Goal: Transaction & Acquisition: Purchase product/service

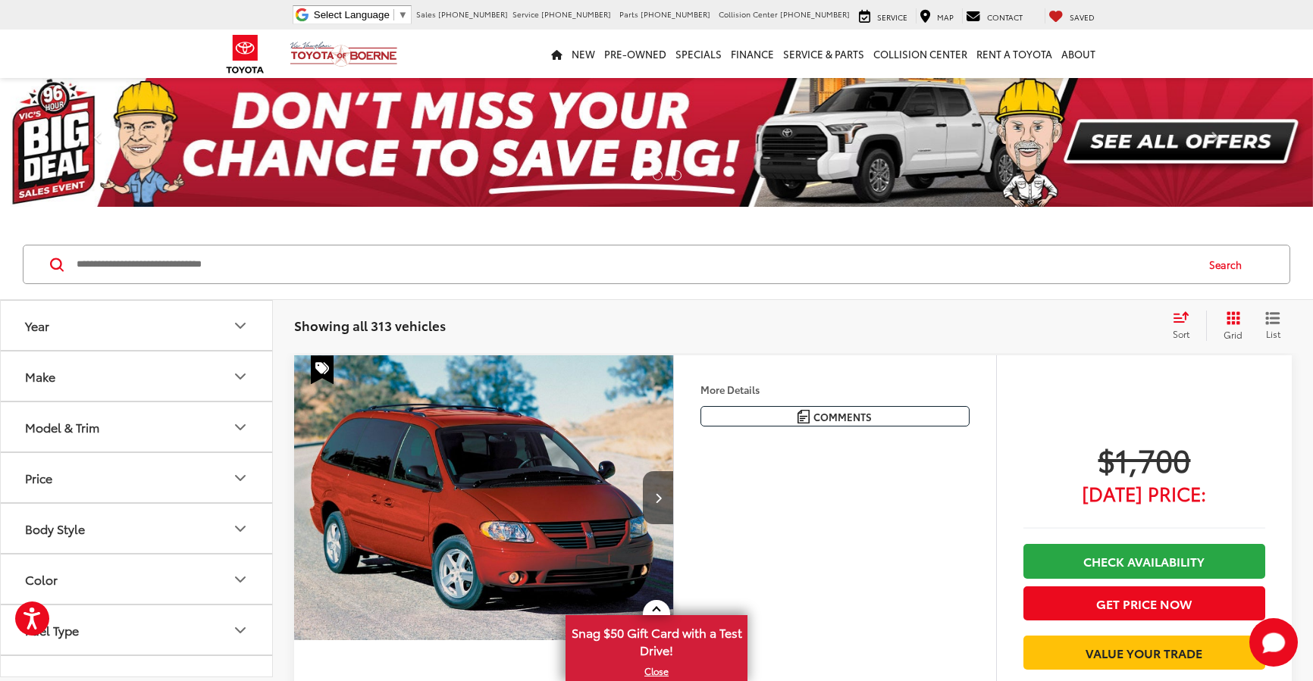
click at [218, 324] on button "Year" at bounding box center [137, 325] width 273 height 49
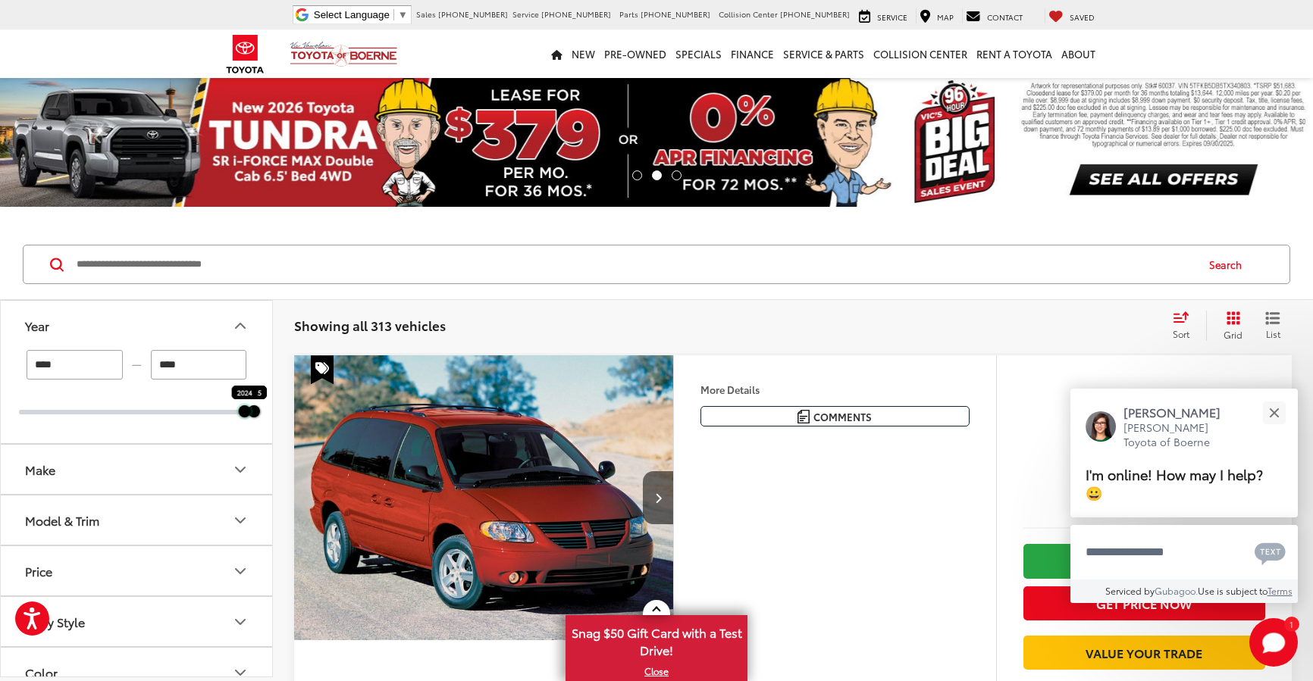
drag, startPoint x: 14, startPoint y: 413, endPoint x: 241, endPoint y: 435, distance: 228.4
click at [241, 435] on div "**** — **** 2024 2025" at bounding box center [136, 396] width 271 height 93
type input "****"
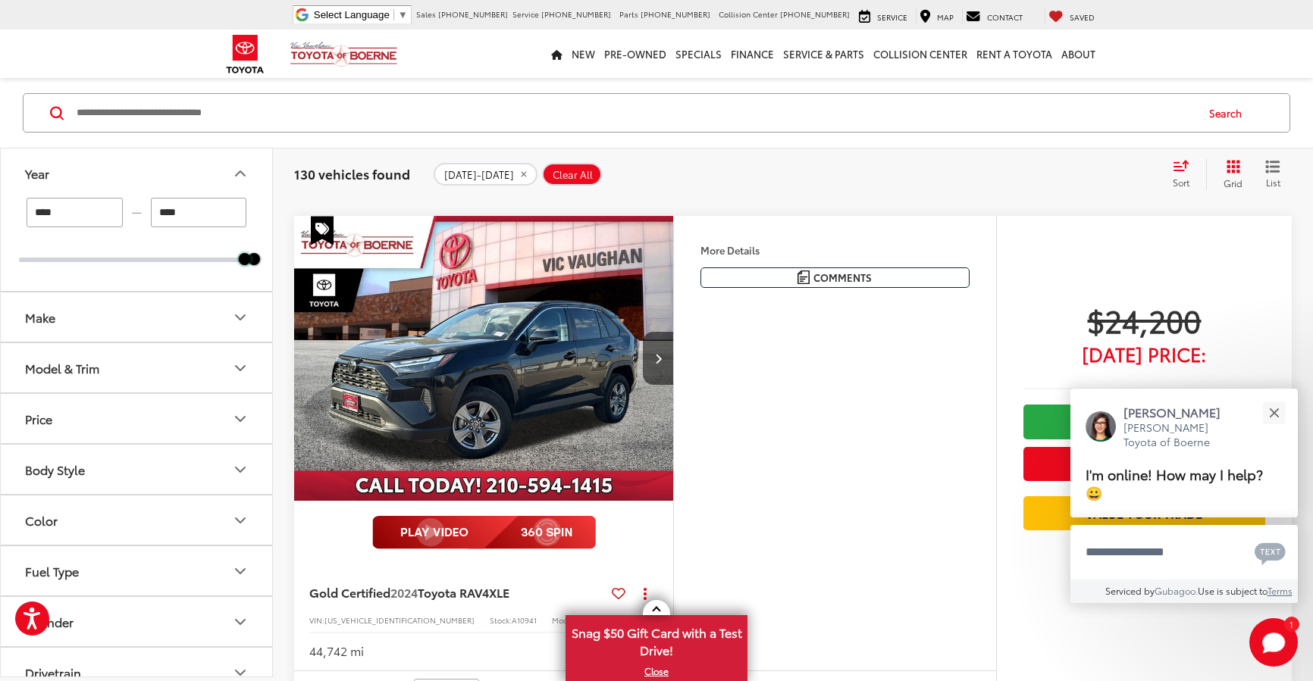
scroll to position [6063, 0]
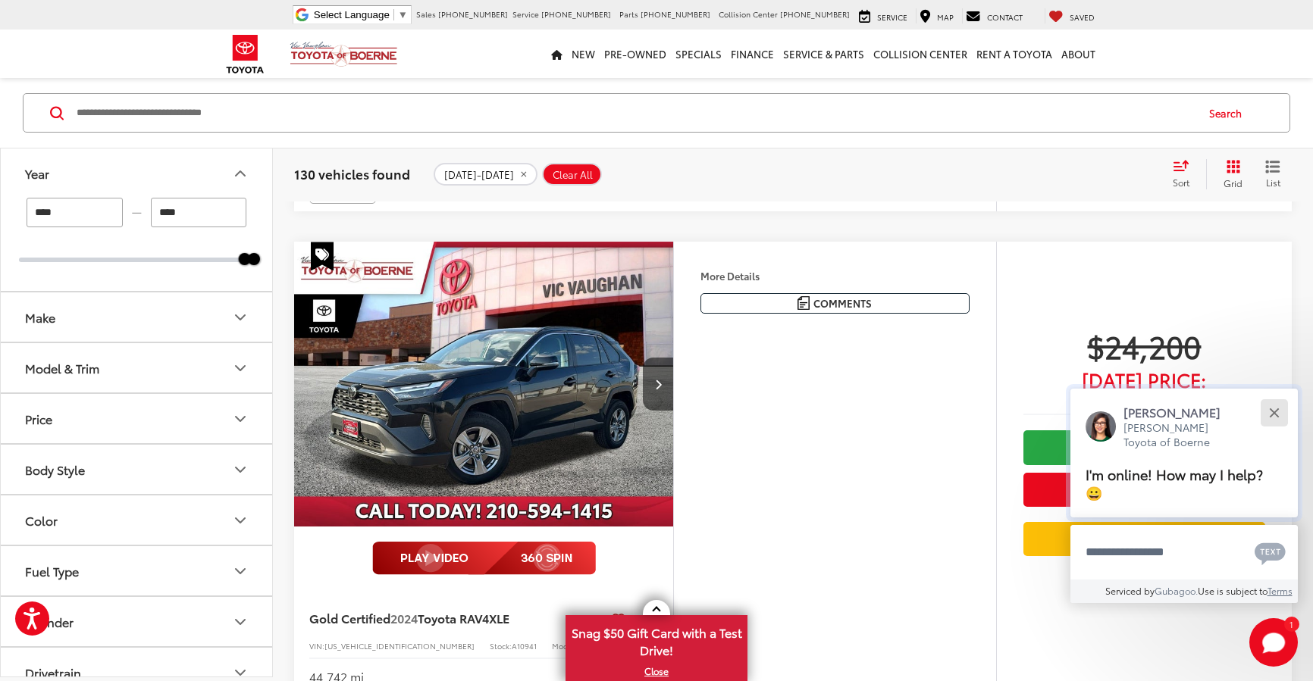
click at [1278, 402] on button "Close" at bounding box center [1273, 412] width 33 height 33
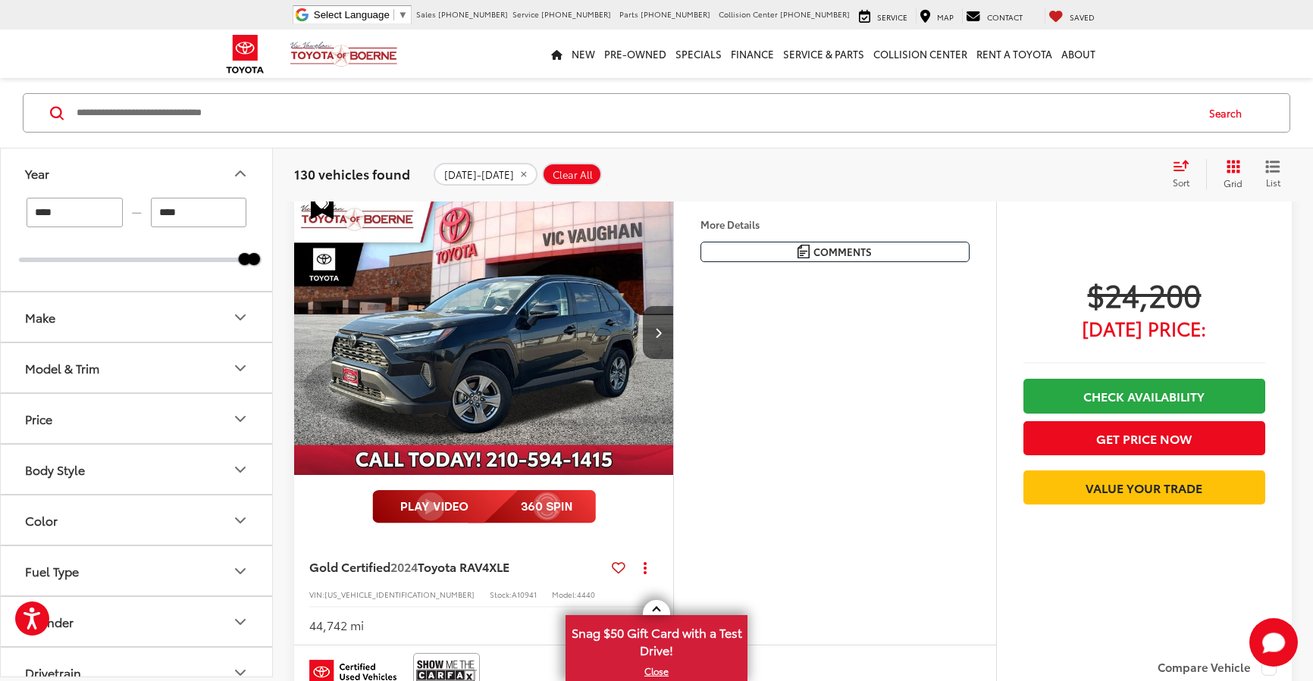
scroll to position [6138, 0]
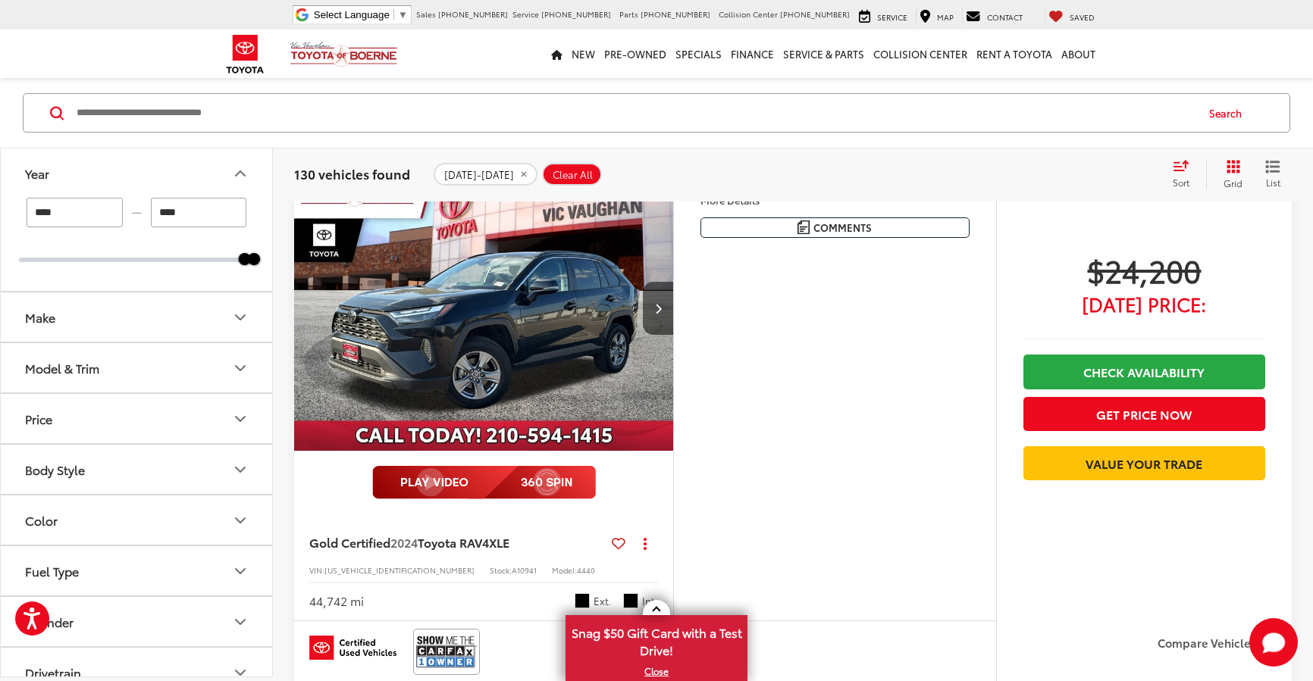
click at [562, 344] on img "2024 Toyota RAV4 XLE 0" at bounding box center [483, 309] width 381 height 286
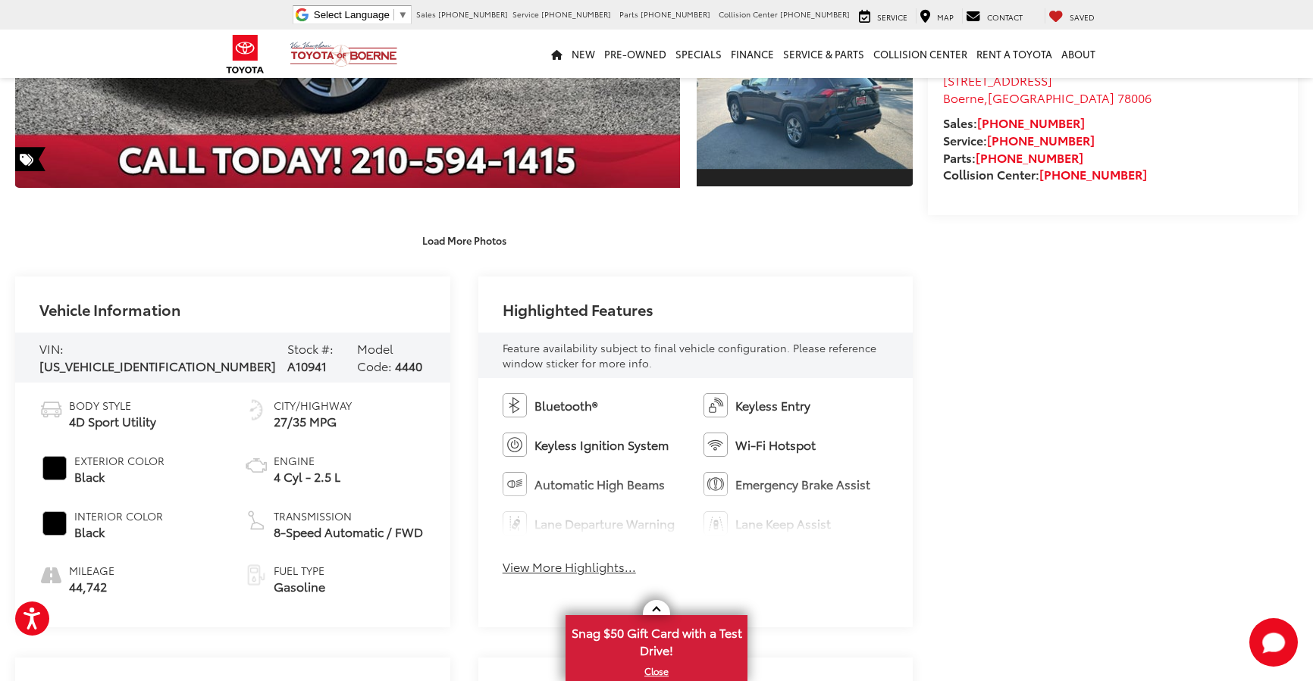
scroll to position [530, 0]
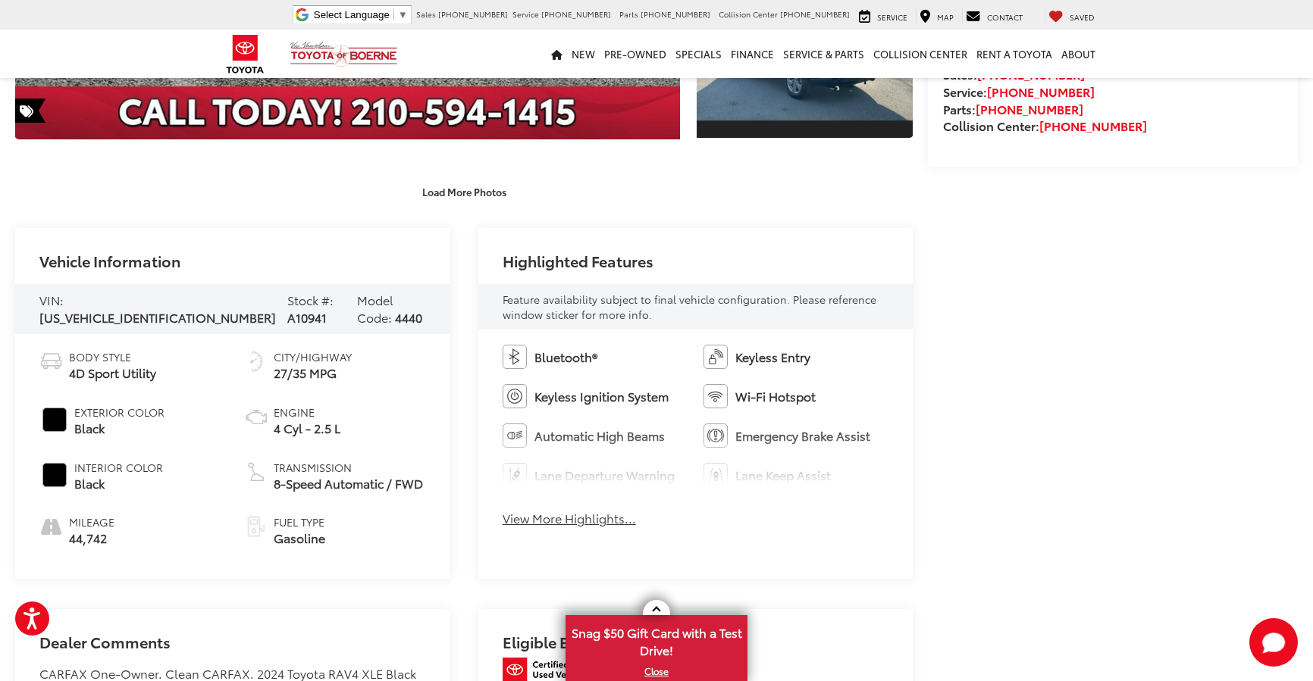
click at [604, 521] on button "View More Highlights..." at bounding box center [568, 518] width 133 height 17
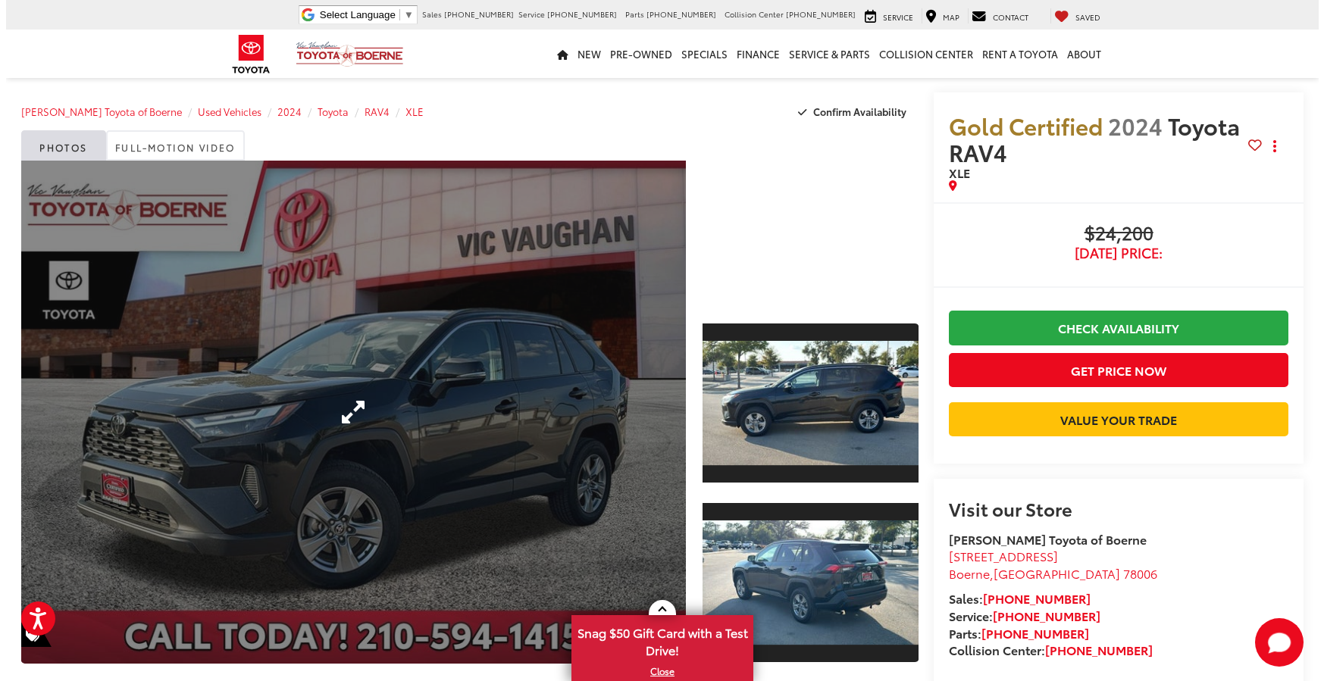
scroll to position [0, 0]
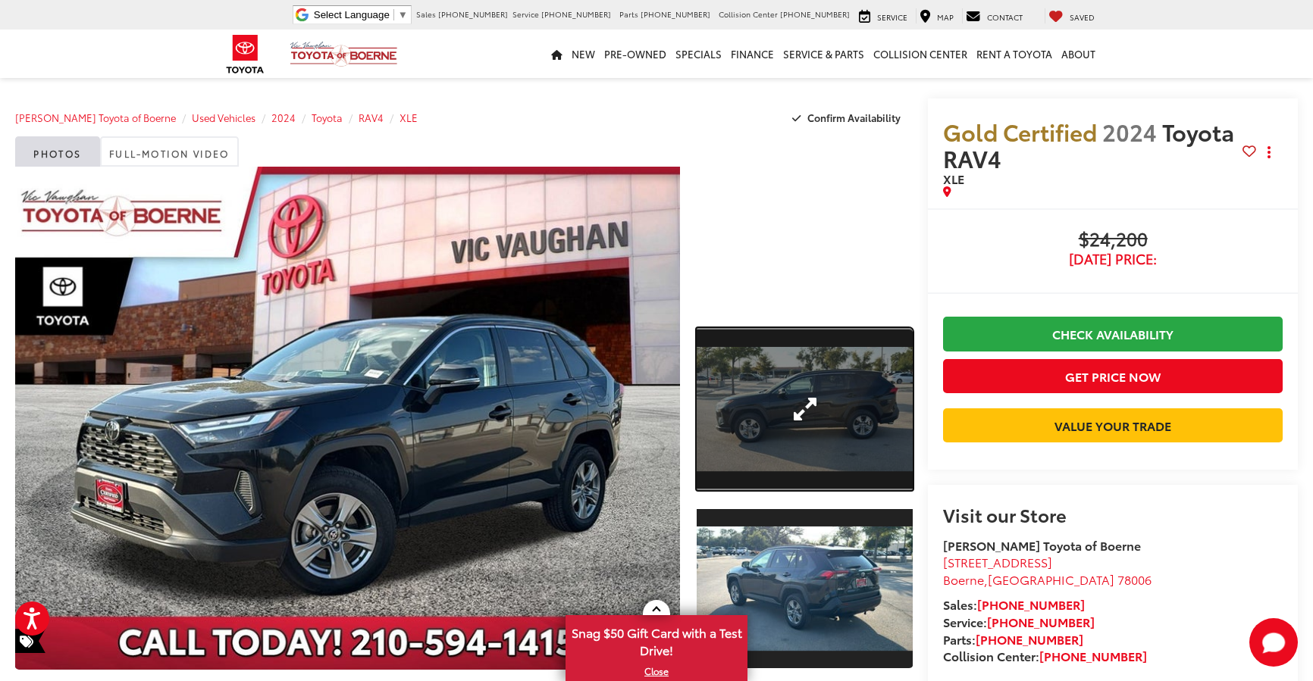
click at [878, 386] on link "Expand Photo 1" at bounding box center [804, 409] width 217 height 162
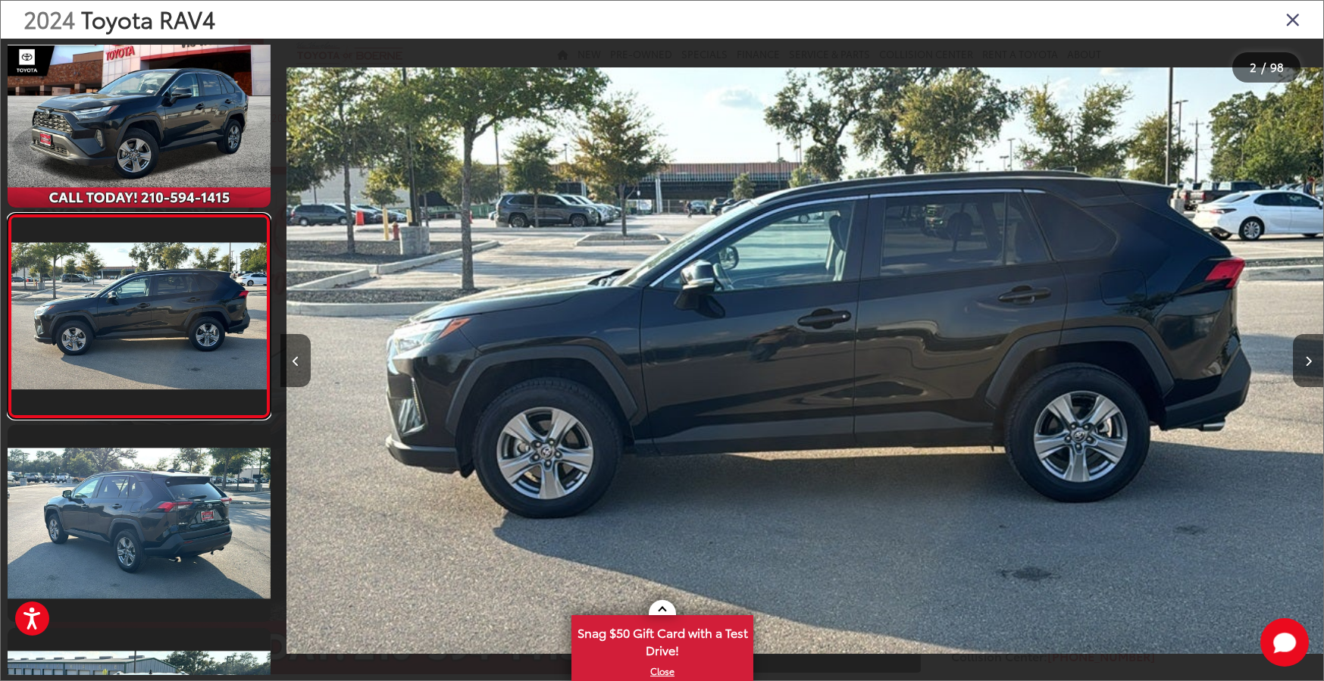
scroll to position [0, 1043]
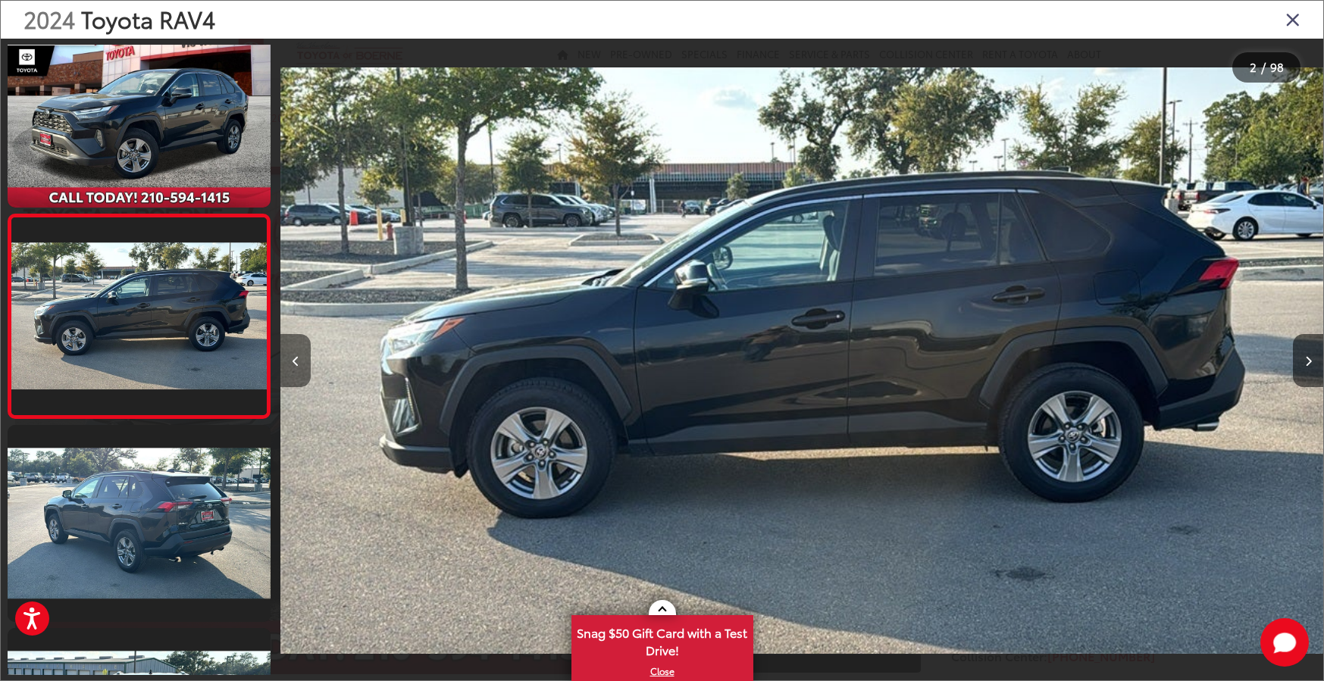
click at [296, 350] on button "Previous image" at bounding box center [295, 360] width 30 height 53
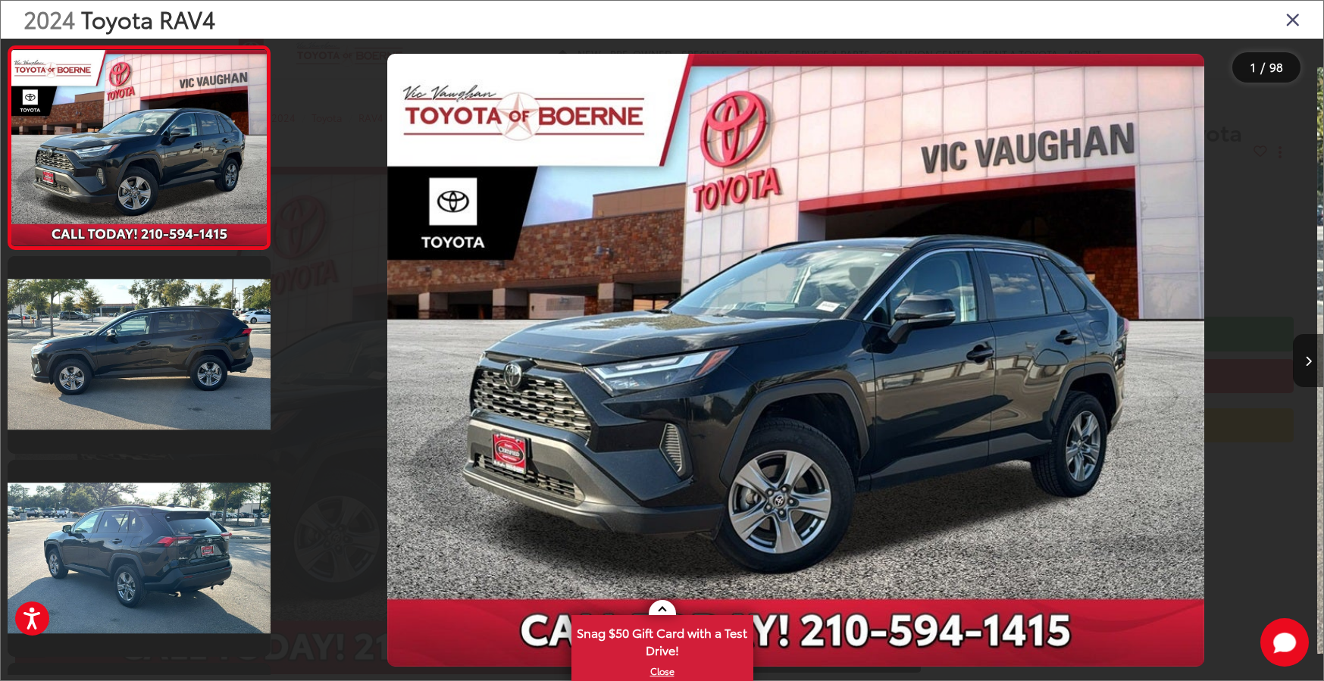
scroll to position [0, 0]
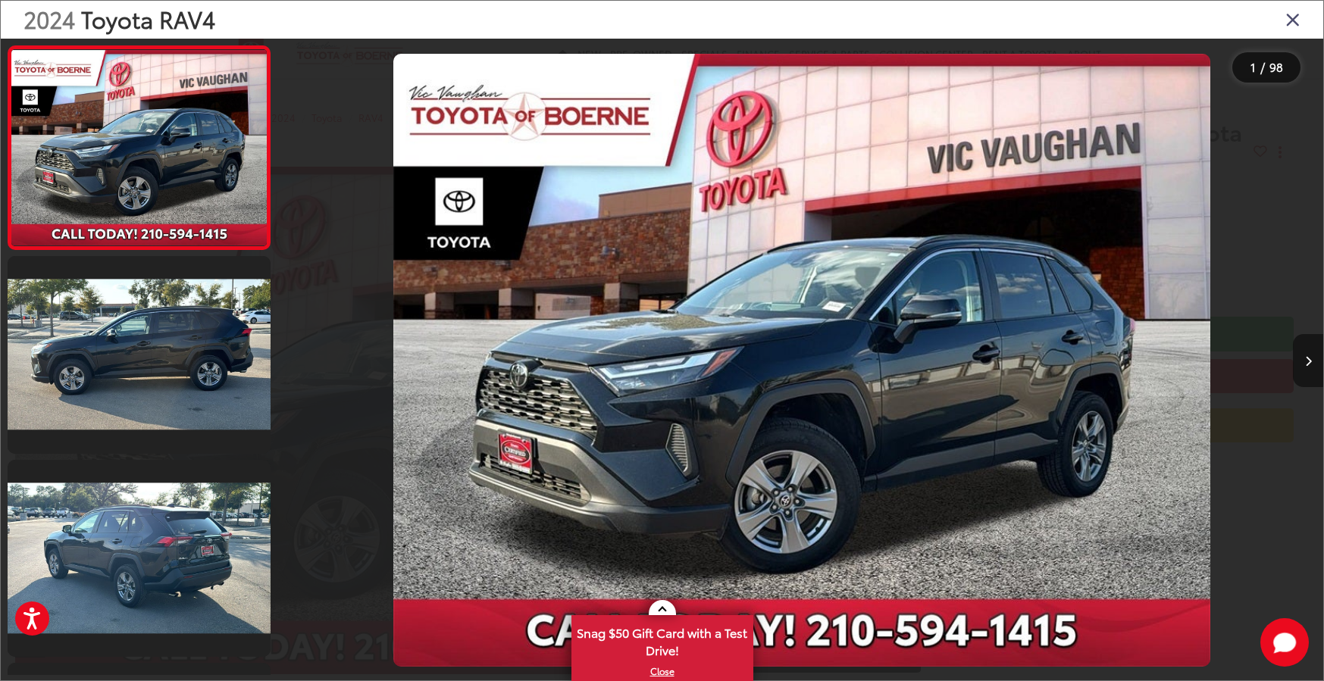
click at [1310, 366] on icon "Next image" at bounding box center [1308, 361] width 7 height 11
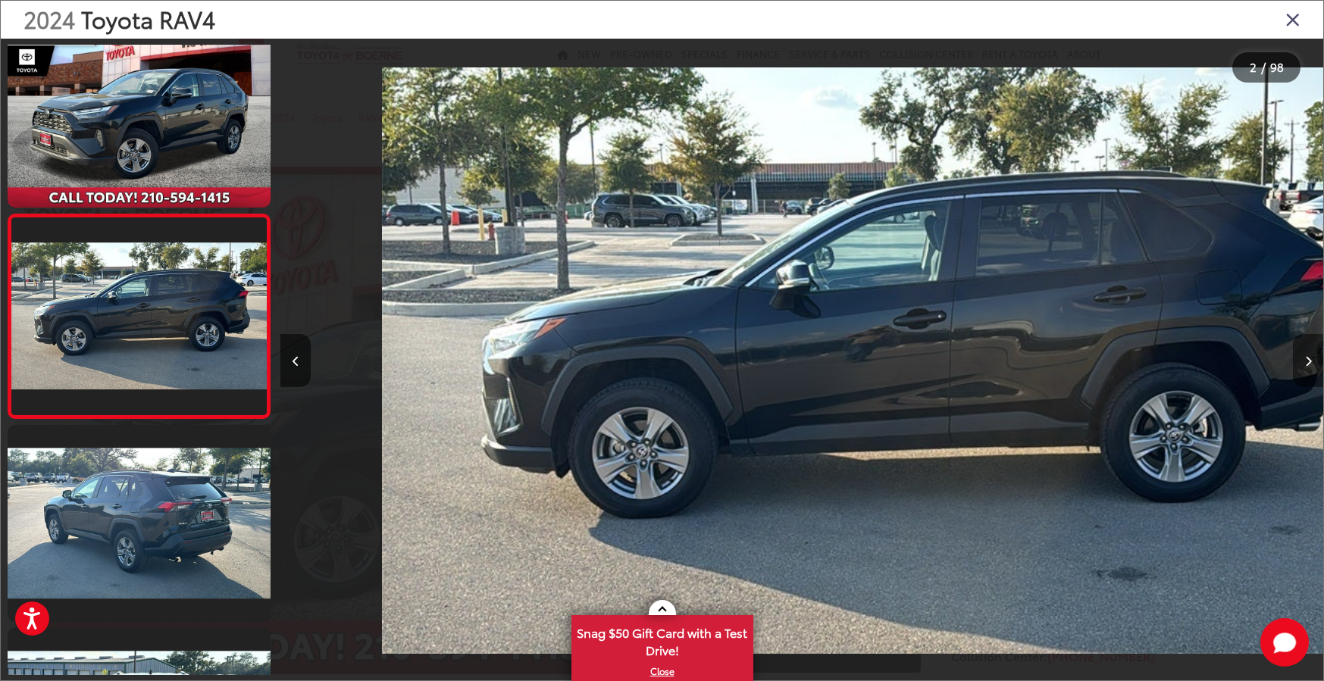
scroll to position [0, 1043]
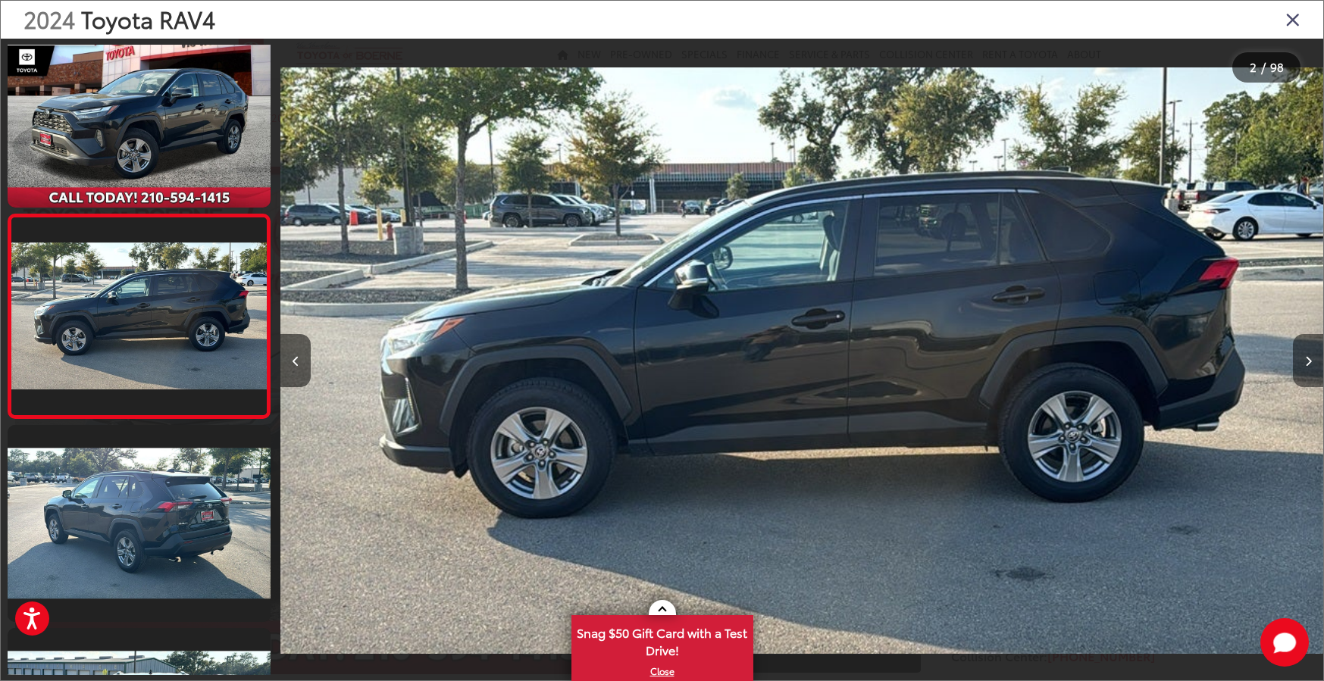
click at [1310, 366] on icon "Next image" at bounding box center [1308, 361] width 7 height 11
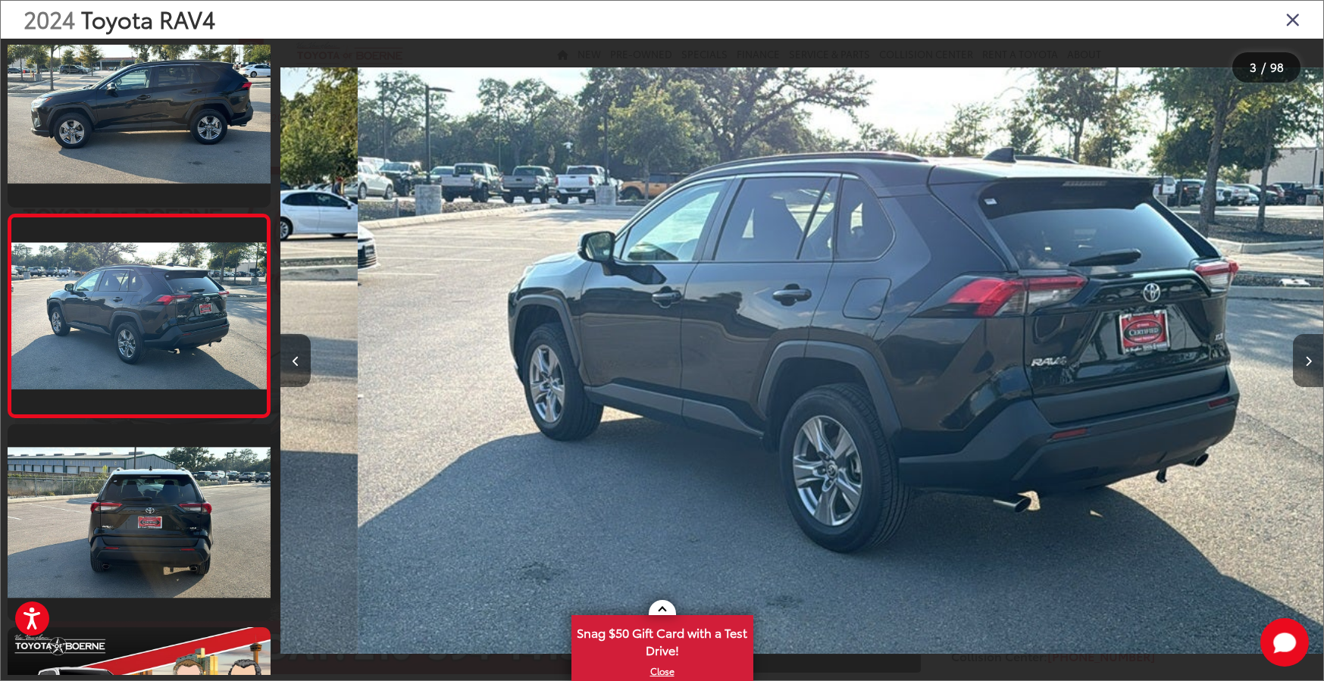
scroll to position [0, 2086]
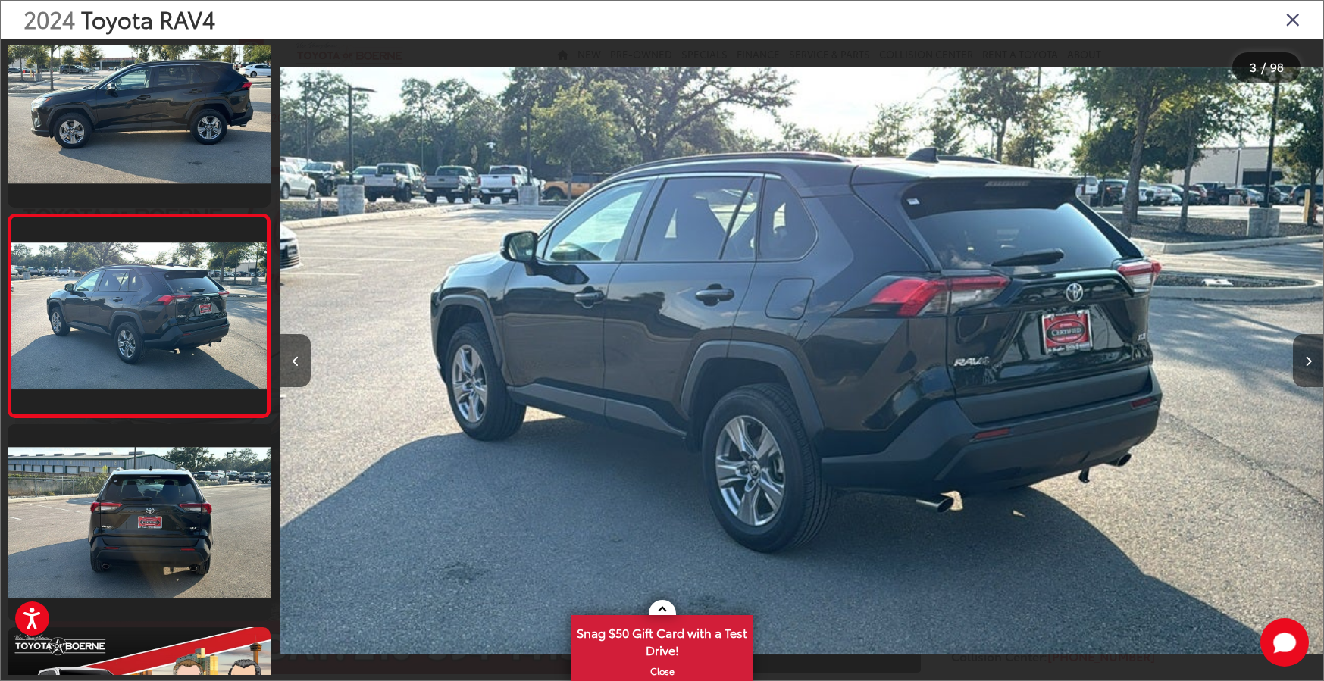
click at [1310, 366] on icon "Next image" at bounding box center [1308, 361] width 7 height 11
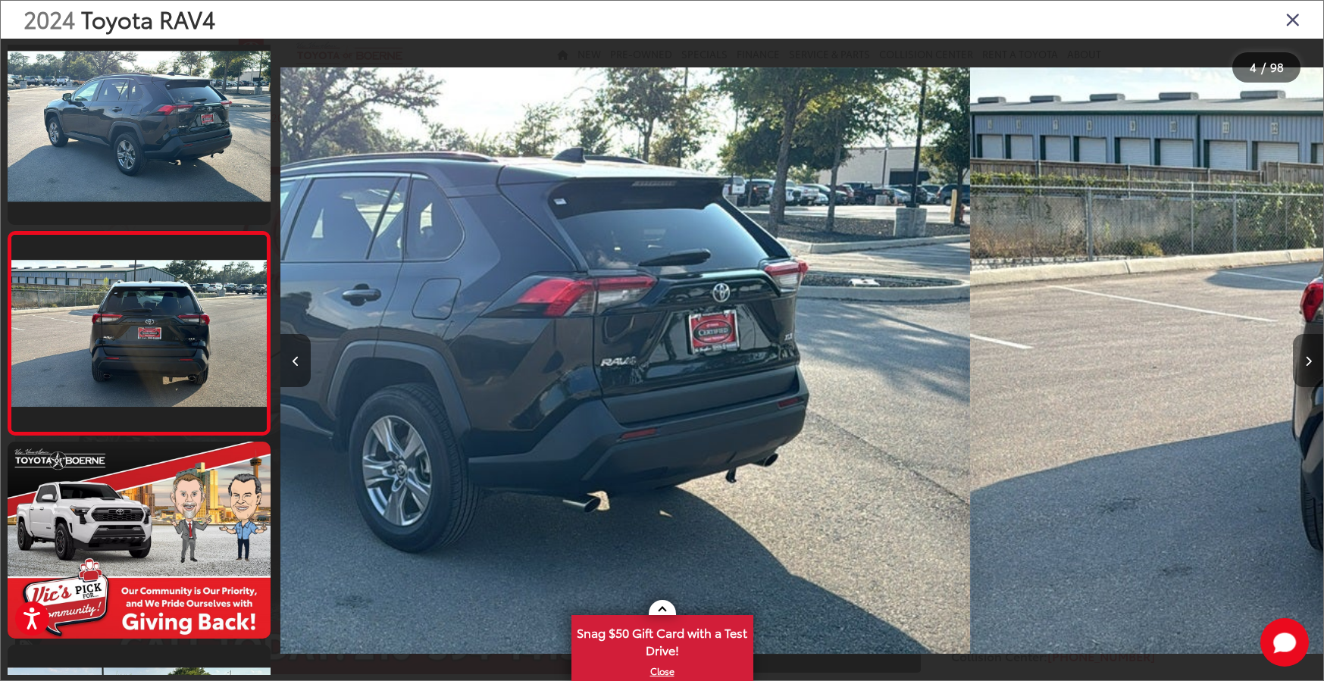
scroll to position [442, 0]
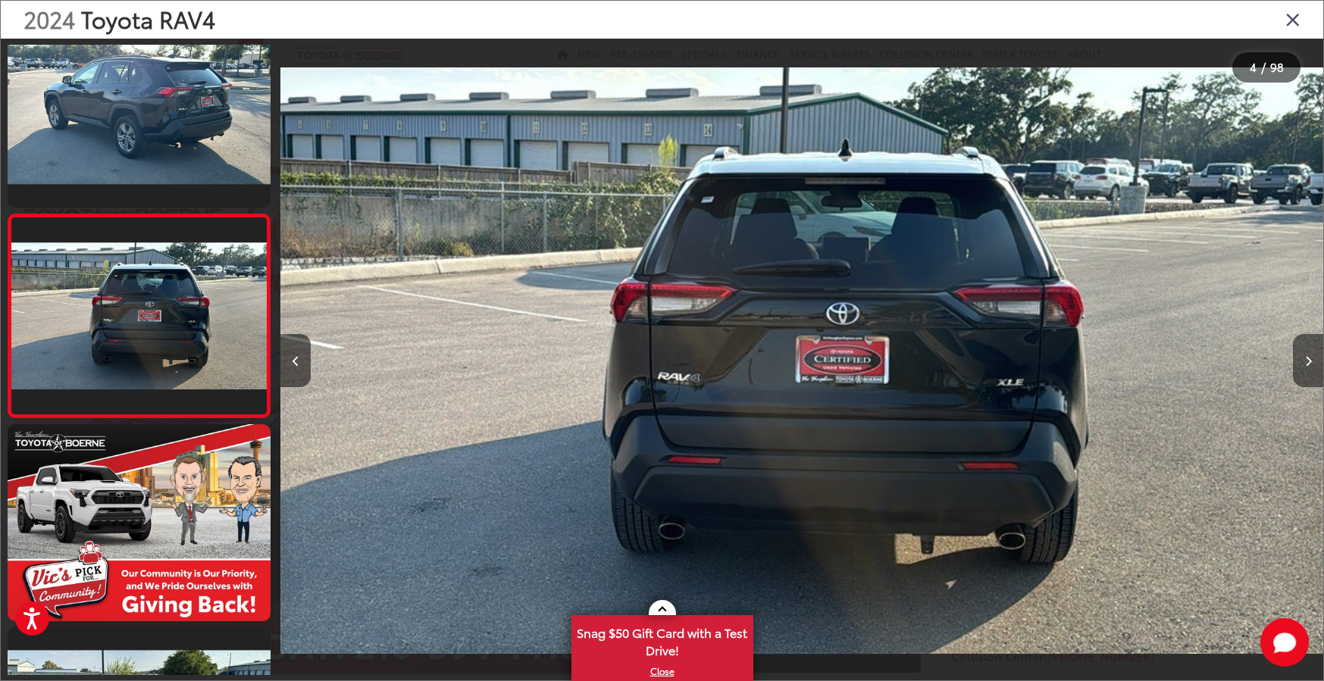
click at [1310, 366] on icon "Next image" at bounding box center [1308, 361] width 7 height 11
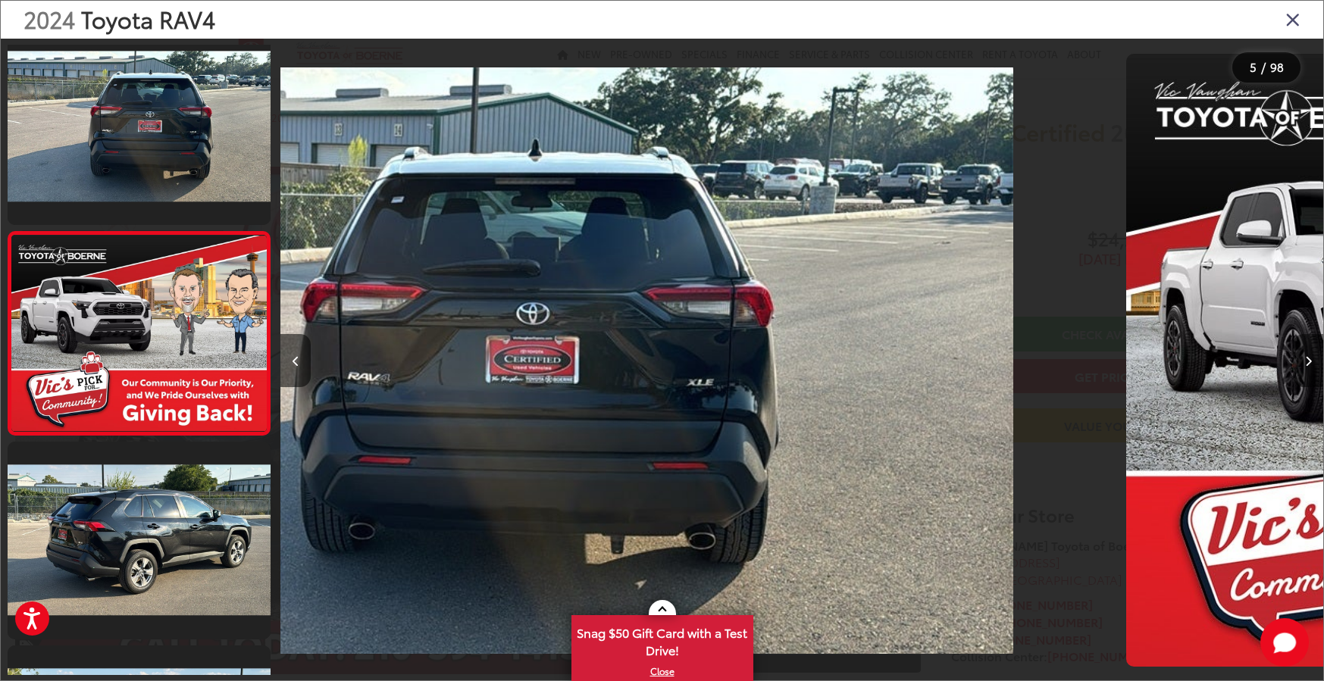
scroll to position [645, 0]
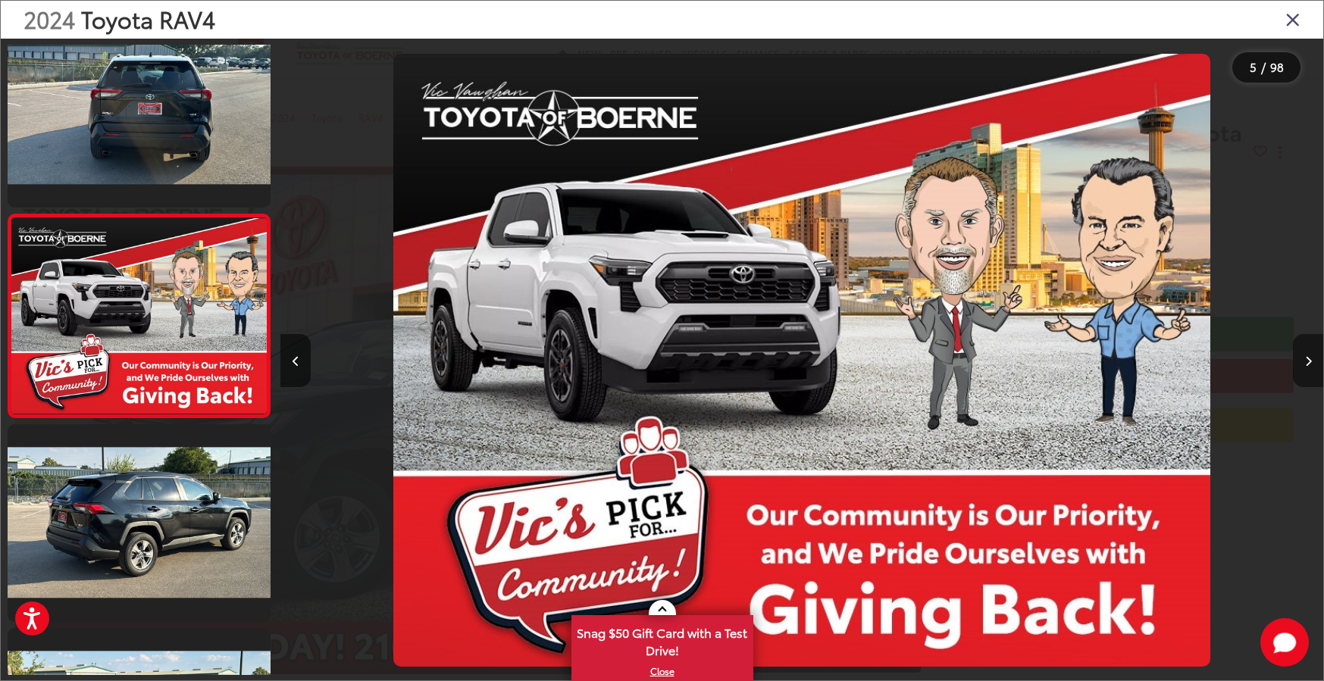
click at [1310, 366] on icon "Next image" at bounding box center [1308, 361] width 7 height 11
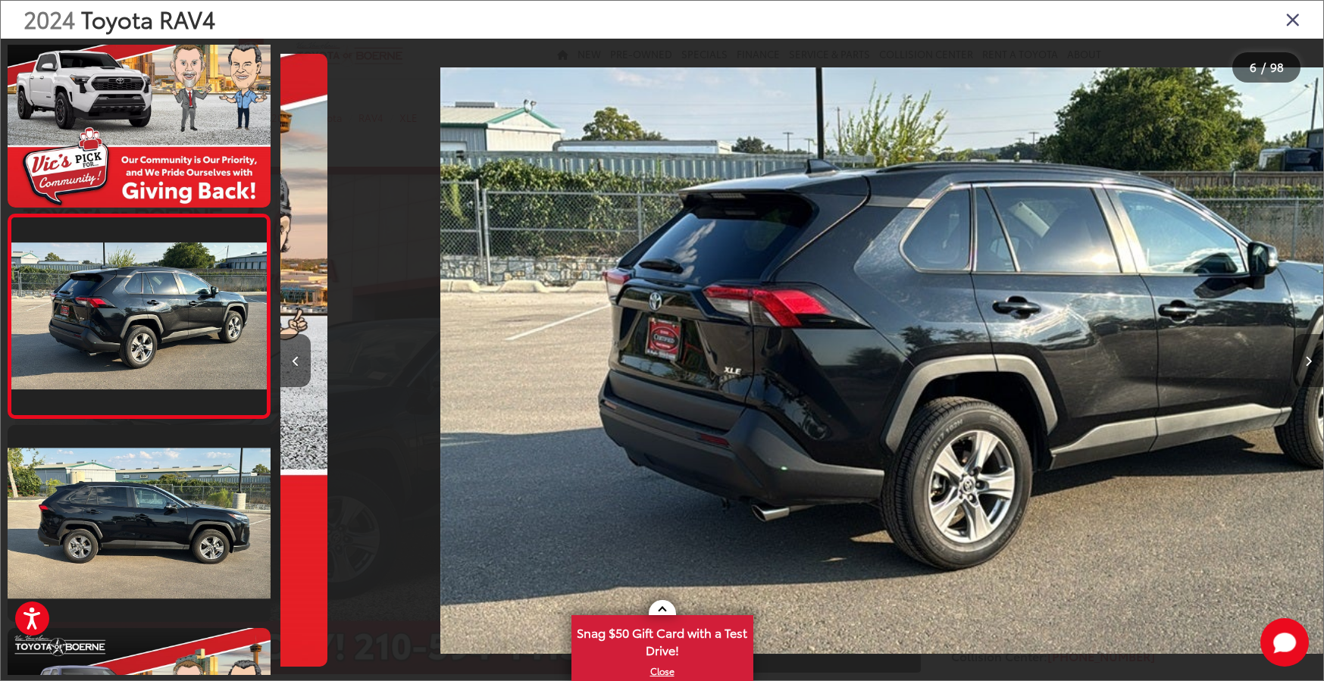
scroll to position [0, 5214]
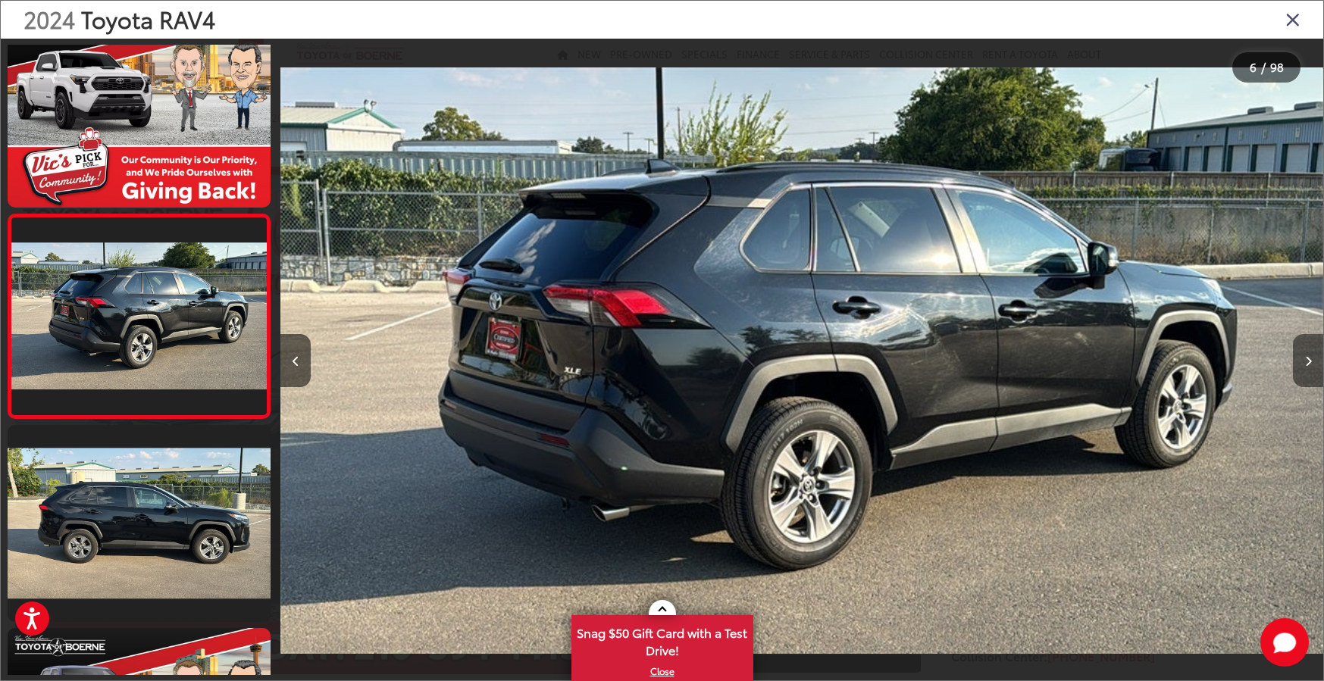
click at [1310, 366] on icon "Next image" at bounding box center [1308, 361] width 7 height 11
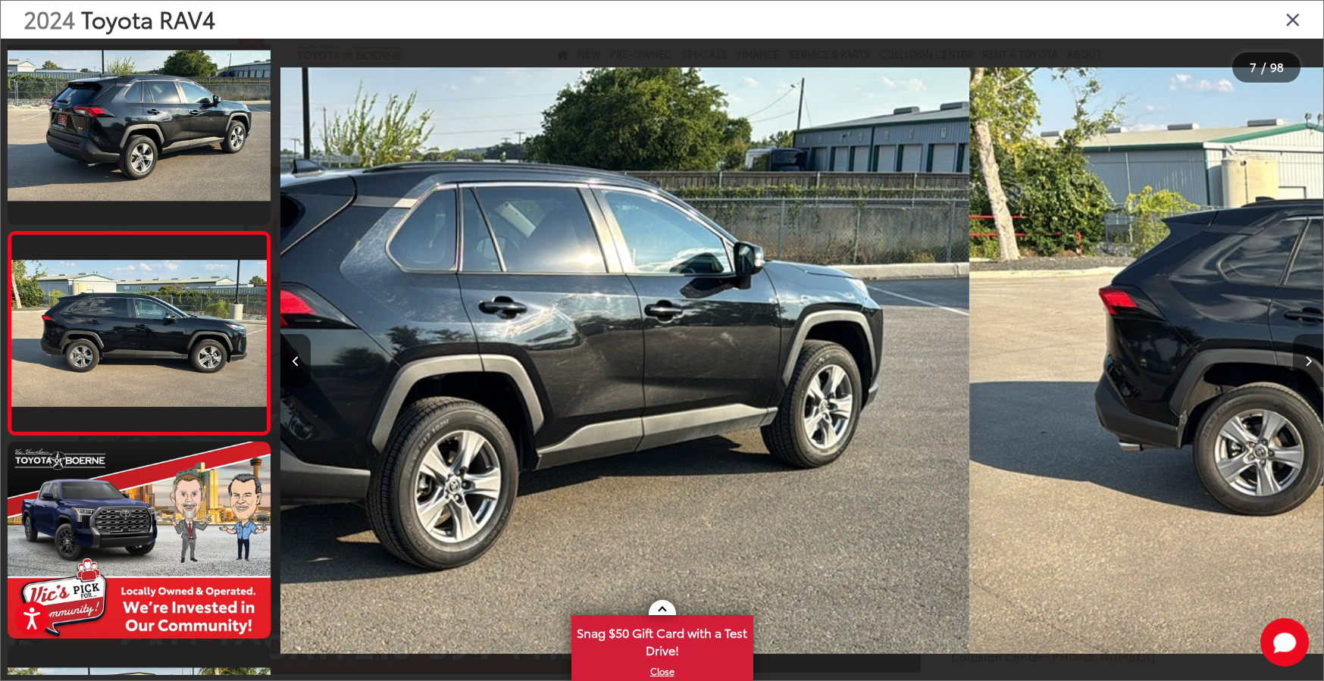
scroll to position [0, 0]
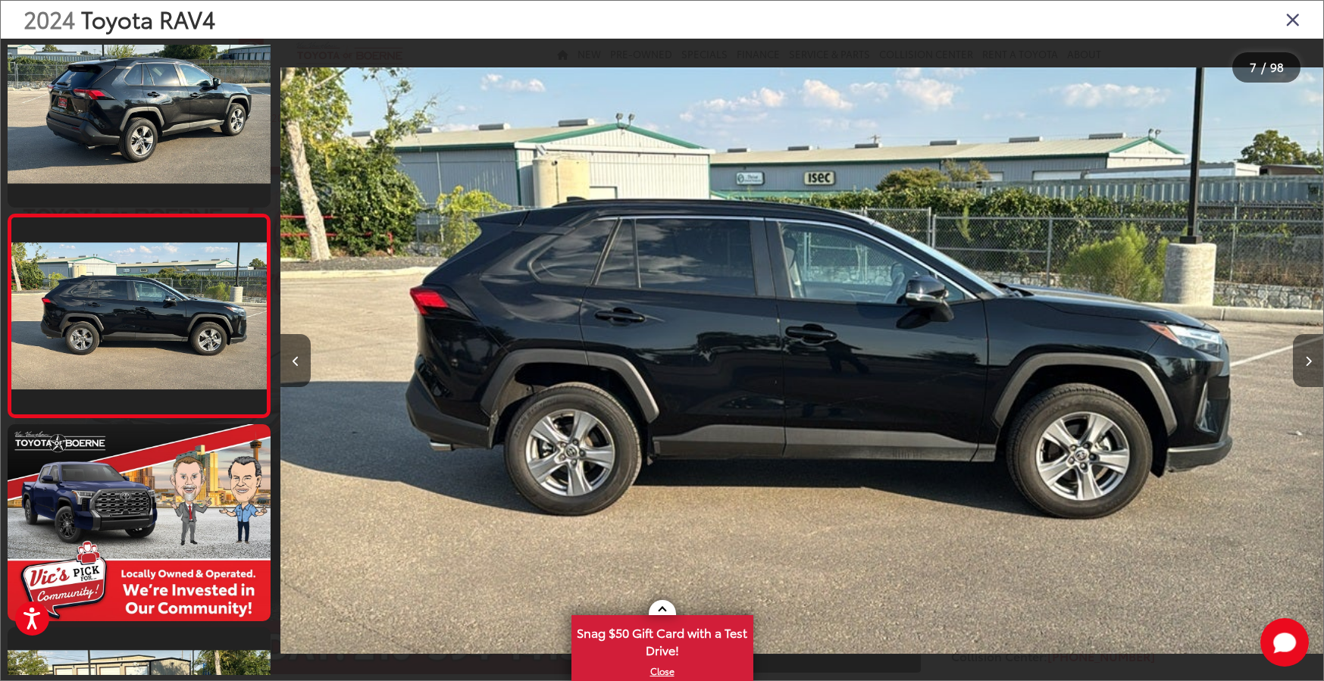
click at [1310, 366] on icon "Next image" at bounding box center [1308, 361] width 7 height 11
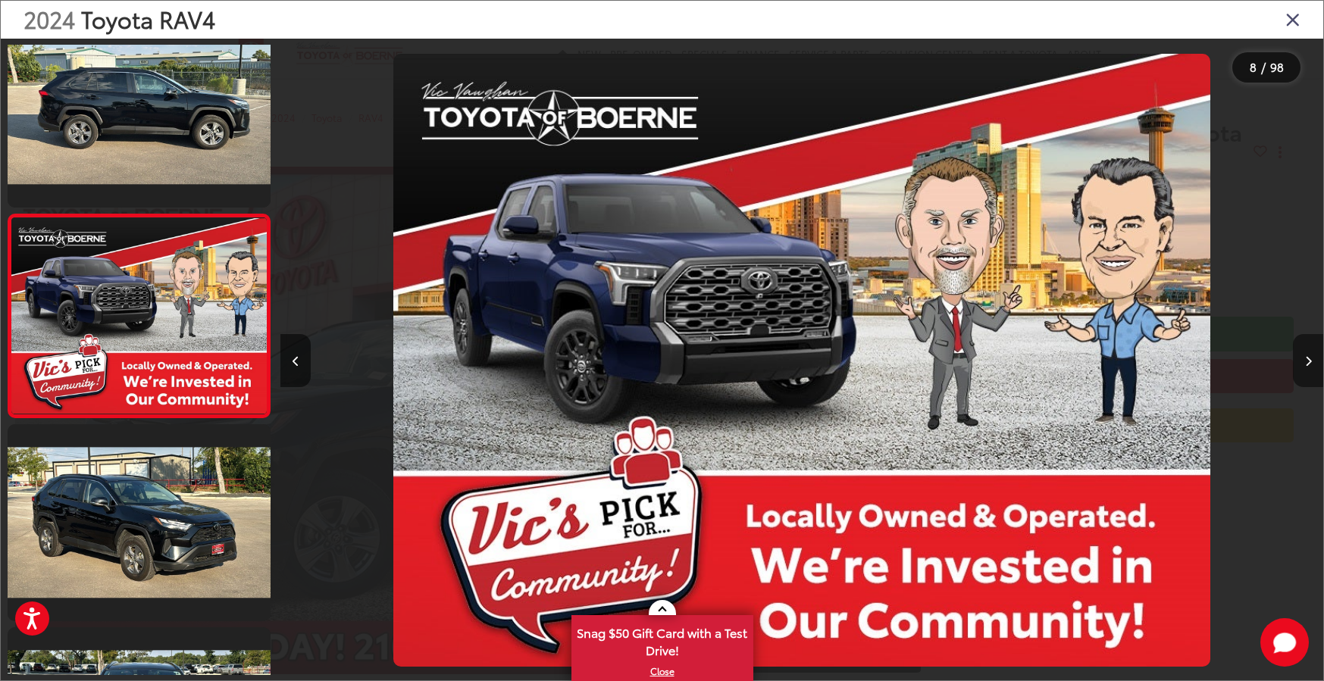
click at [1310, 366] on icon "Next image" at bounding box center [1308, 361] width 7 height 11
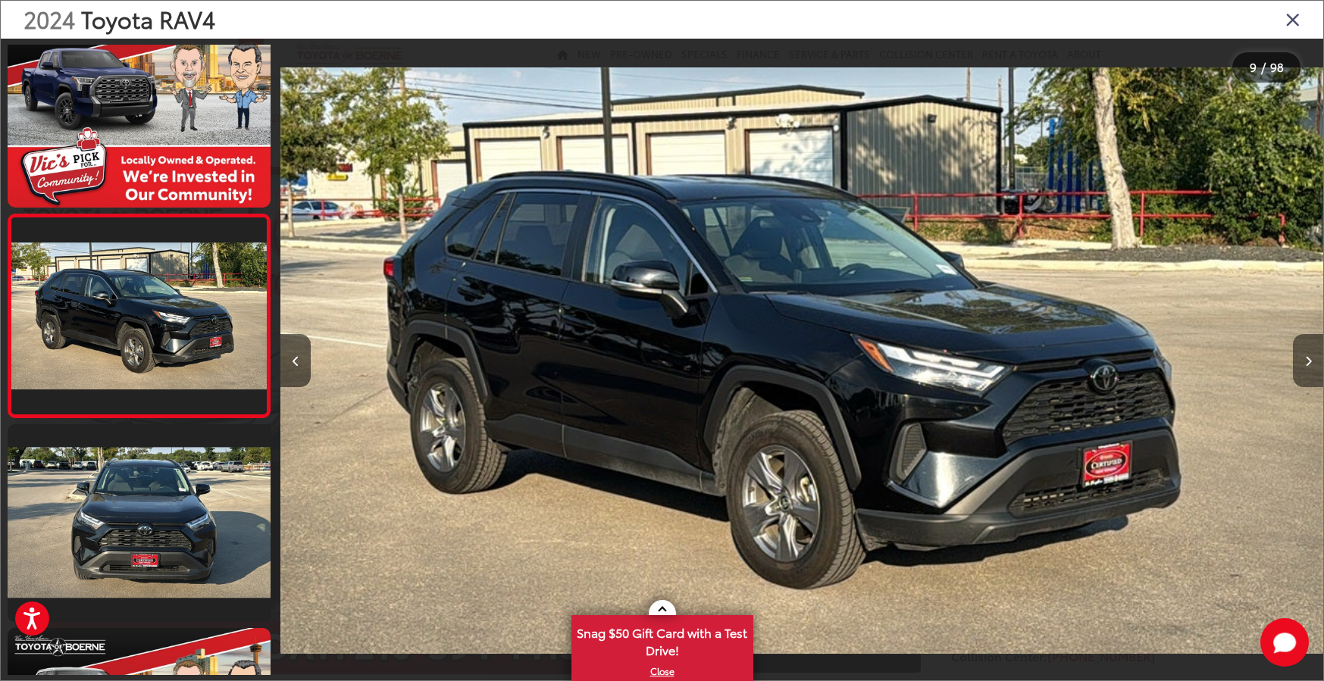
click at [1310, 366] on icon "Next image" at bounding box center [1308, 361] width 7 height 11
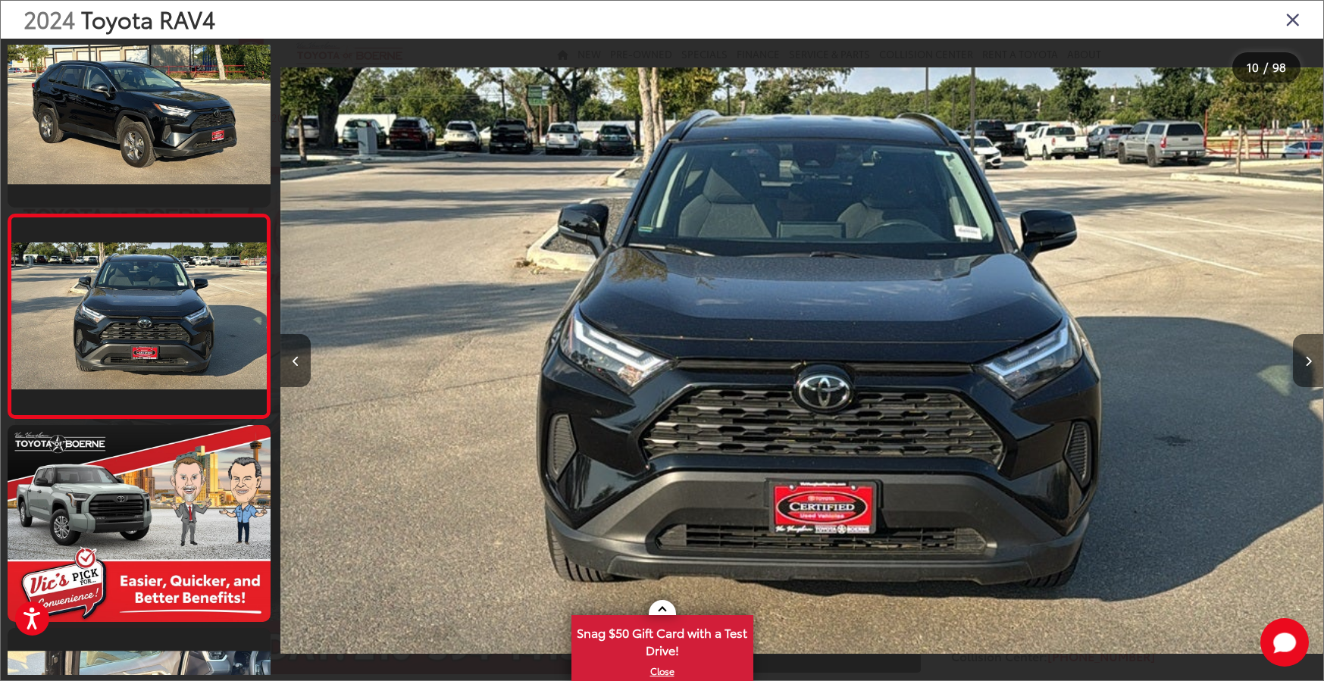
click at [1305, 364] on icon "Next image" at bounding box center [1308, 361] width 7 height 11
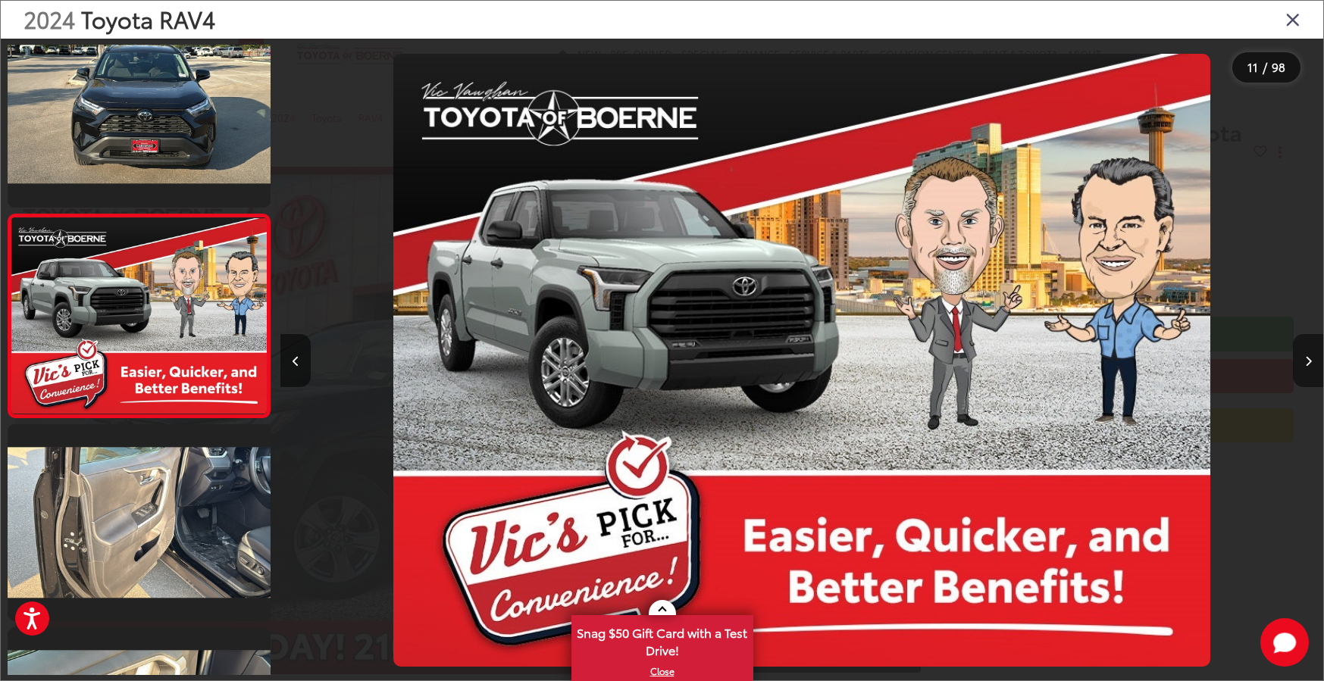
click at [1305, 364] on icon "Next image" at bounding box center [1308, 361] width 7 height 11
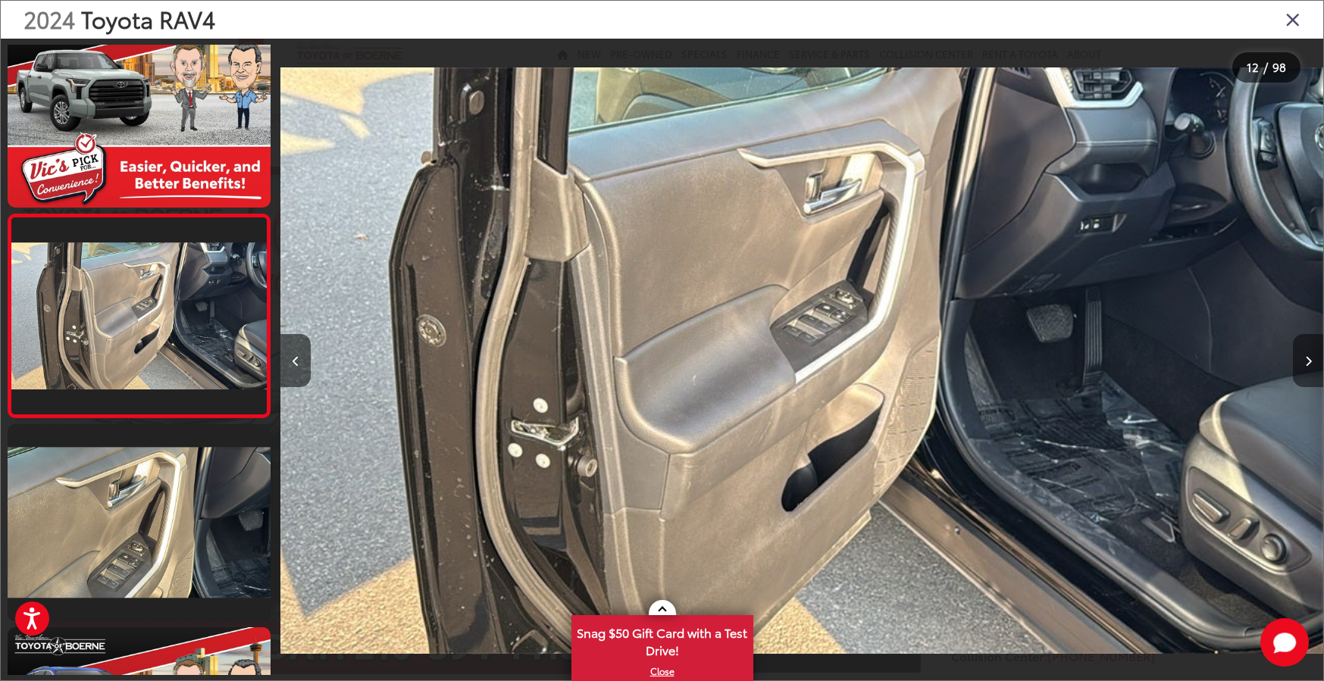
click at [1305, 364] on icon "Next image" at bounding box center [1308, 361] width 7 height 11
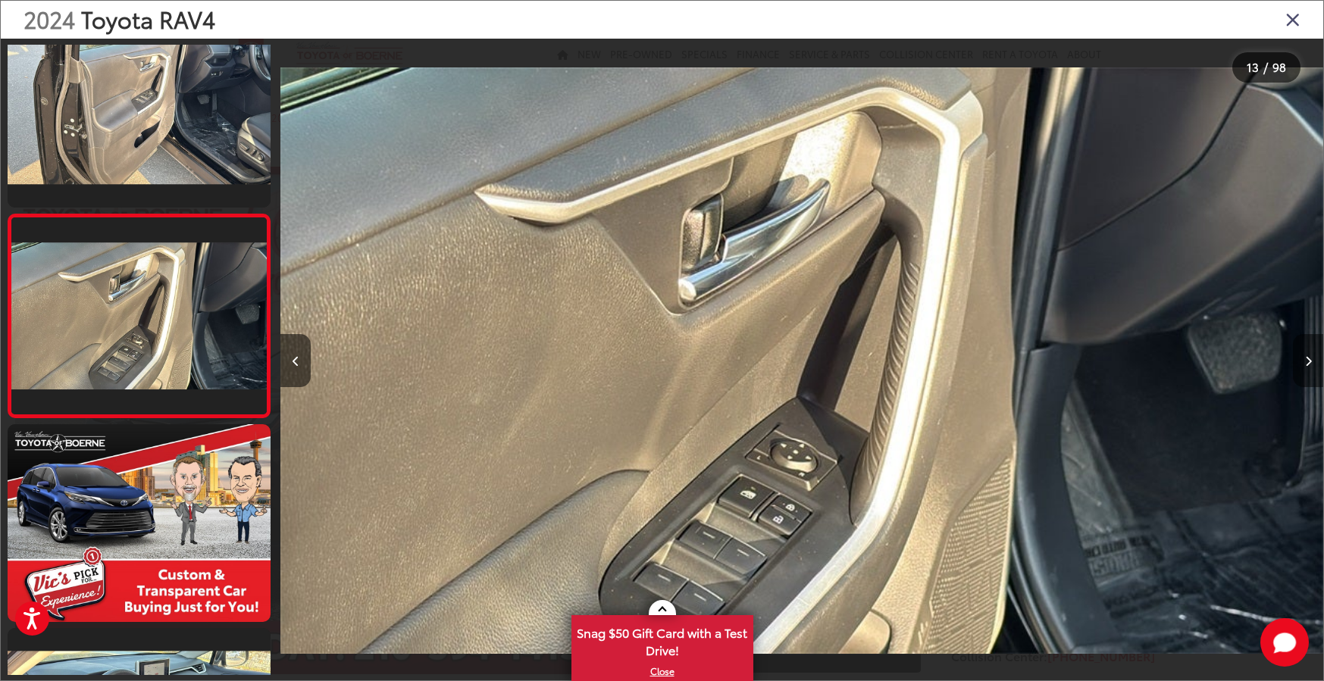
click at [1305, 364] on icon "Next image" at bounding box center [1308, 361] width 7 height 11
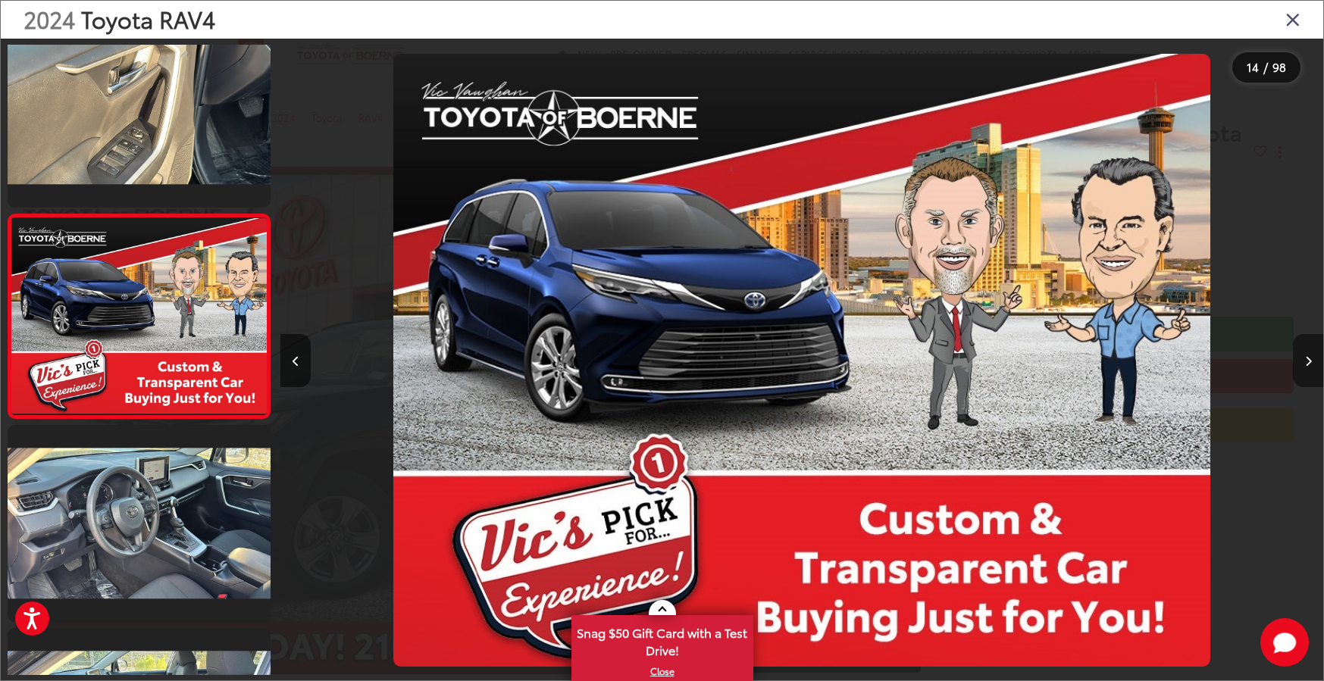
click at [1305, 364] on icon "Next image" at bounding box center [1308, 361] width 7 height 11
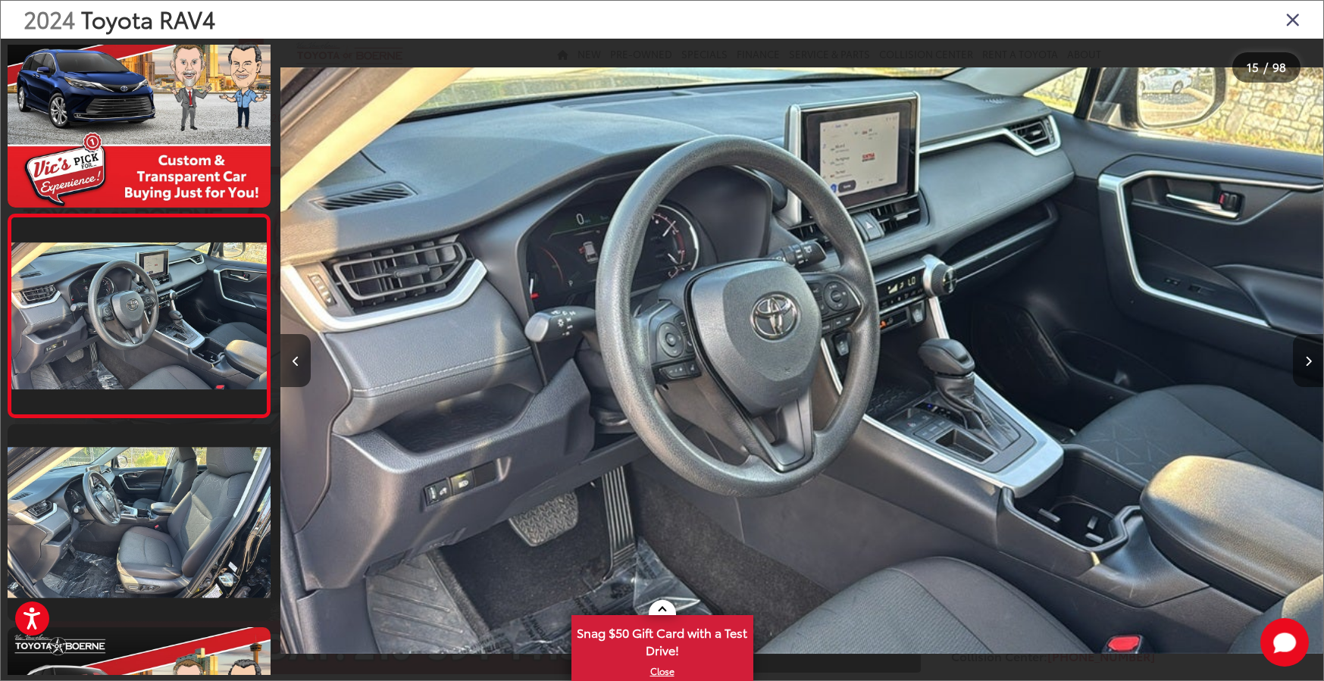
click at [1305, 364] on icon "Next image" at bounding box center [1308, 361] width 7 height 11
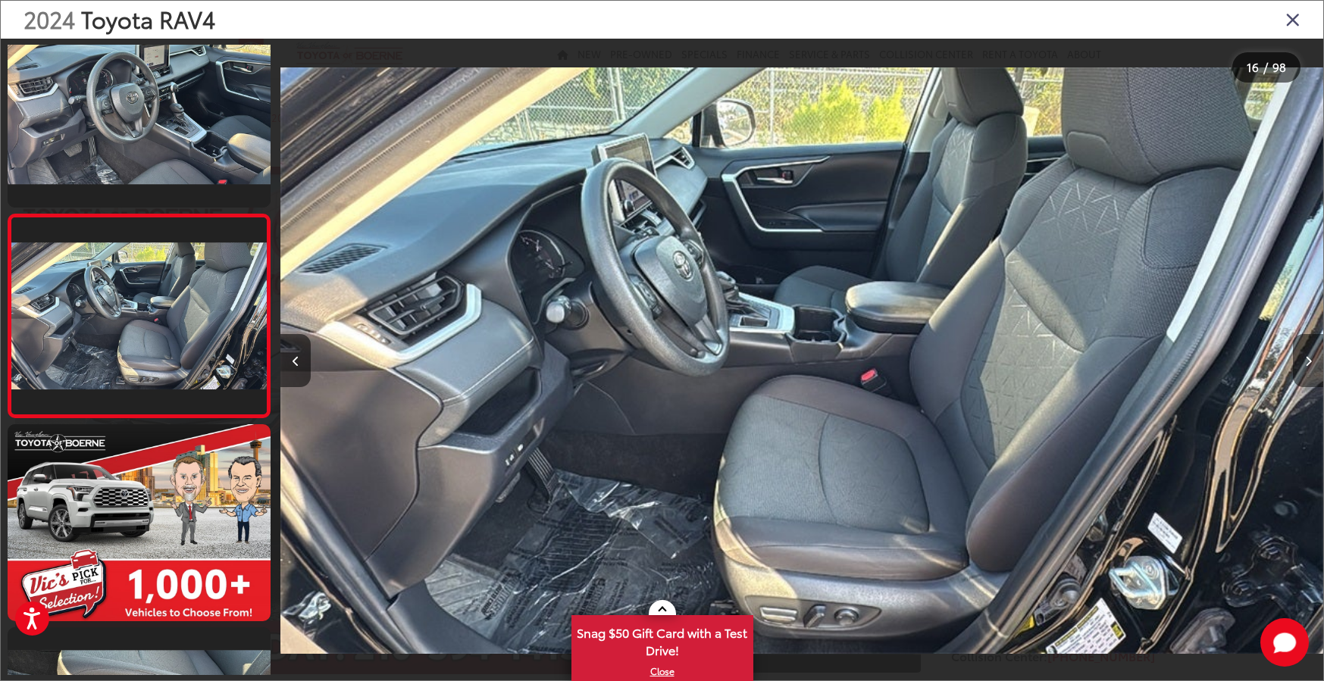
click at [1305, 364] on icon "Next image" at bounding box center [1308, 361] width 7 height 11
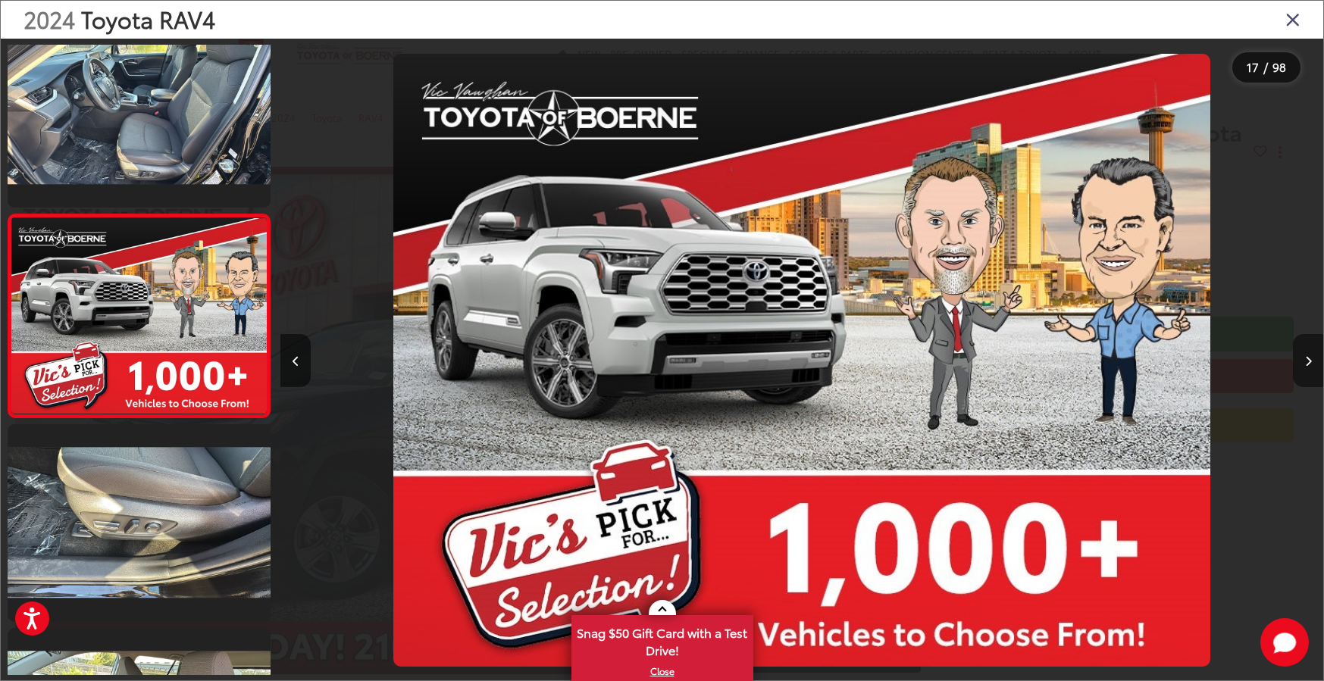
click at [1305, 364] on icon "Next image" at bounding box center [1308, 361] width 7 height 11
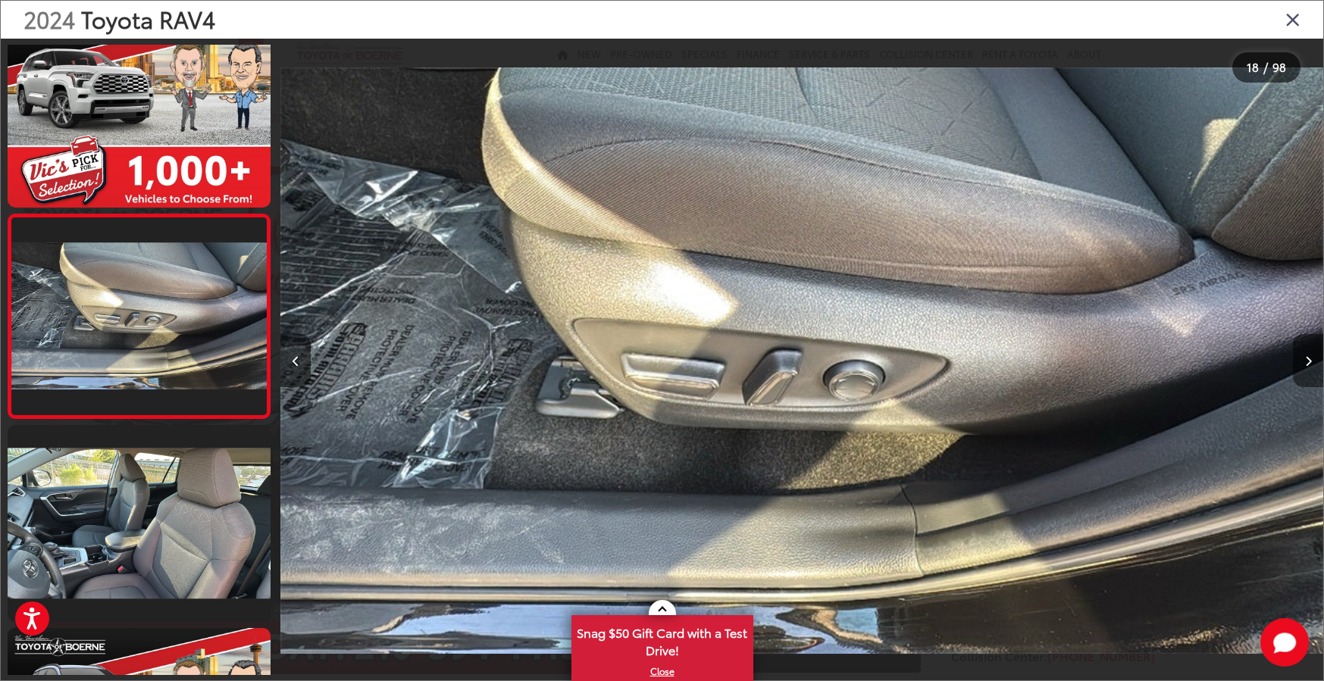
click at [1305, 364] on icon "Next image" at bounding box center [1308, 361] width 7 height 11
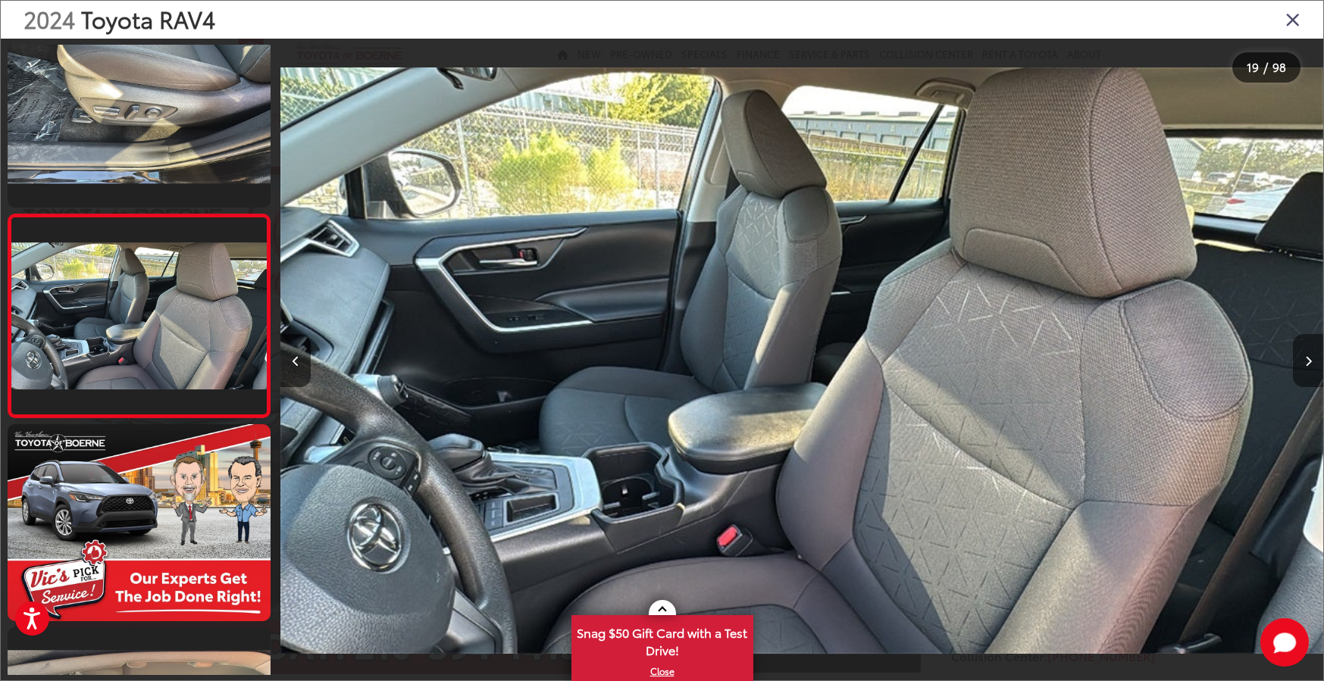
click at [1305, 364] on icon "Next image" at bounding box center [1308, 361] width 7 height 11
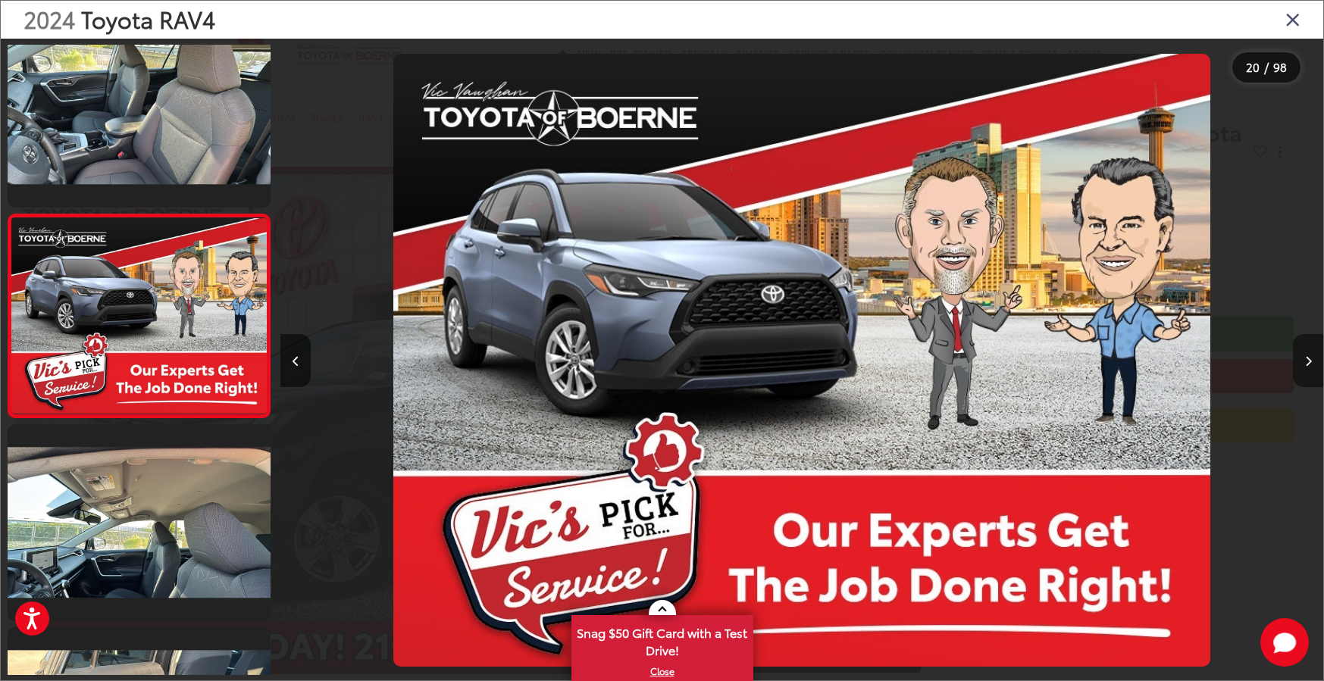
click at [1305, 364] on icon "Next image" at bounding box center [1308, 361] width 7 height 11
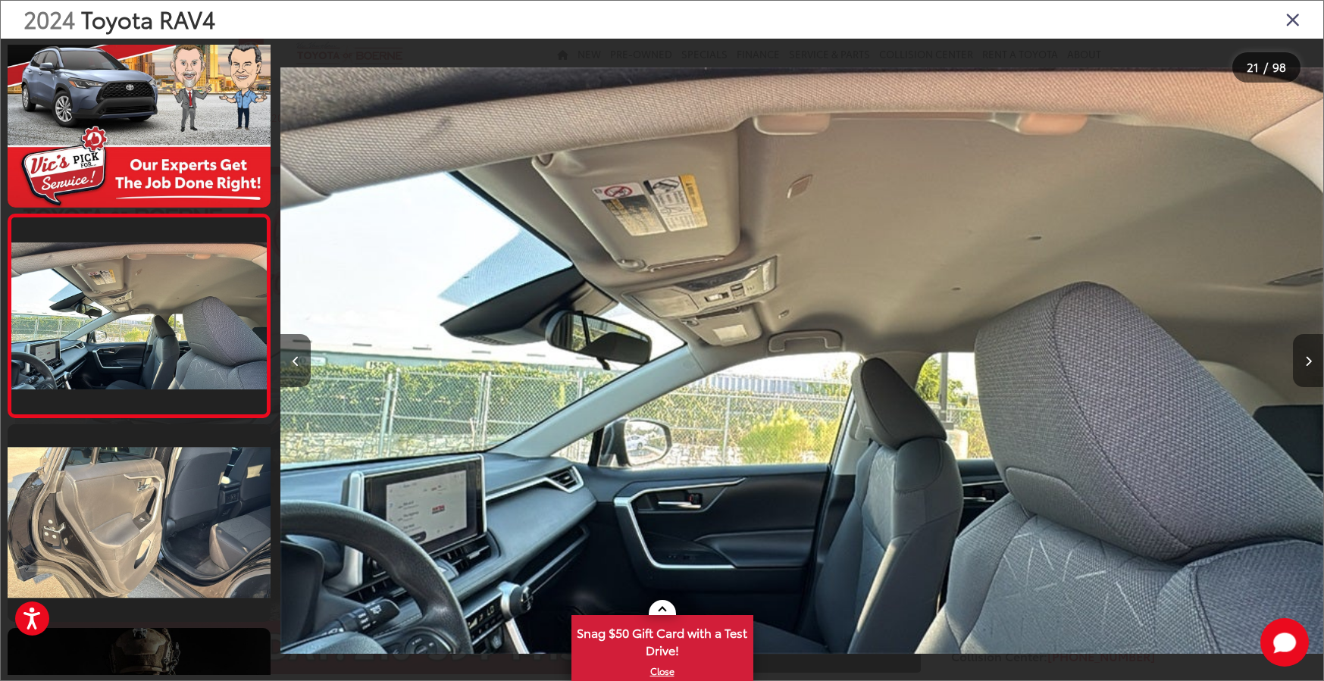
click at [1305, 364] on icon "Next image" at bounding box center [1308, 361] width 7 height 11
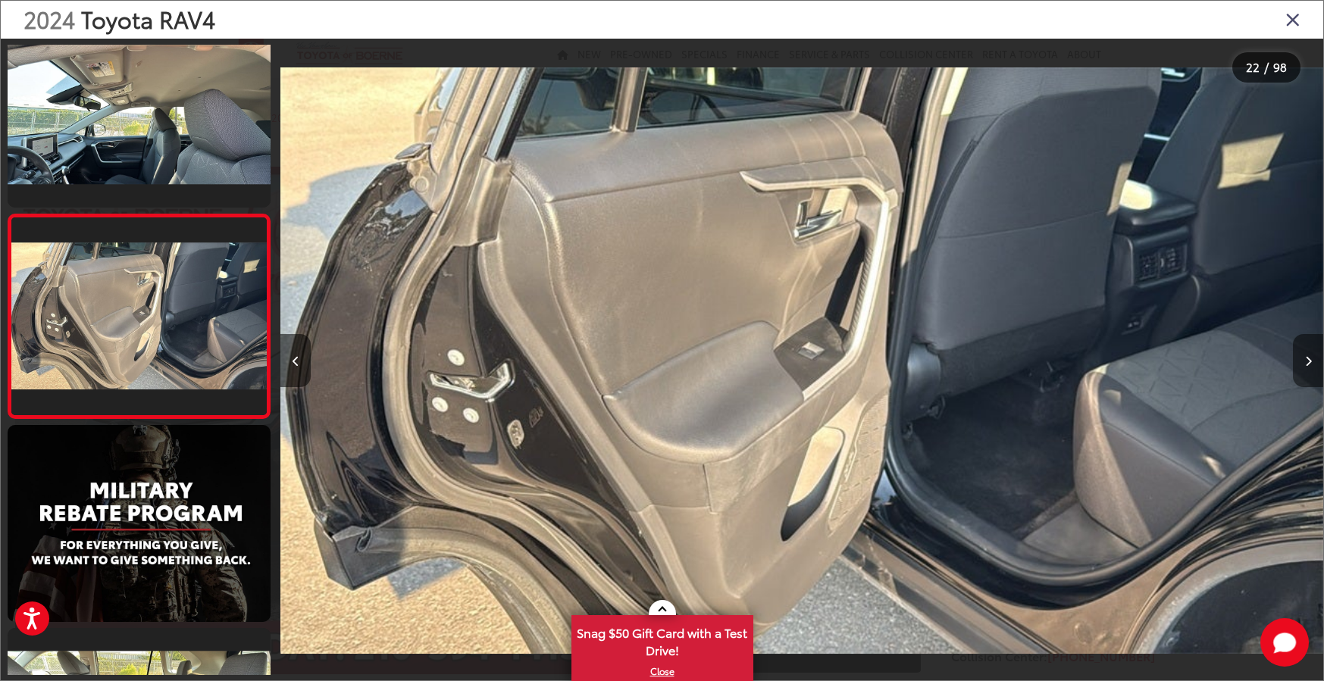
click at [1305, 364] on icon "Next image" at bounding box center [1308, 361] width 7 height 11
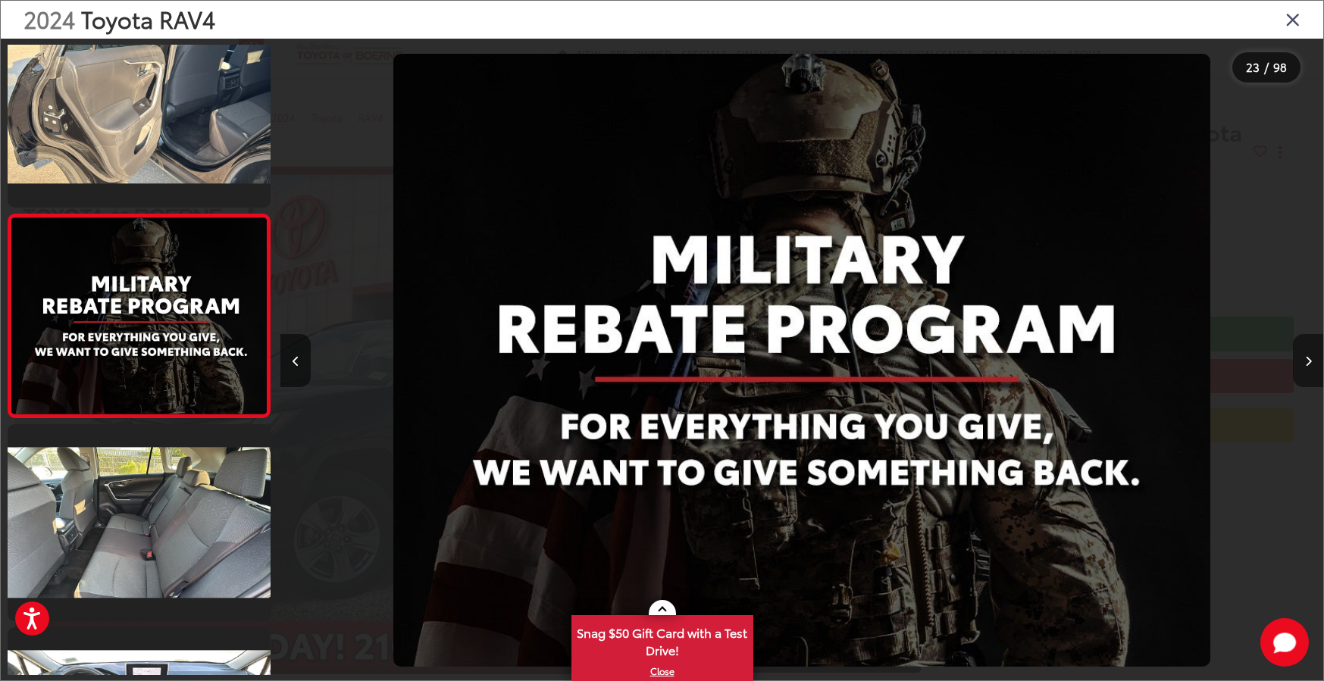
click at [1305, 364] on icon "Next image" at bounding box center [1308, 361] width 7 height 11
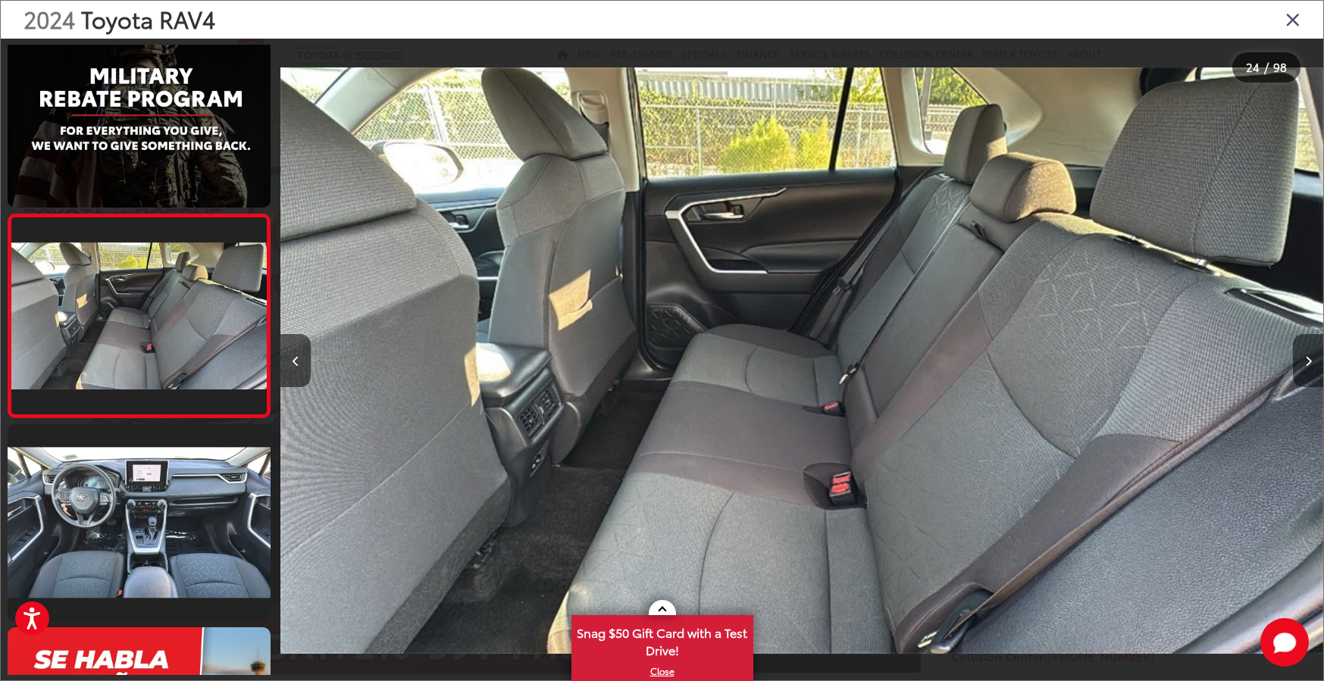
click at [1305, 364] on icon "Next image" at bounding box center [1308, 361] width 7 height 11
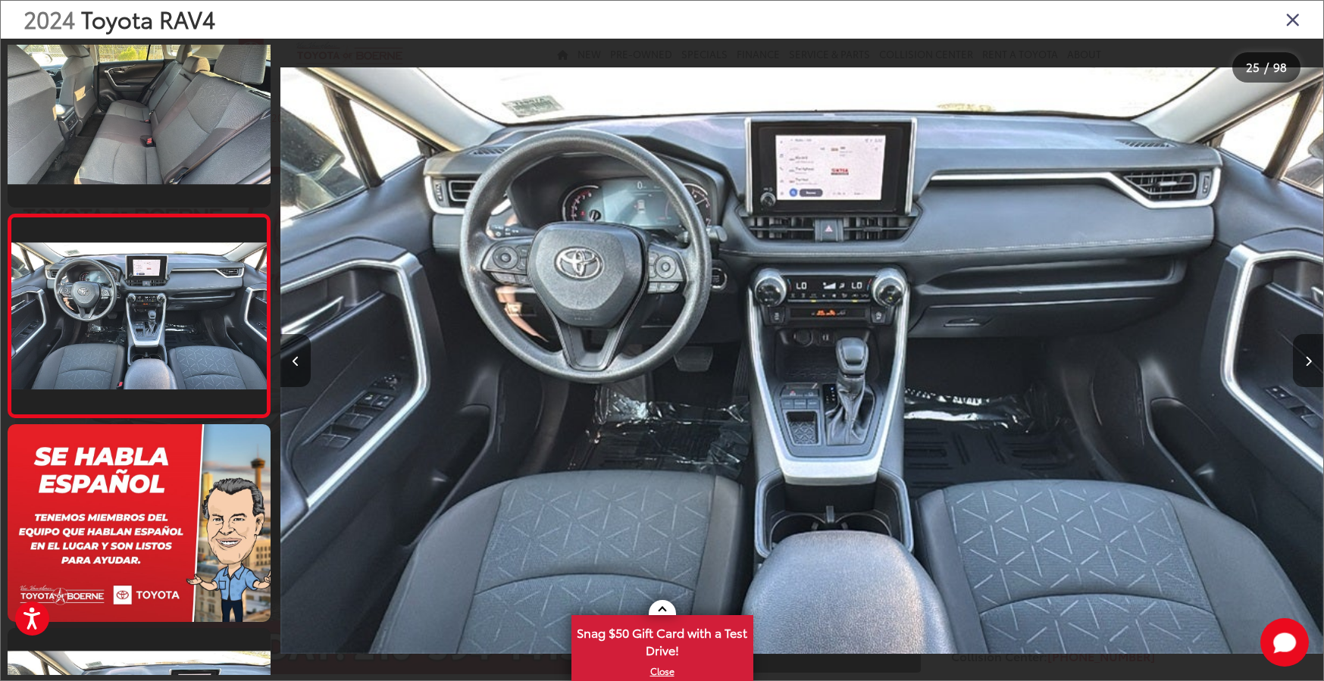
click at [1305, 364] on icon "Next image" at bounding box center [1308, 361] width 7 height 11
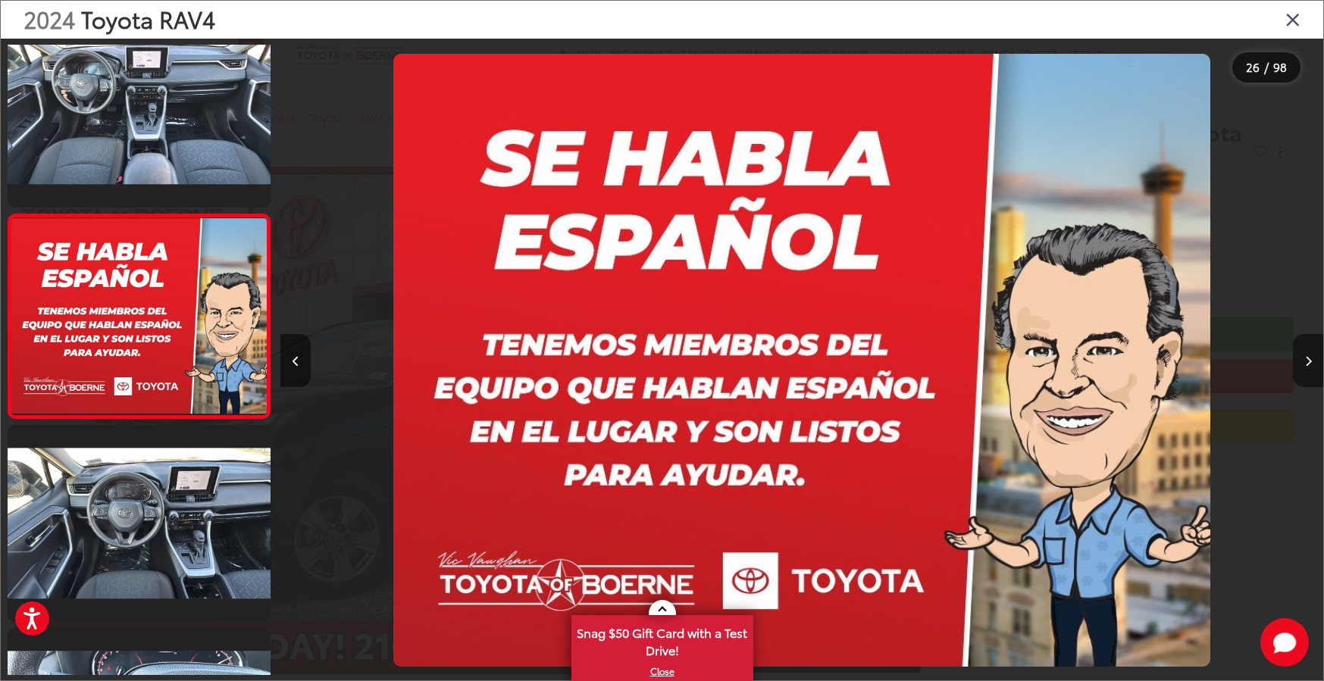
click at [1305, 364] on icon "Next image" at bounding box center [1308, 361] width 7 height 11
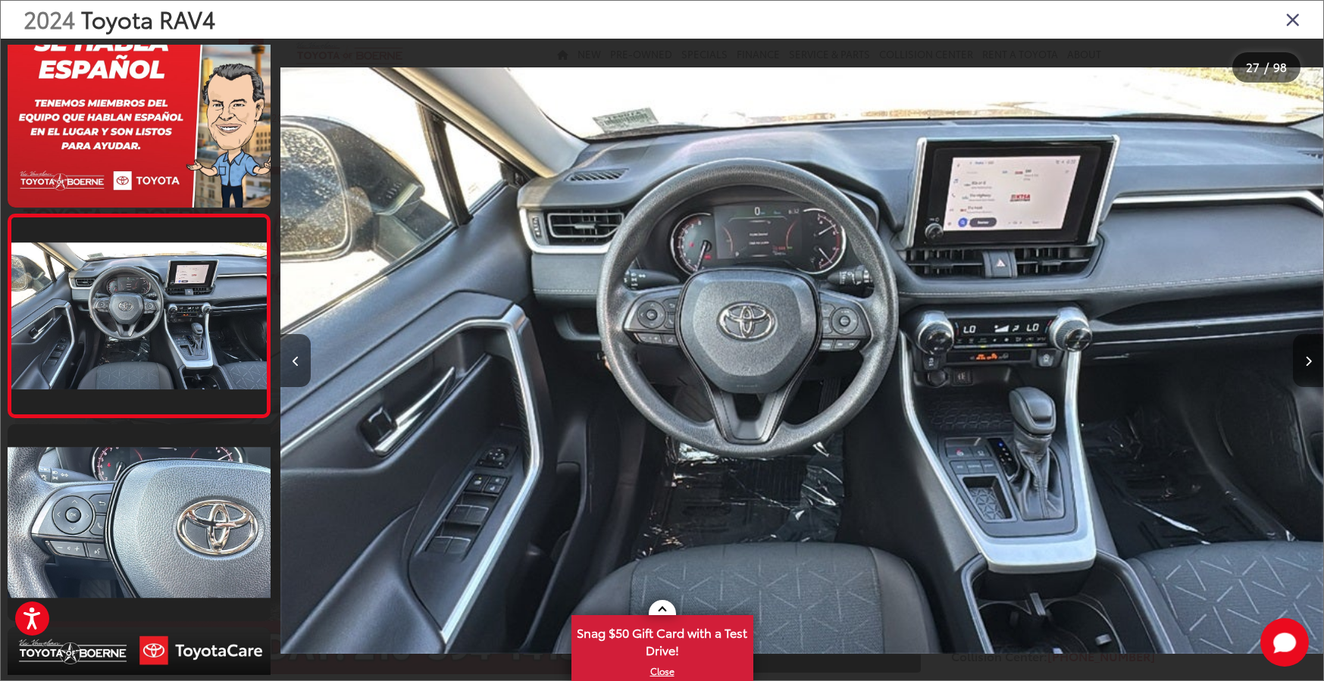
click at [1305, 364] on icon "Next image" at bounding box center [1308, 361] width 7 height 11
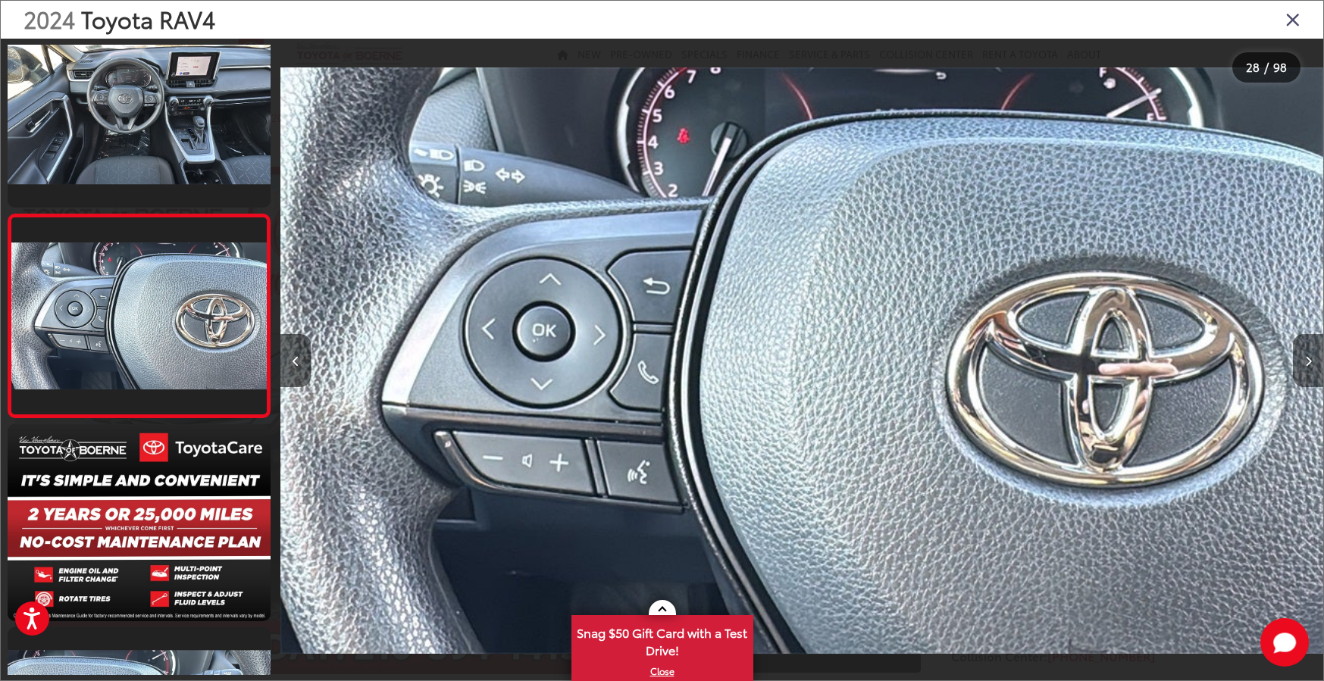
click at [1305, 364] on icon "Next image" at bounding box center [1308, 361] width 7 height 11
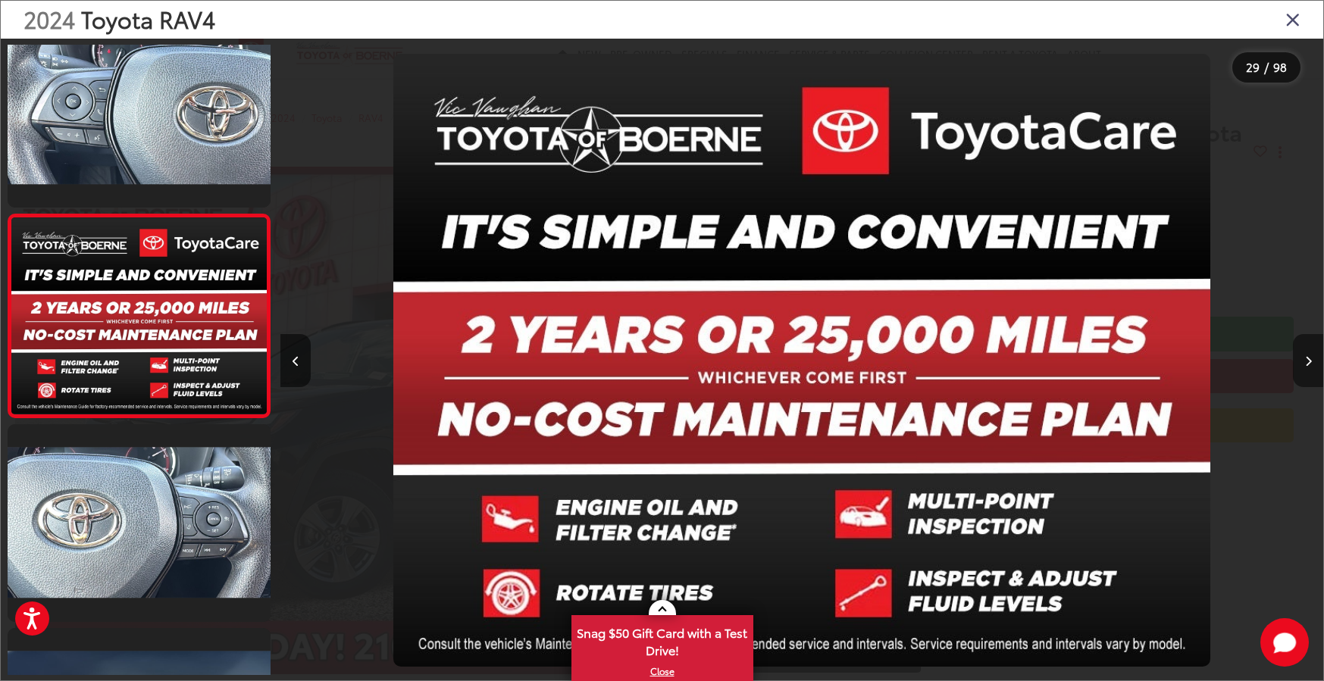
click at [1305, 364] on icon "Next image" at bounding box center [1308, 361] width 7 height 11
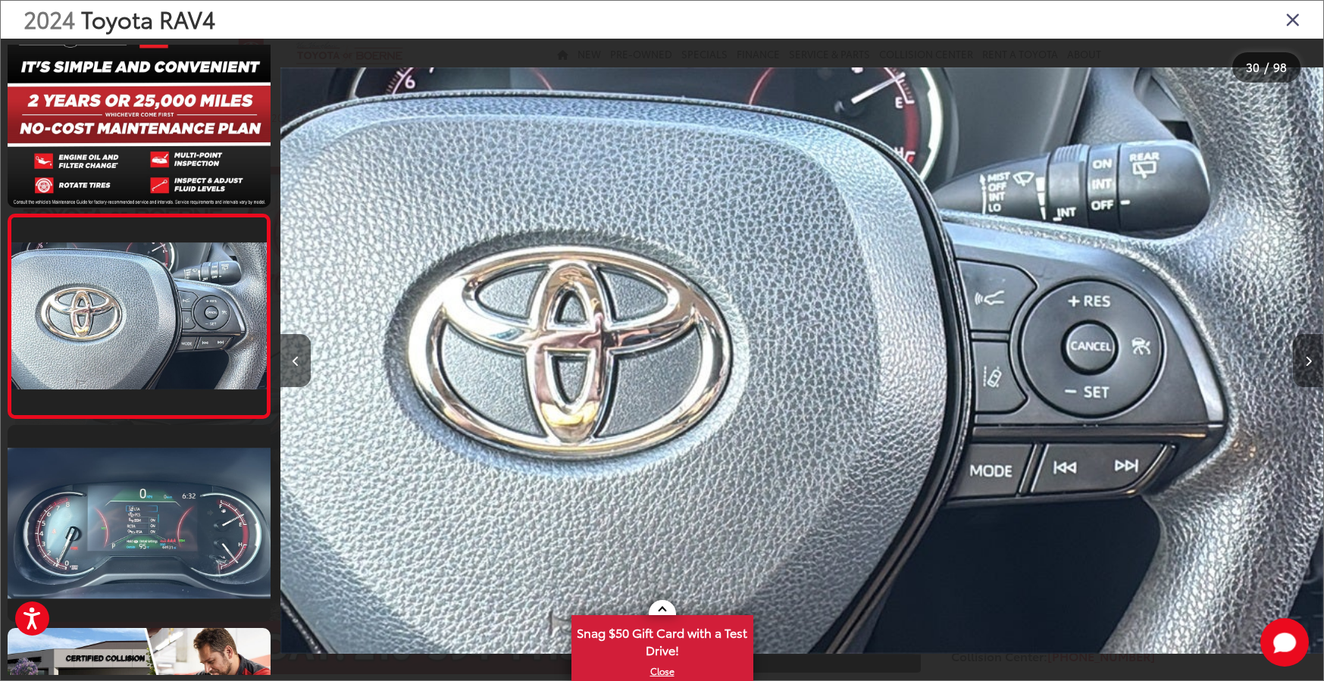
click at [1305, 364] on icon "Next image" at bounding box center [1308, 361] width 7 height 11
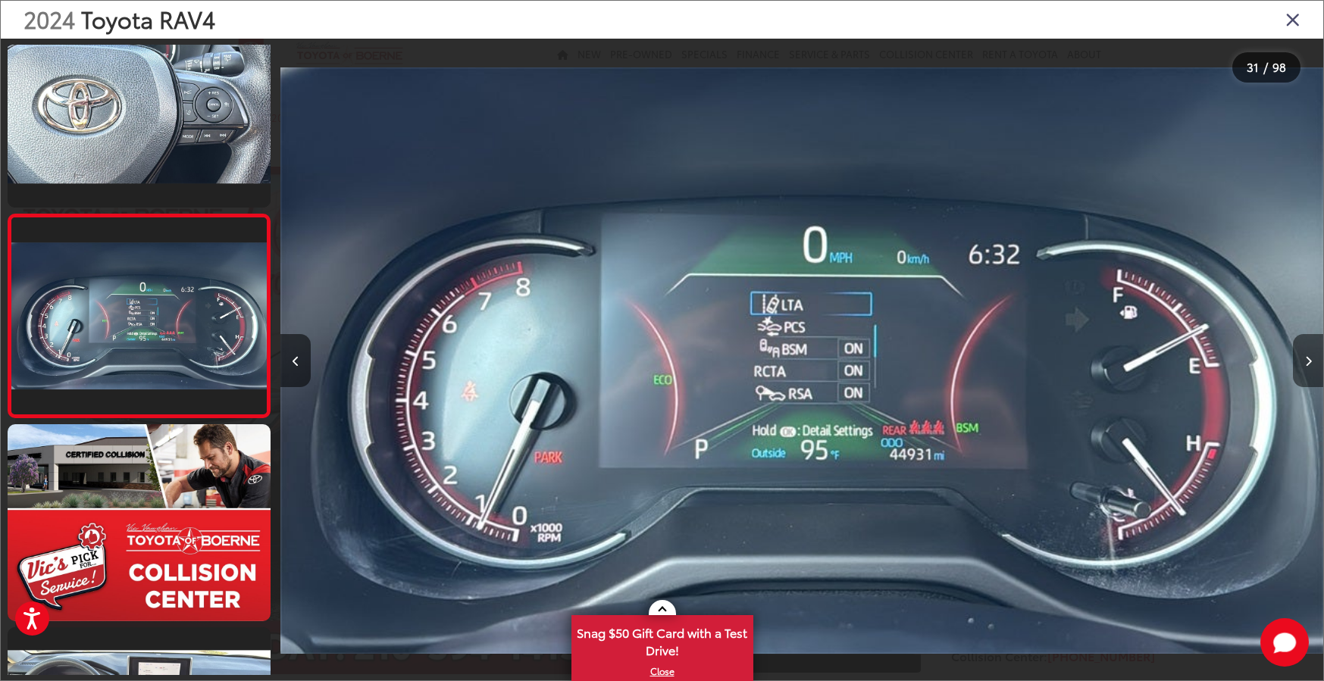
click at [1305, 364] on icon "Next image" at bounding box center [1308, 361] width 7 height 11
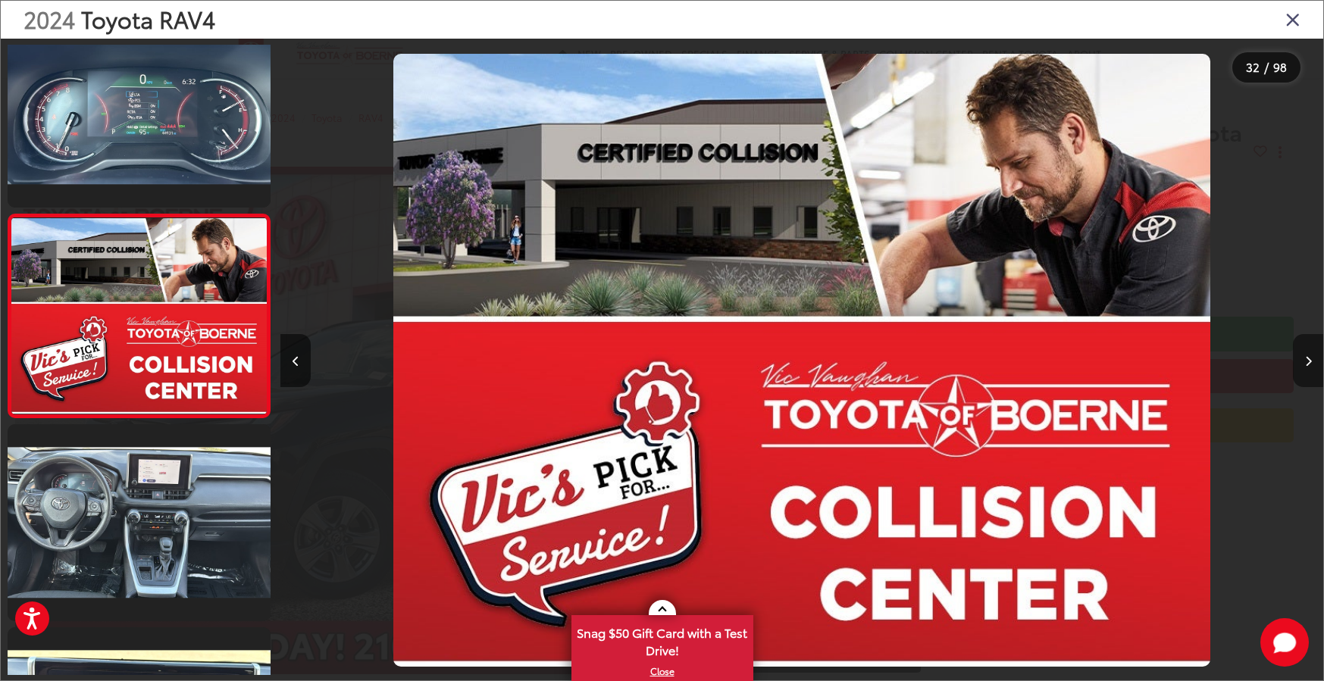
click at [1305, 364] on icon "Next image" at bounding box center [1308, 361] width 7 height 11
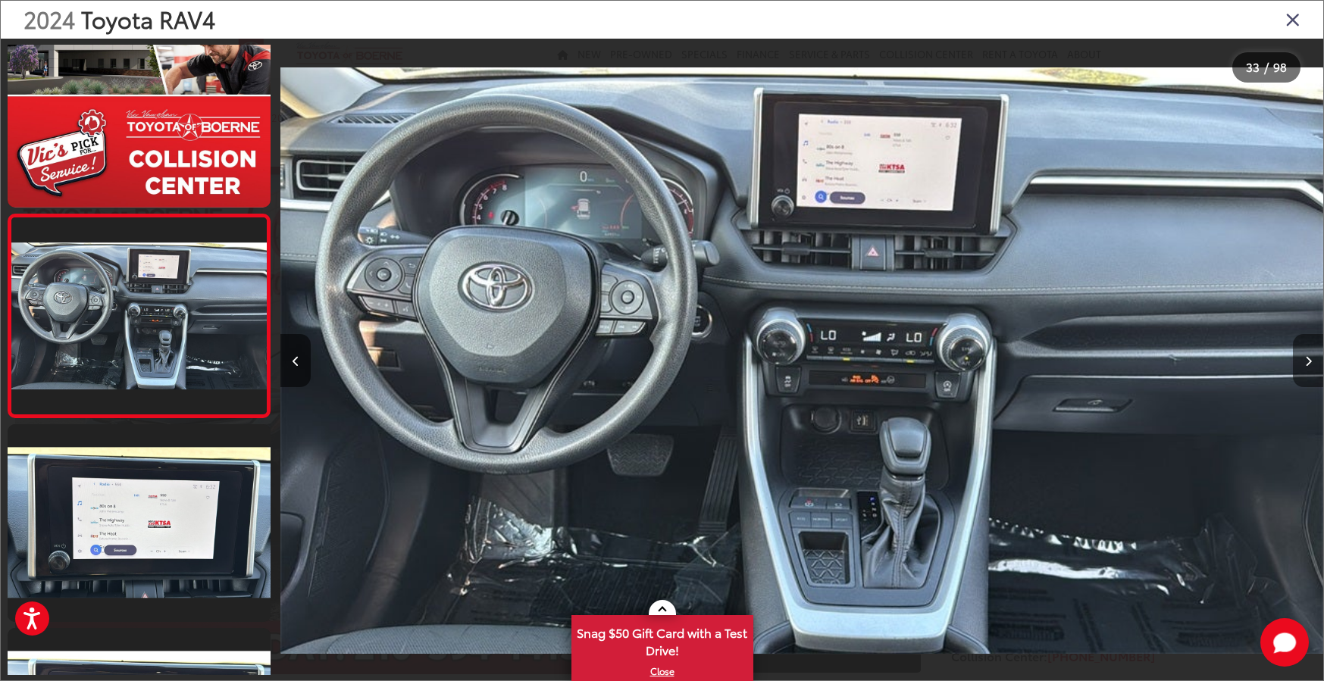
click at [1305, 364] on icon "Next image" at bounding box center [1308, 361] width 7 height 11
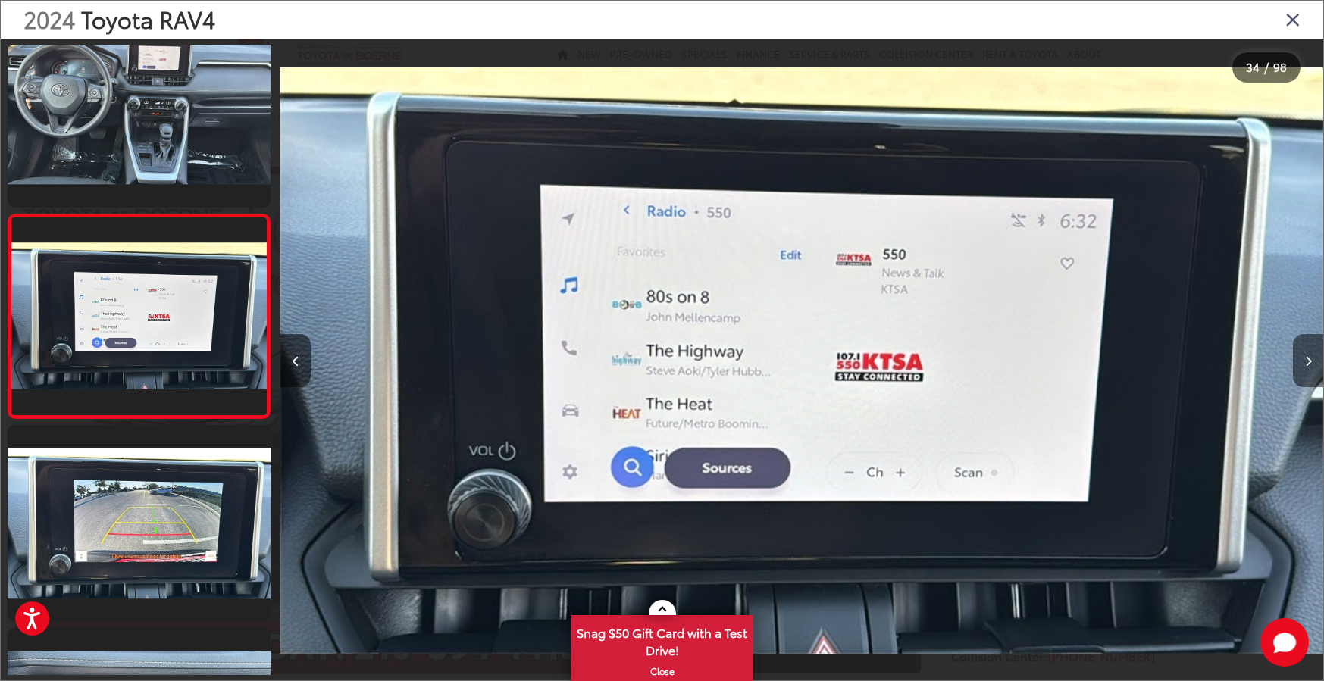
click at [1305, 364] on icon "Next image" at bounding box center [1308, 361] width 7 height 11
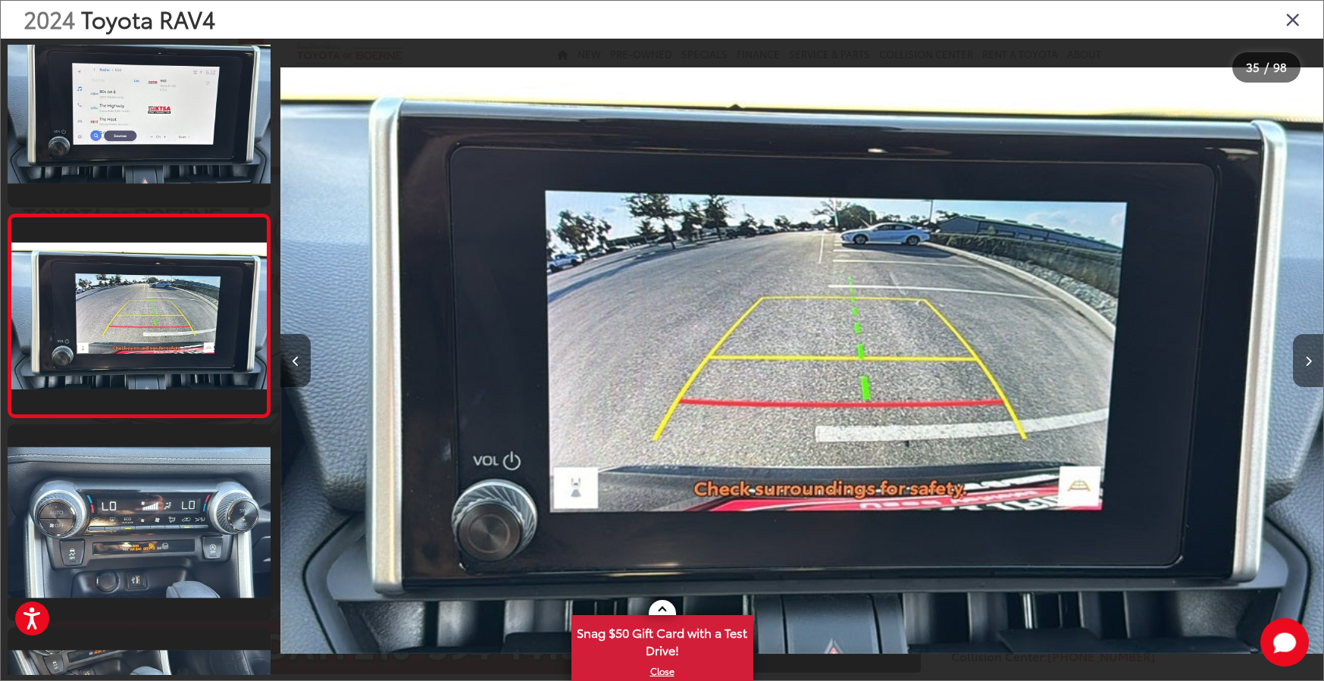
click at [1305, 364] on icon "Next image" at bounding box center [1308, 361] width 7 height 11
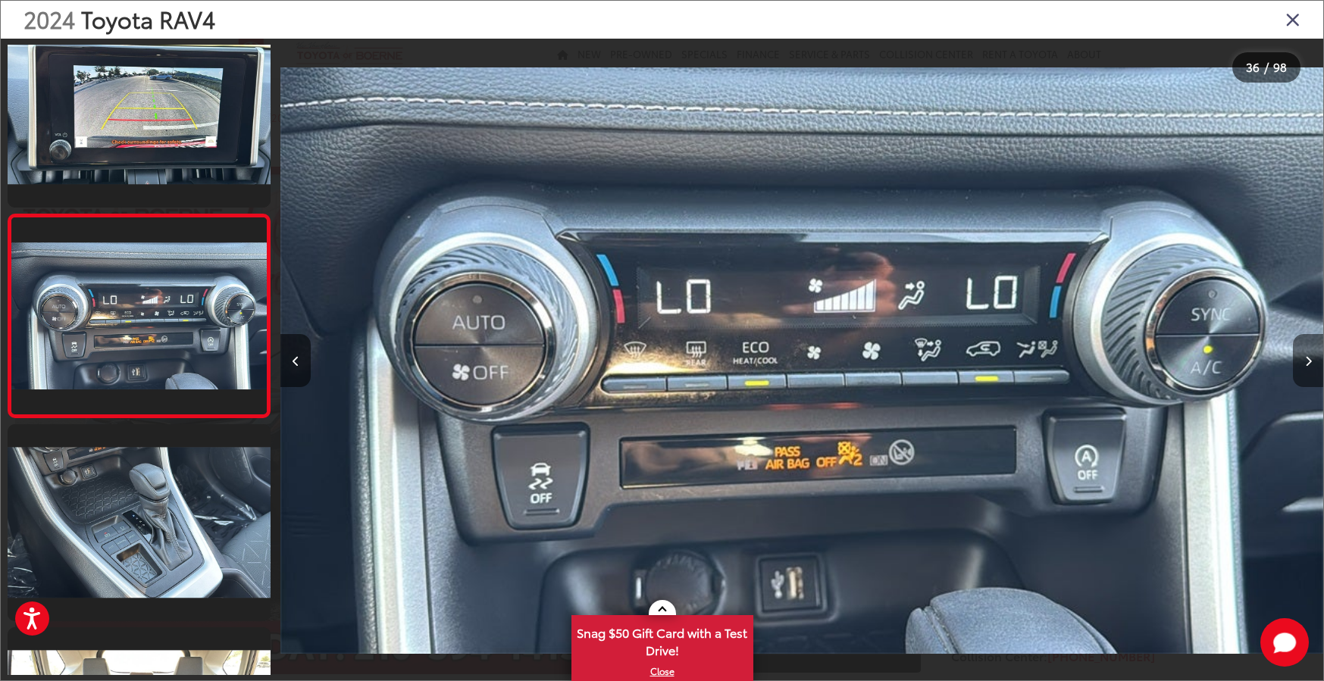
click at [1305, 364] on icon "Next image" at bounding box center [1308, 361] width 7 height 11
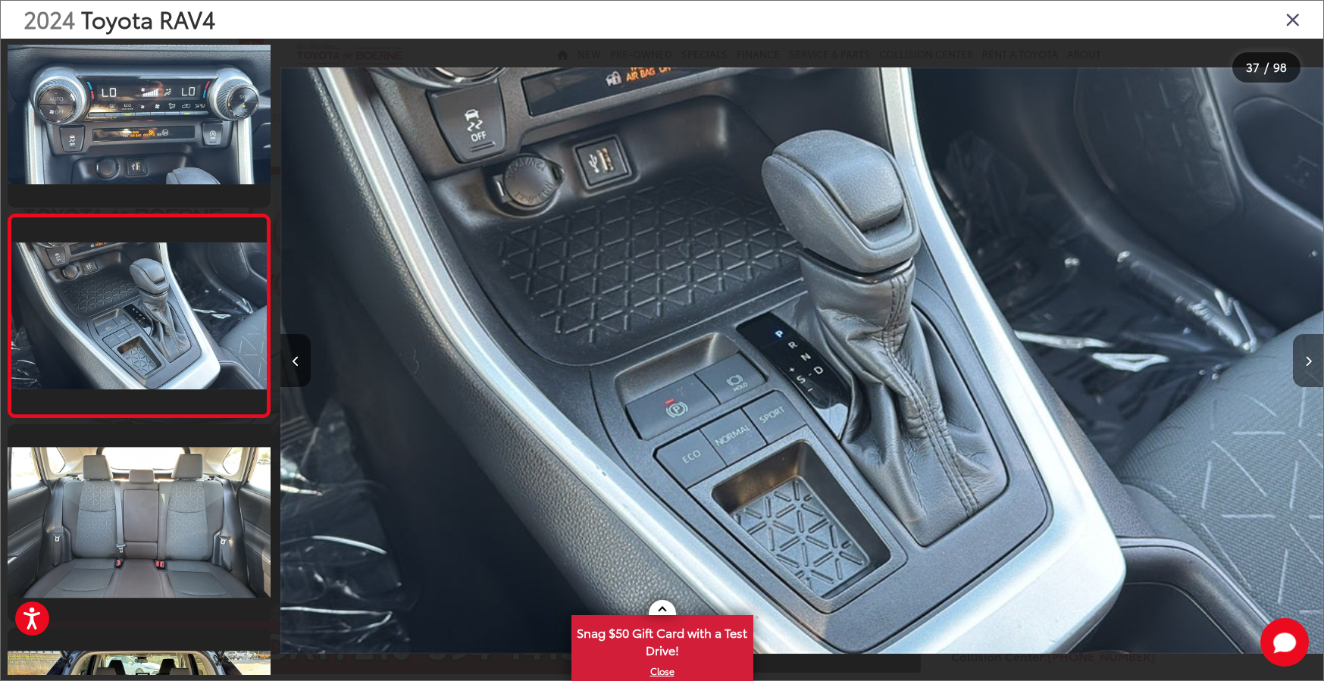
click at [1305, 364] on icon "Next image" at bounding box center [1308, 361] width 7 height 11
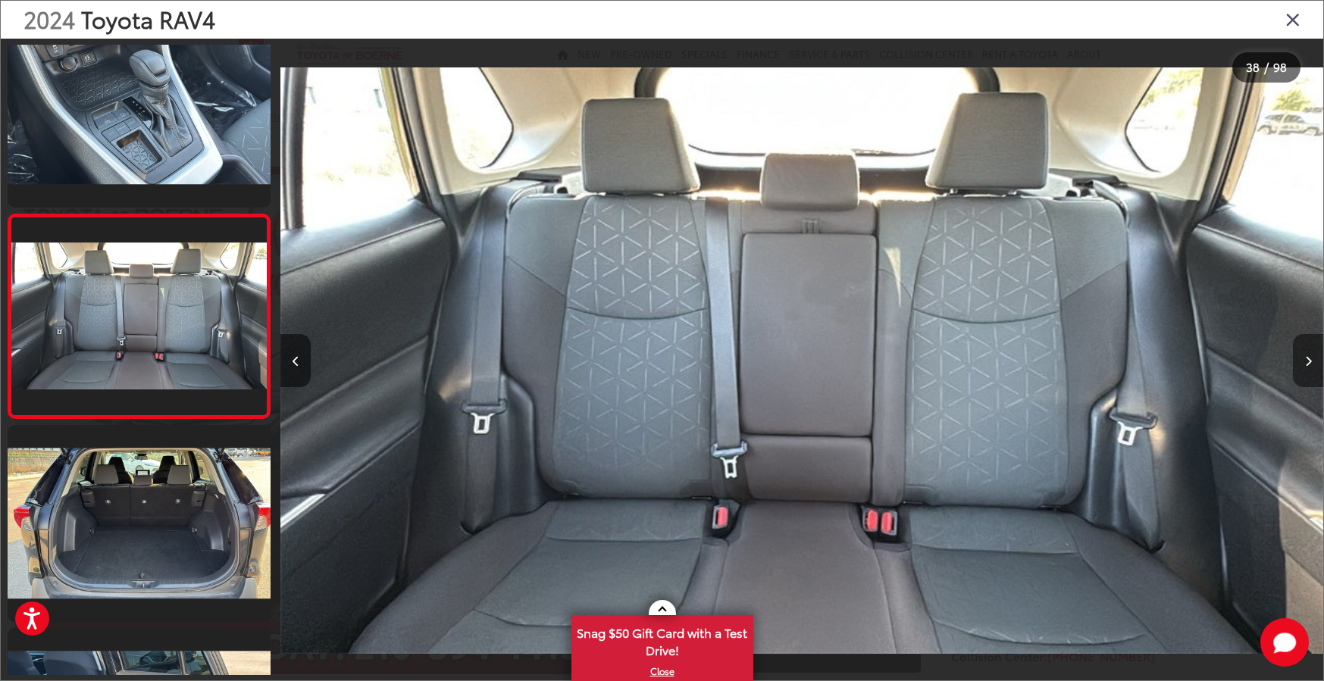
click at [1305, 364] on icon "Next image" at bounding box center [1308, 361] width 7 height 11
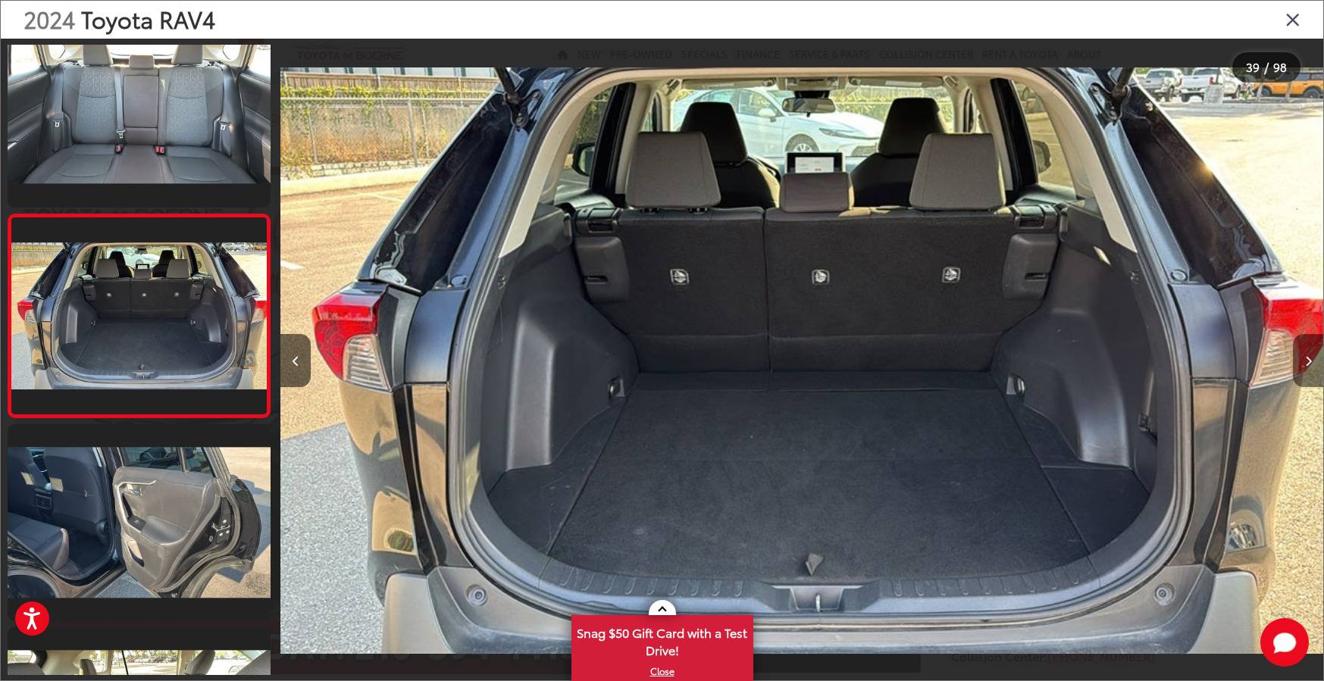
click at [1305, 364] on icon "Next image" at bounding box center [1308, 361] width 7 height 11
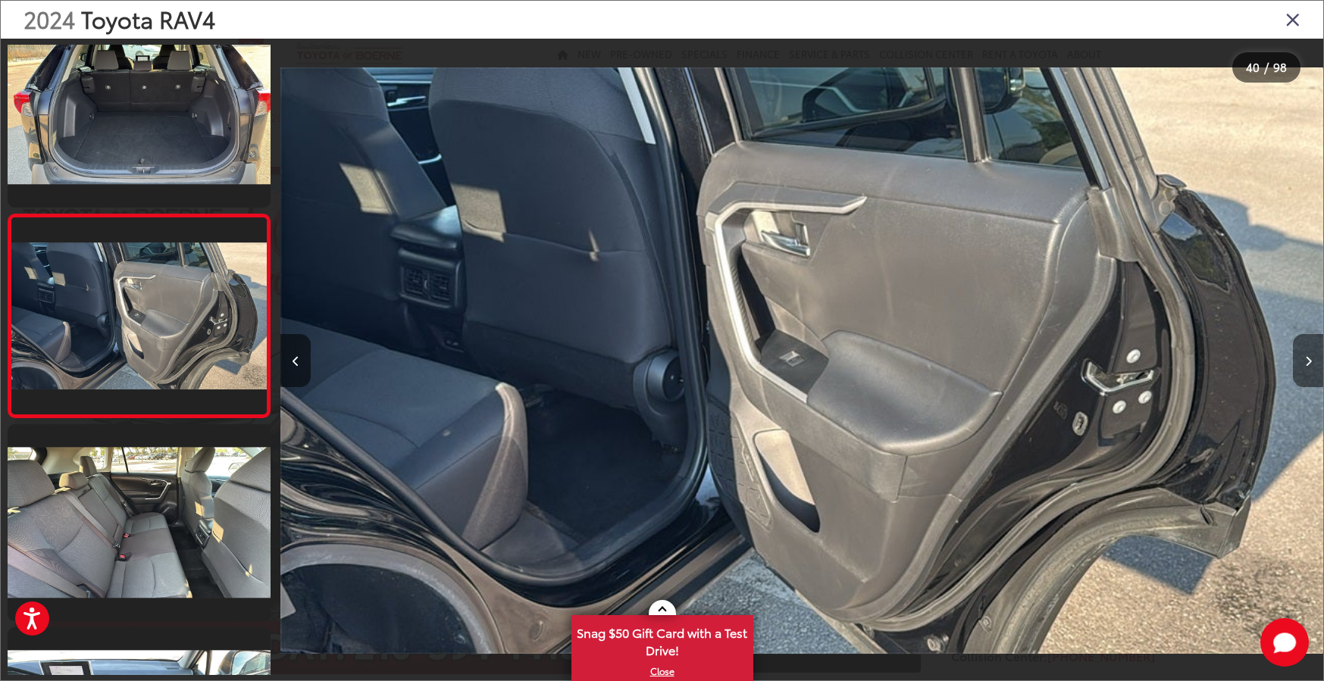
click at [1305, 364] on icon "Next image" at bounding box center [1308, 361] width 7 height 11
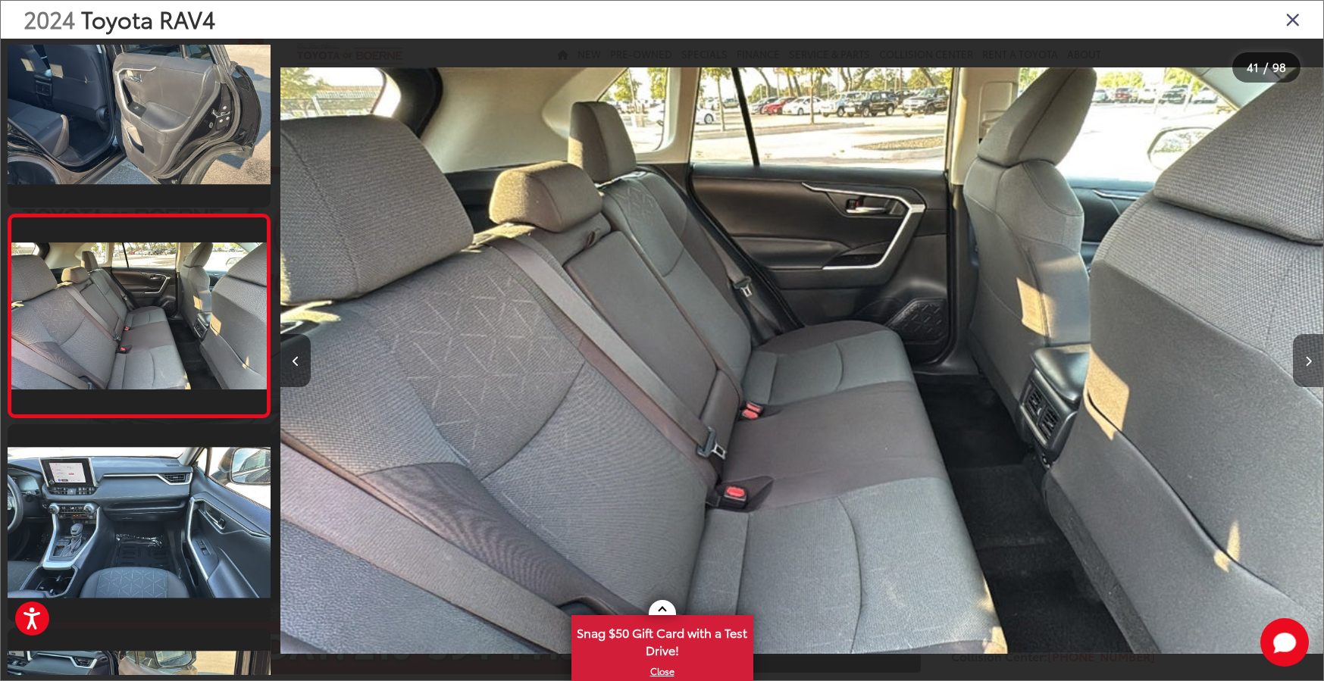
click at [1305, 364] on icon "Next image" at bounding box center [1308, 361] width 7 height 11
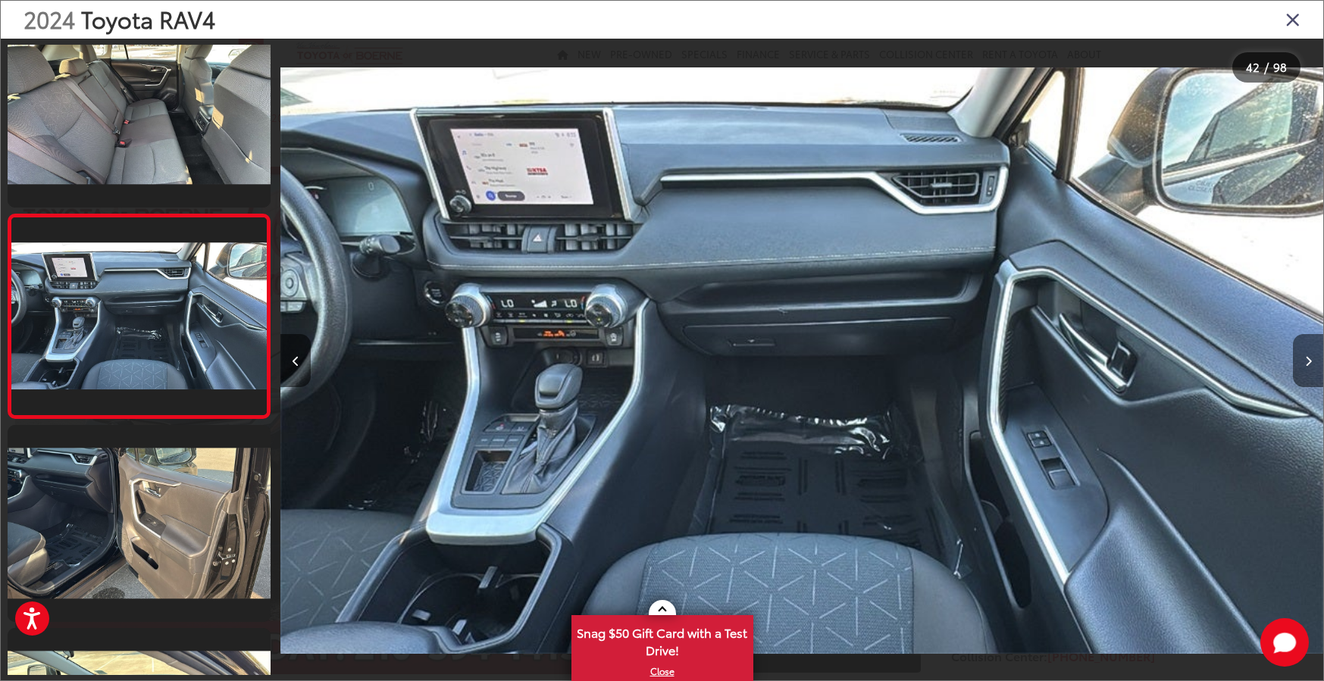
click at [1305, 364] on icon "Next image" at bounding box center [1308, 361] width 7 height 11
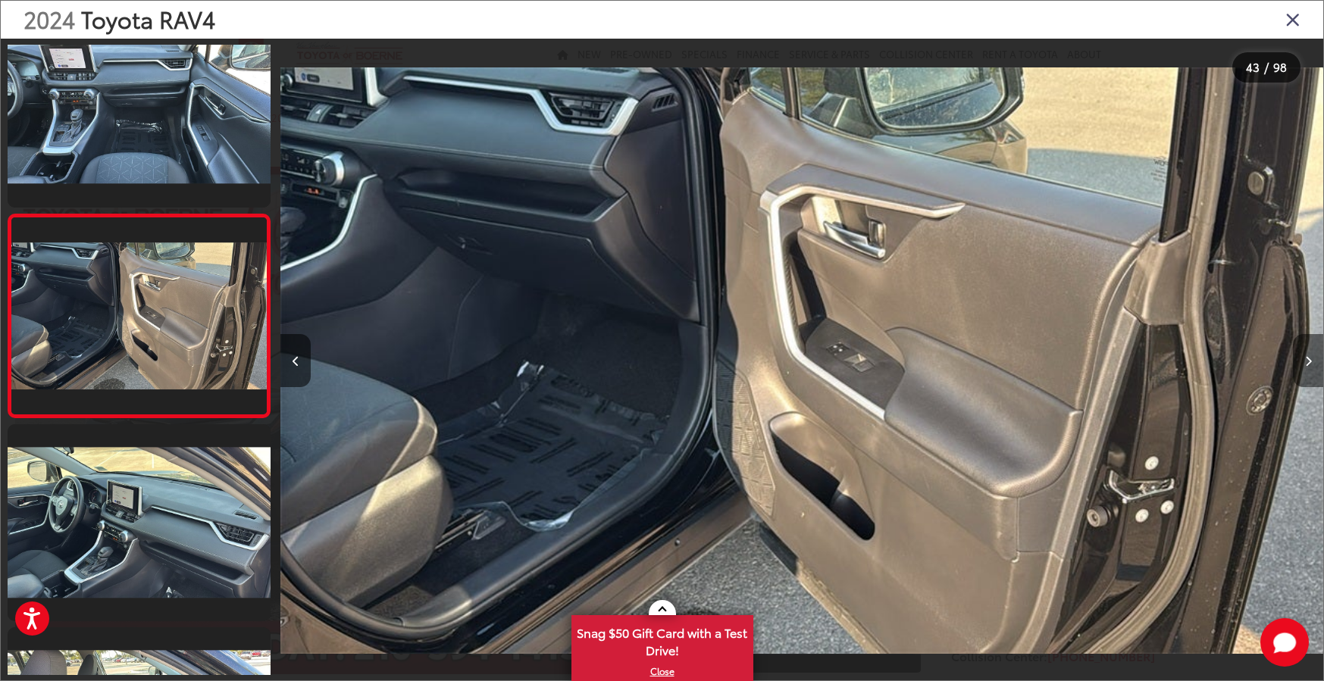
click at [1305, 364] on icon "Next image" at bounding box center [1308, 361] width 7 height 11
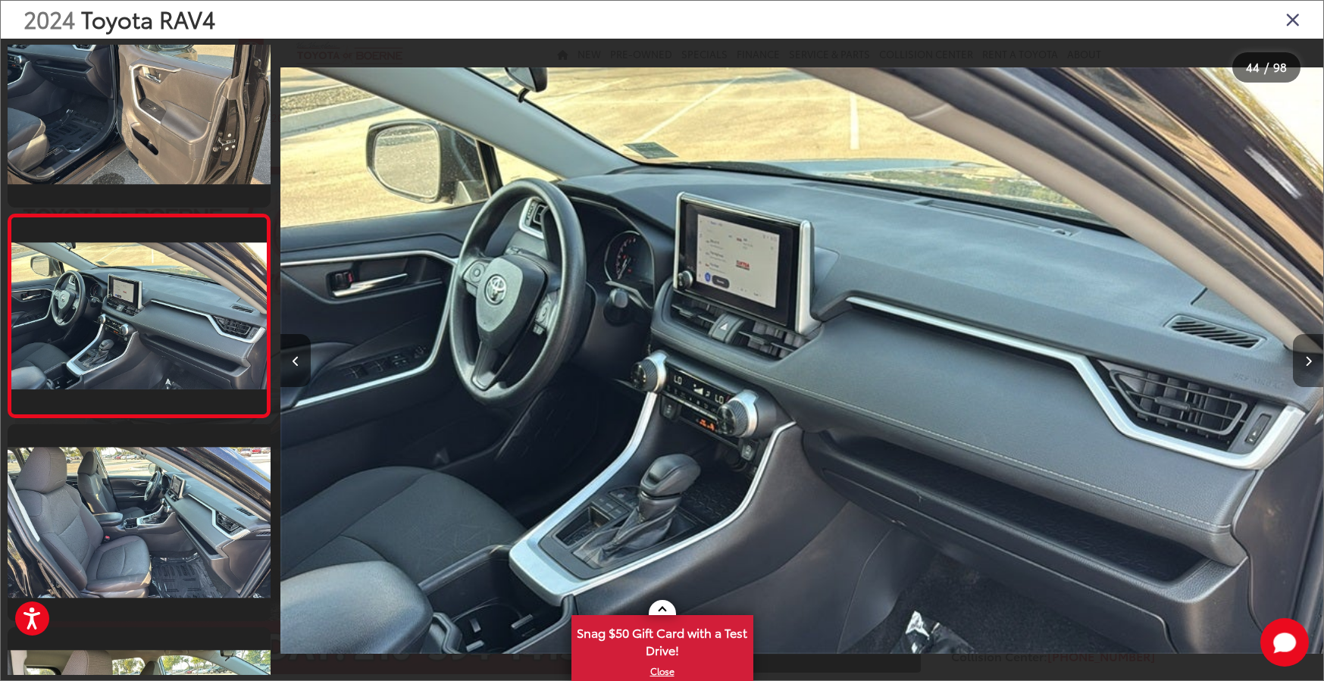
click at [1305, 364] on icon "Next image" at bounding box center [1308, 361] width 7 height 11
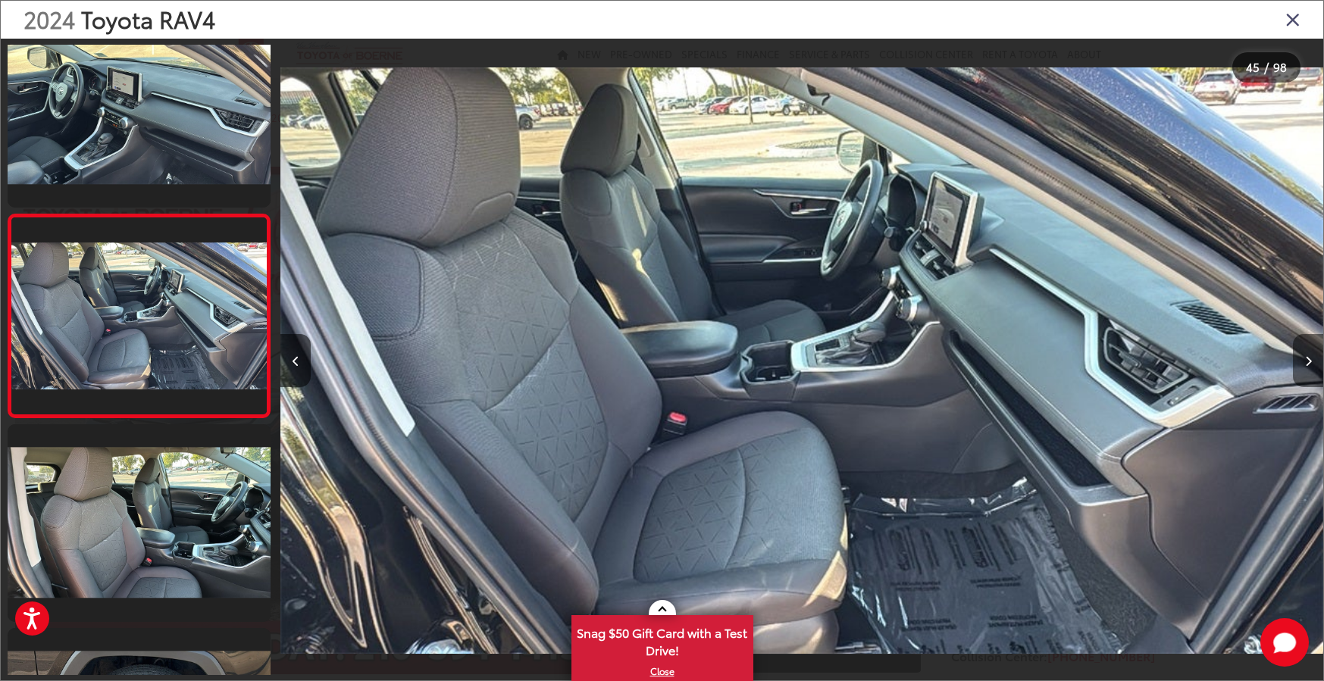
click at [1305, 364] on icon "Next image" at bounding box center [1308, 361] width 7 height 11
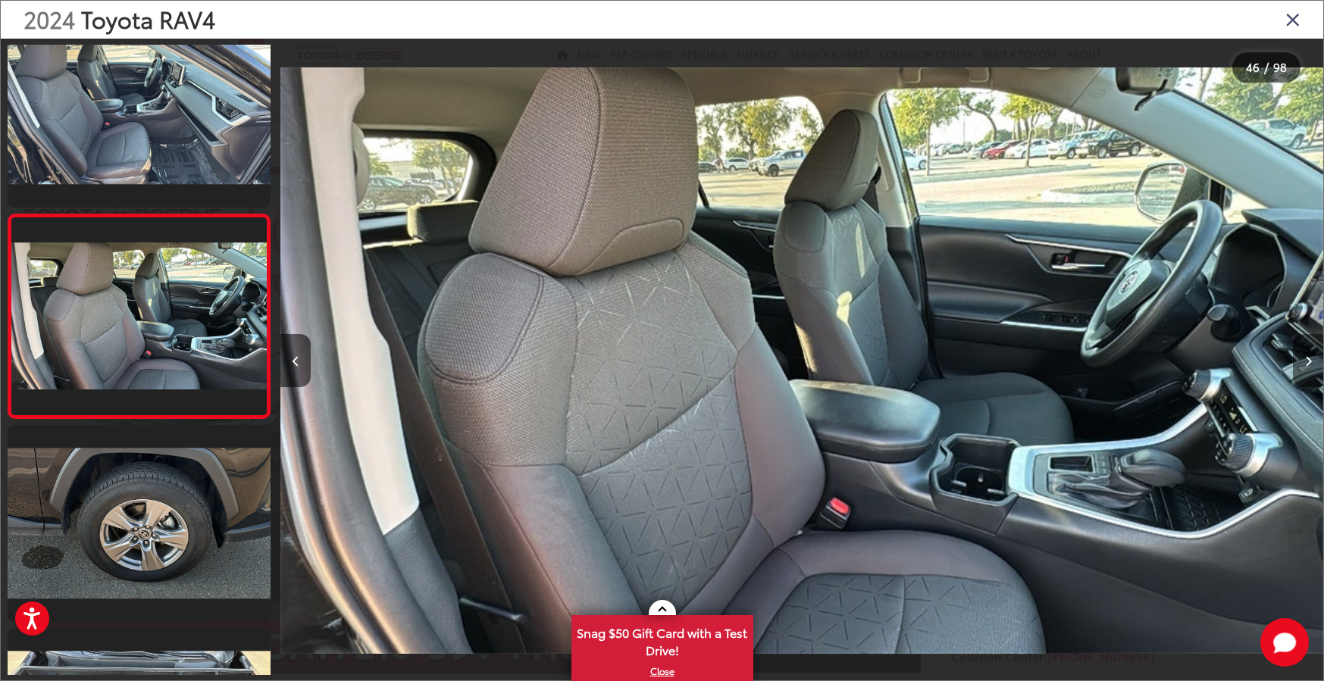
click at [1305, 364] on icon "Next image" at bounding box center [1308, 361] width 7 height 11
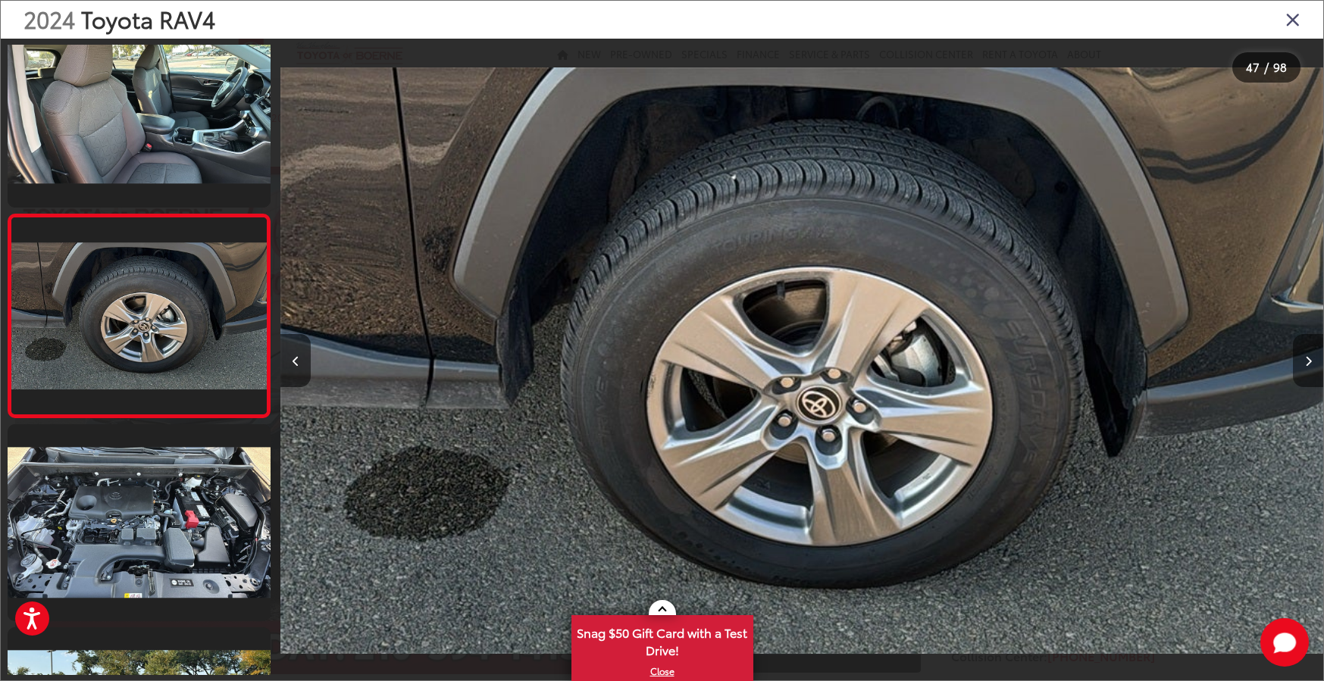
click at [1305, 364] on icon "Next image" at bounding box center [1308, 361] width 7 height 11
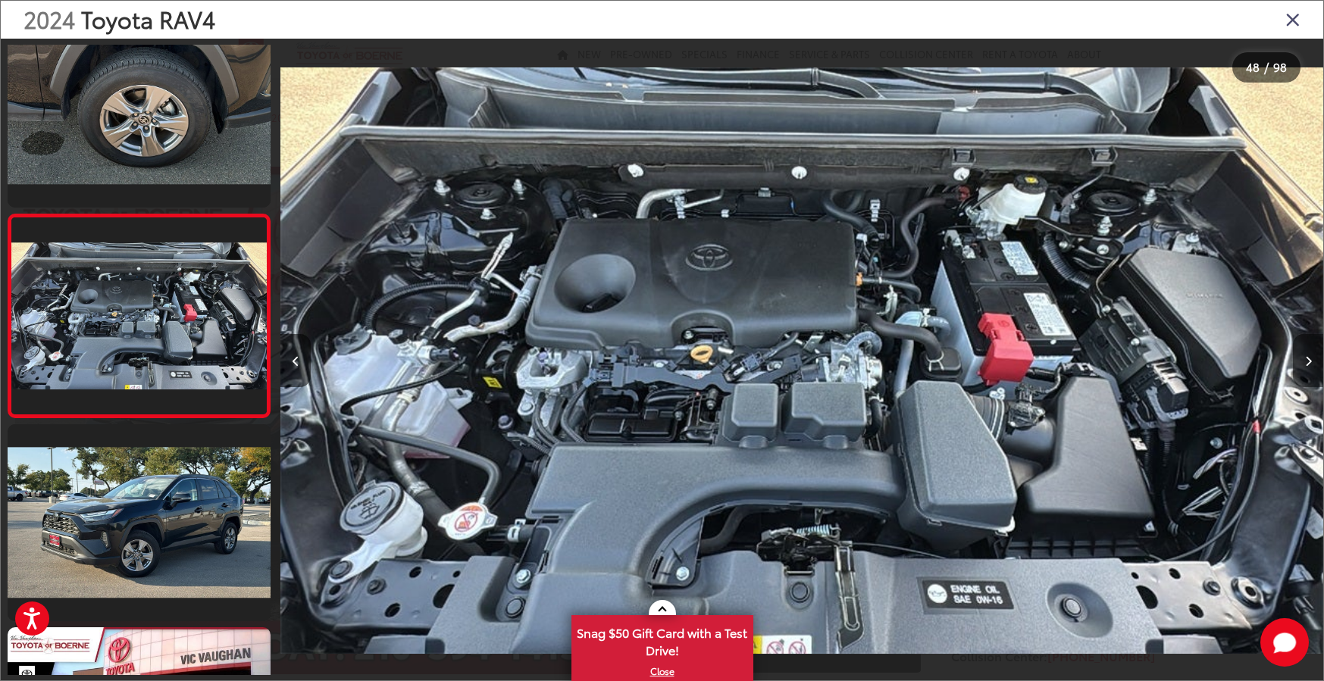
click at [1305, 364] on icon "Next image" at bounding box center [1308, 361] width 7 height 11
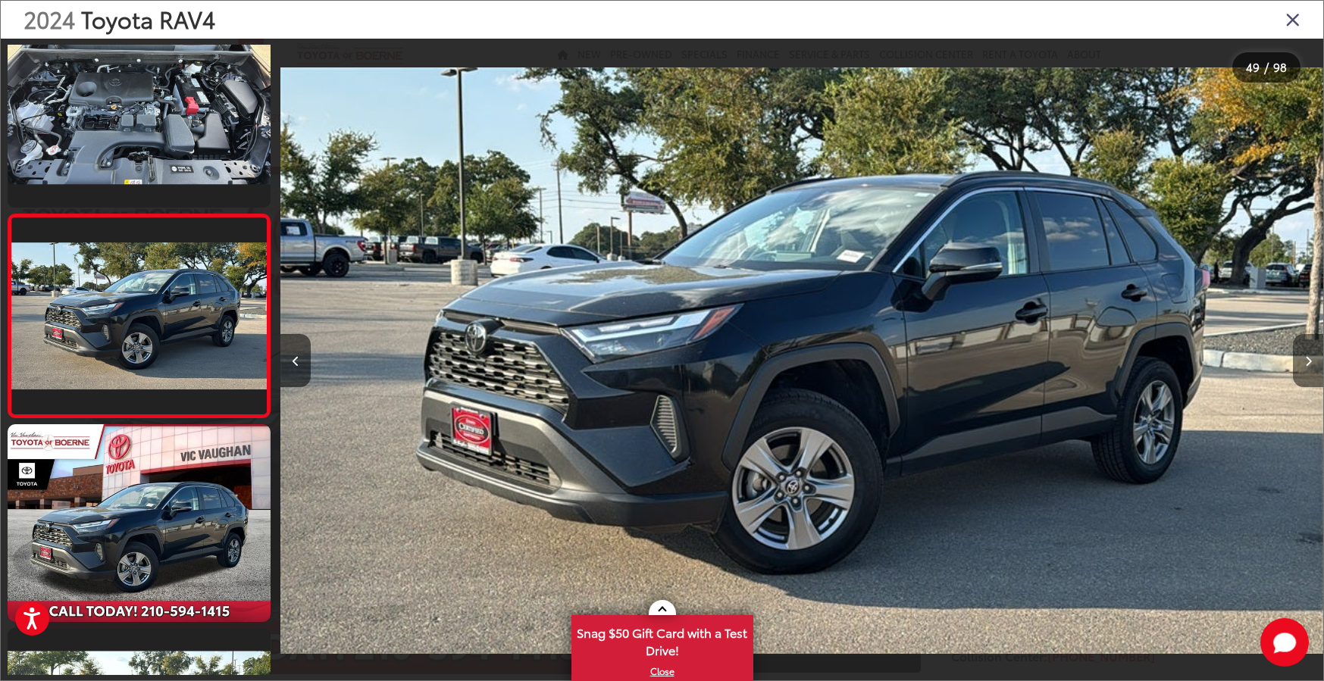
click at [1305, 364] on icon "Next image" at bounding box center [1308, 361] width 7 height 11
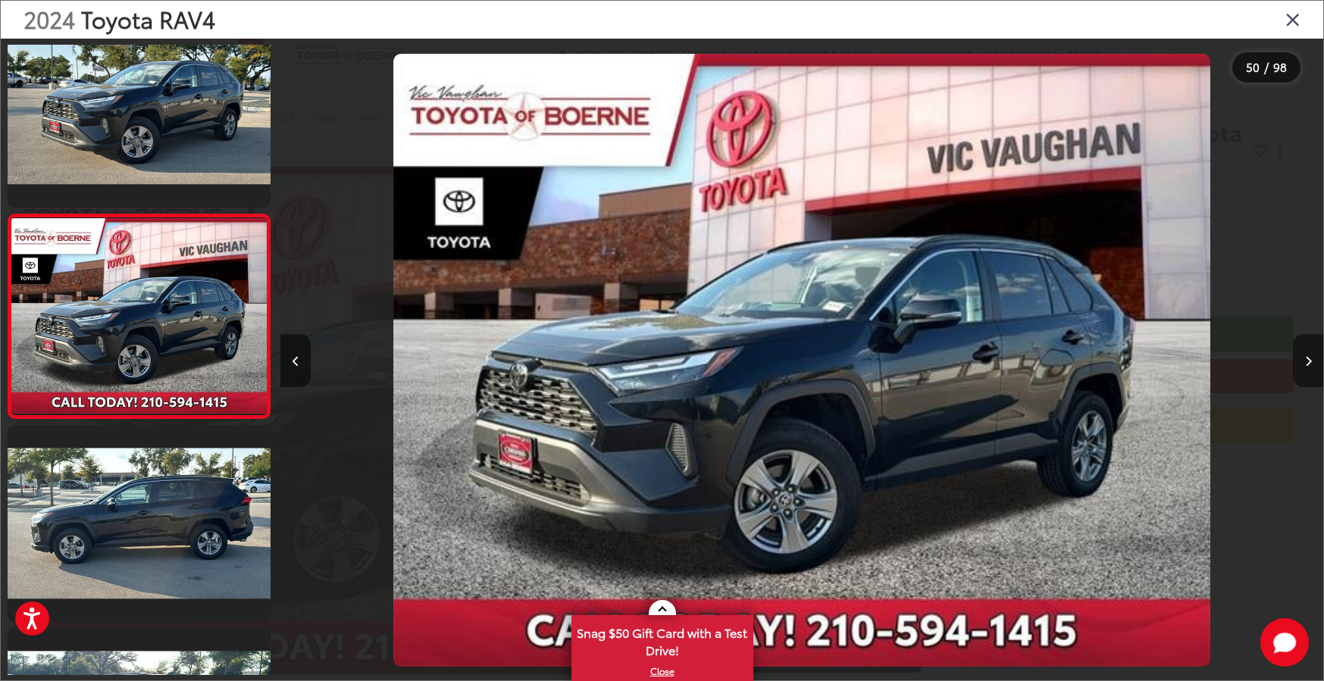
click at [1305, 364] on icon "Next image" at bounding box center [1308, 361] width 7 height 11
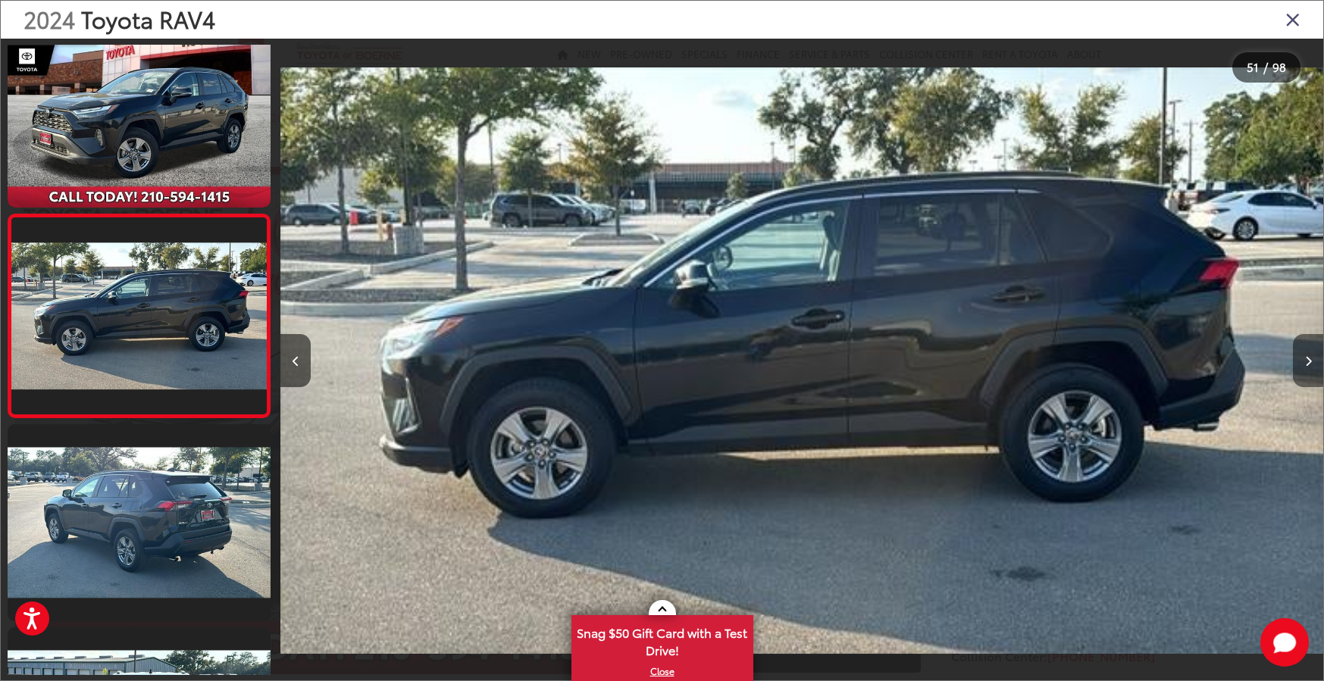
click at [1305, 364] on icon "Next image" at bounding box center [1308, 361] width 7 height 11
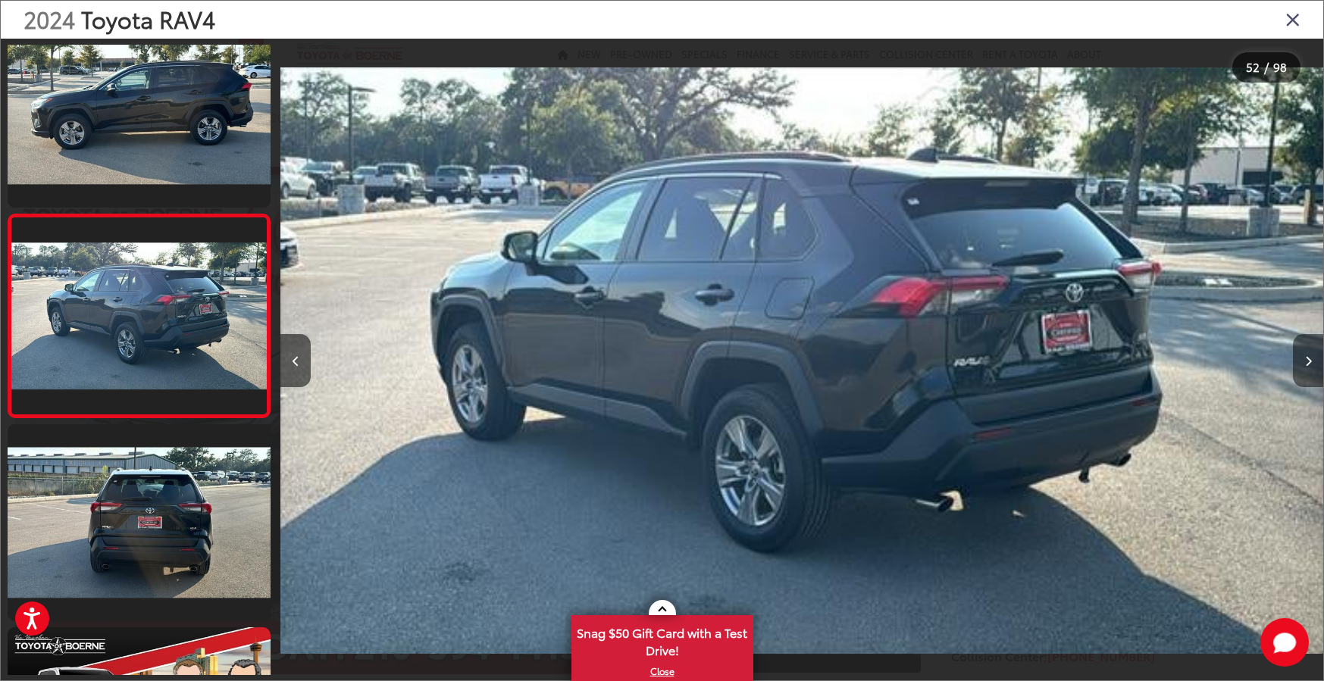
click at [1305, 364] on icon "Next image" at bounding box center [1308, 361] width 7 height 11
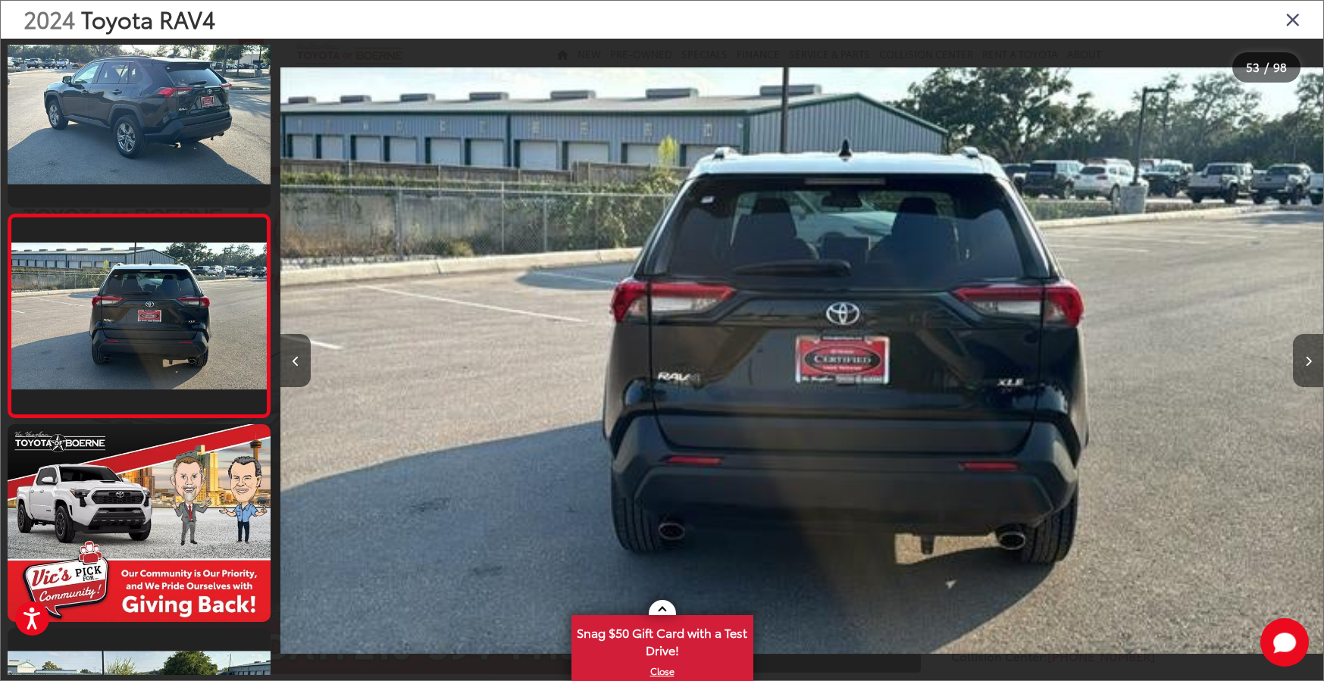
click at [1305, 364] on icon "Next image" at bounding box center [1308, 361] width 7 height 11
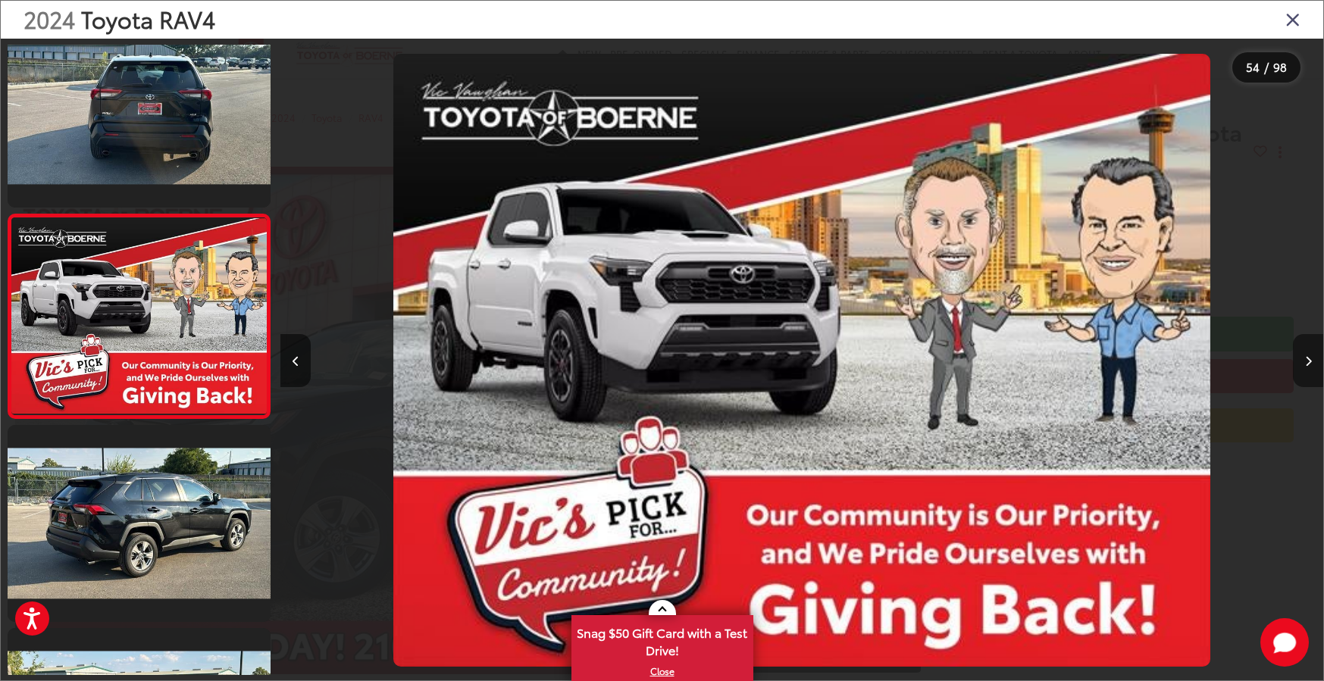
click at [1305, 364] on icon "Next image" at bounding box center [1308, 361] width 7 height 11
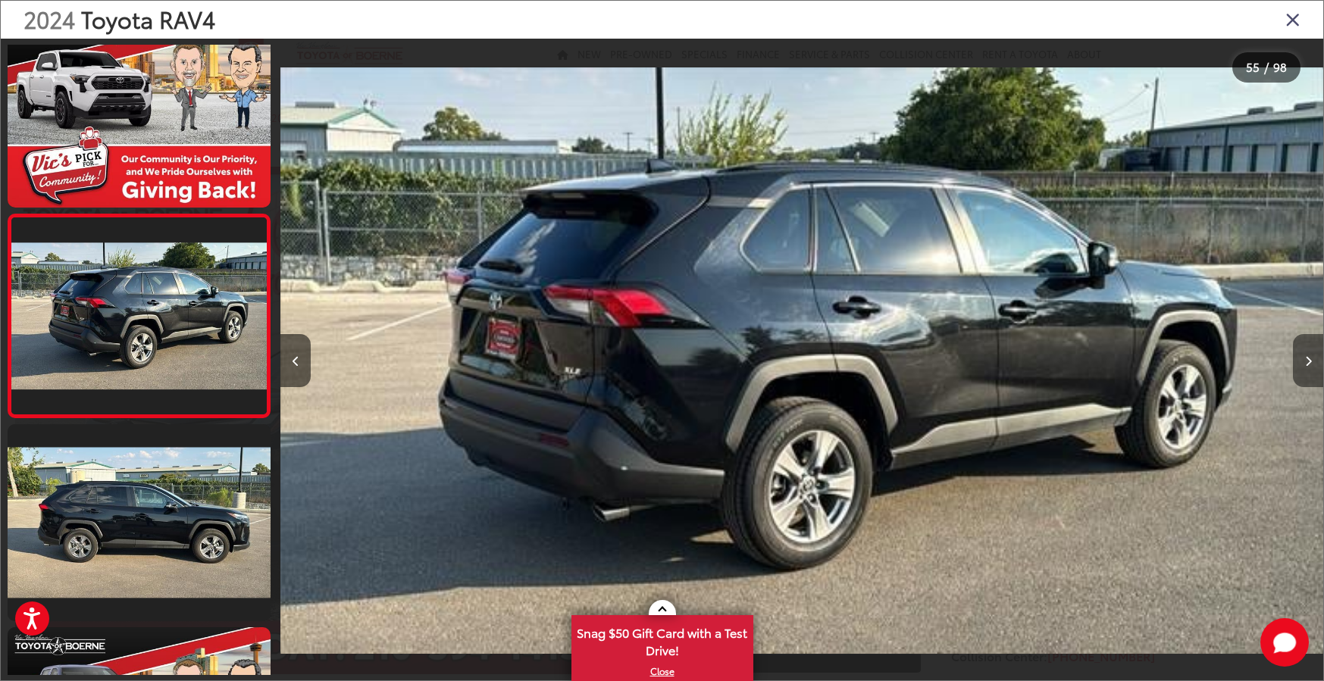
click at [1305, 364] on icon "Next image" at bounding box center [1308, 361] width 7 height 11
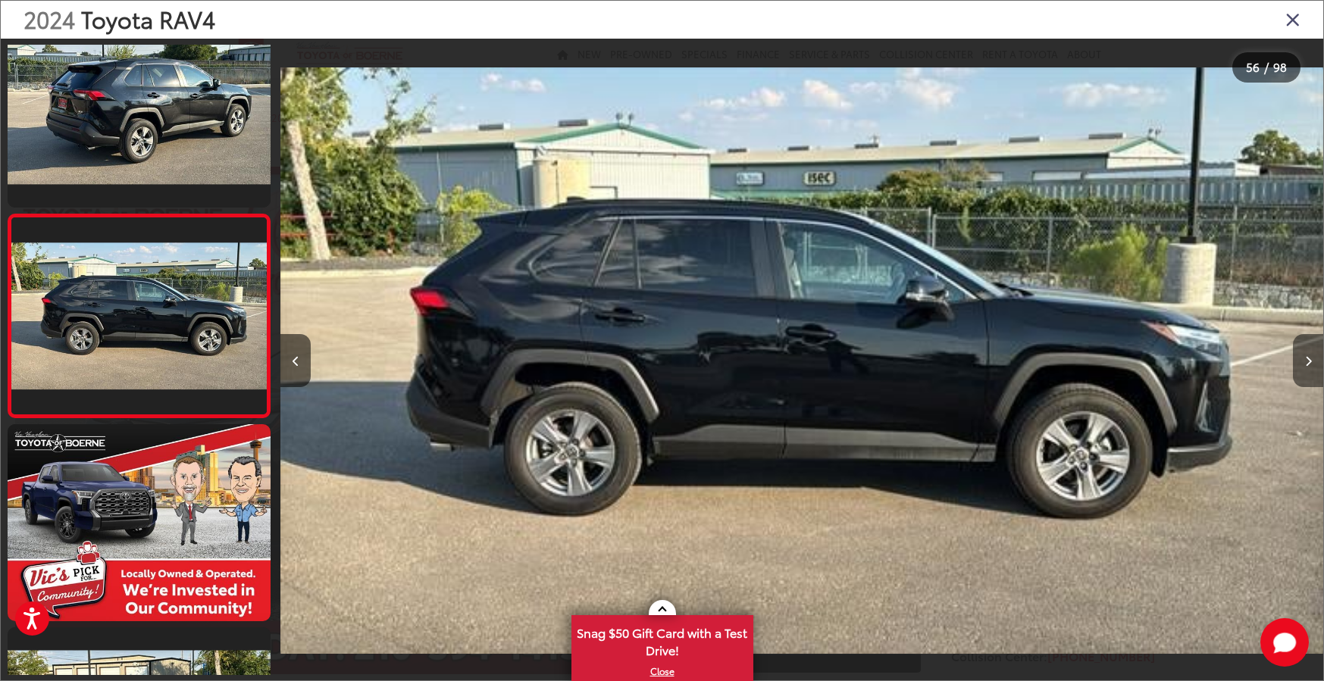
click at [1305, 364] on icon "Next image" at bounding box center [1308, 361] width 7 height 11
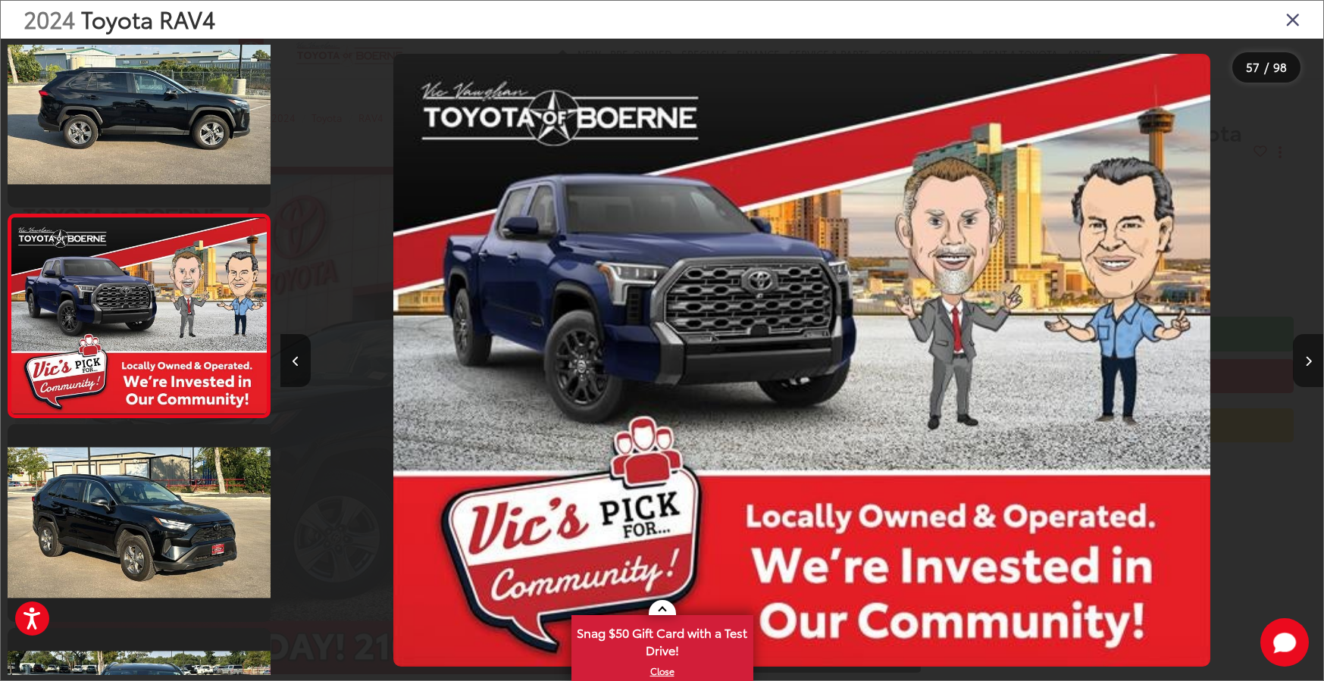
click at [1305, 364] on icon "Next image" at bounding box center [1308, 361] width 7 height 11
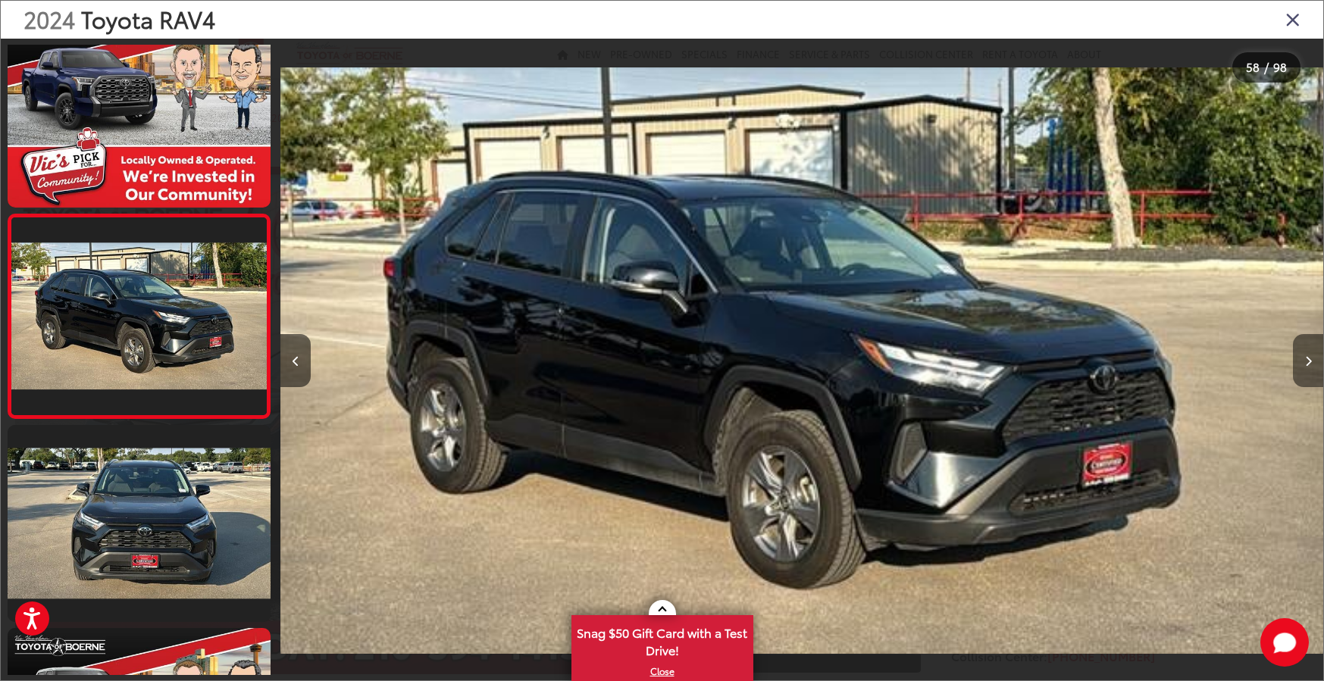
click at [1305, 364] on icon "Next image" at bounding box center [1308, 361] width 7 height 11
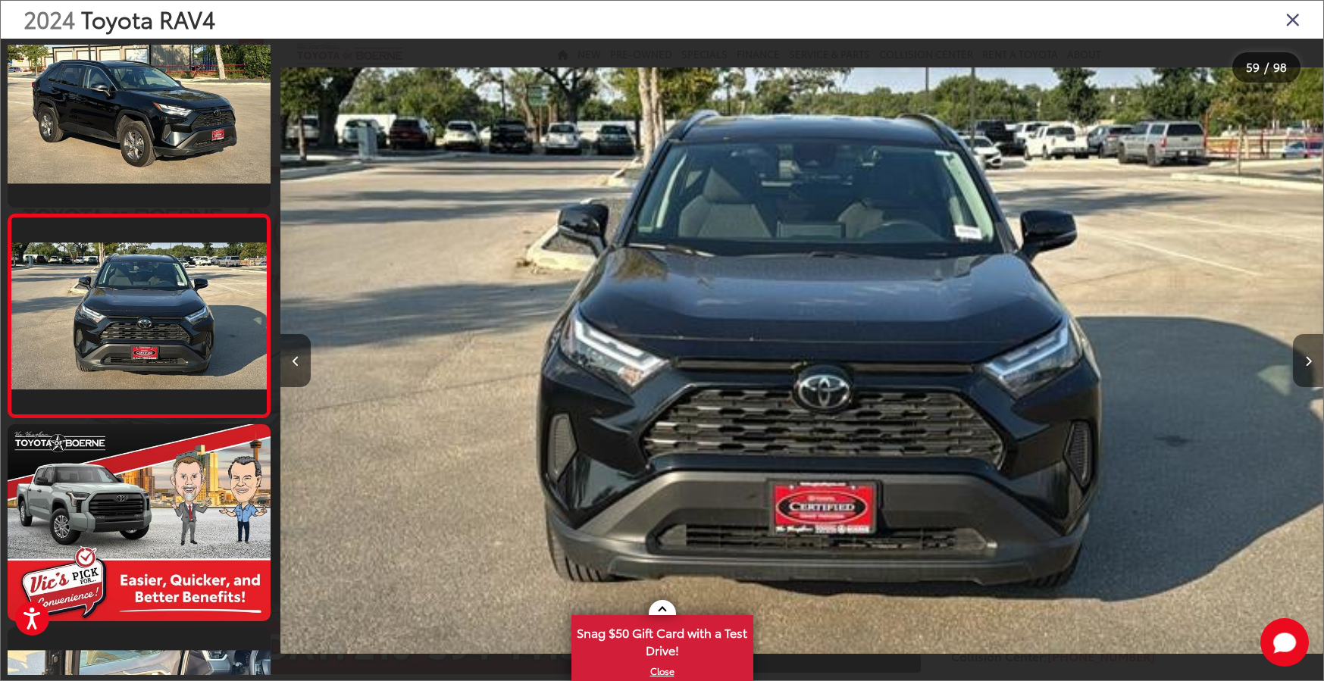
click at [1305, 364] on icon "Next image" at bounding box center [1308, 361] width 7 height 11
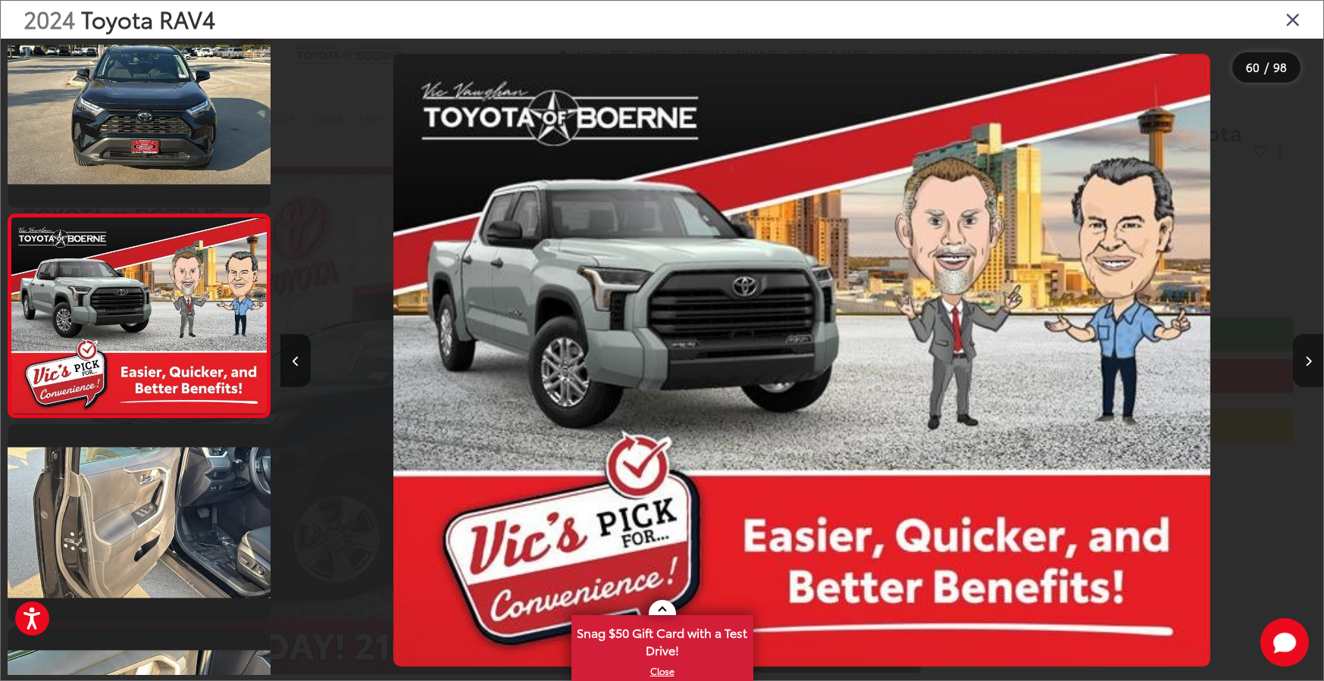
click at [1305, 364] on icon "Next image" at bounding box center [1308, 361] width 7 height 11
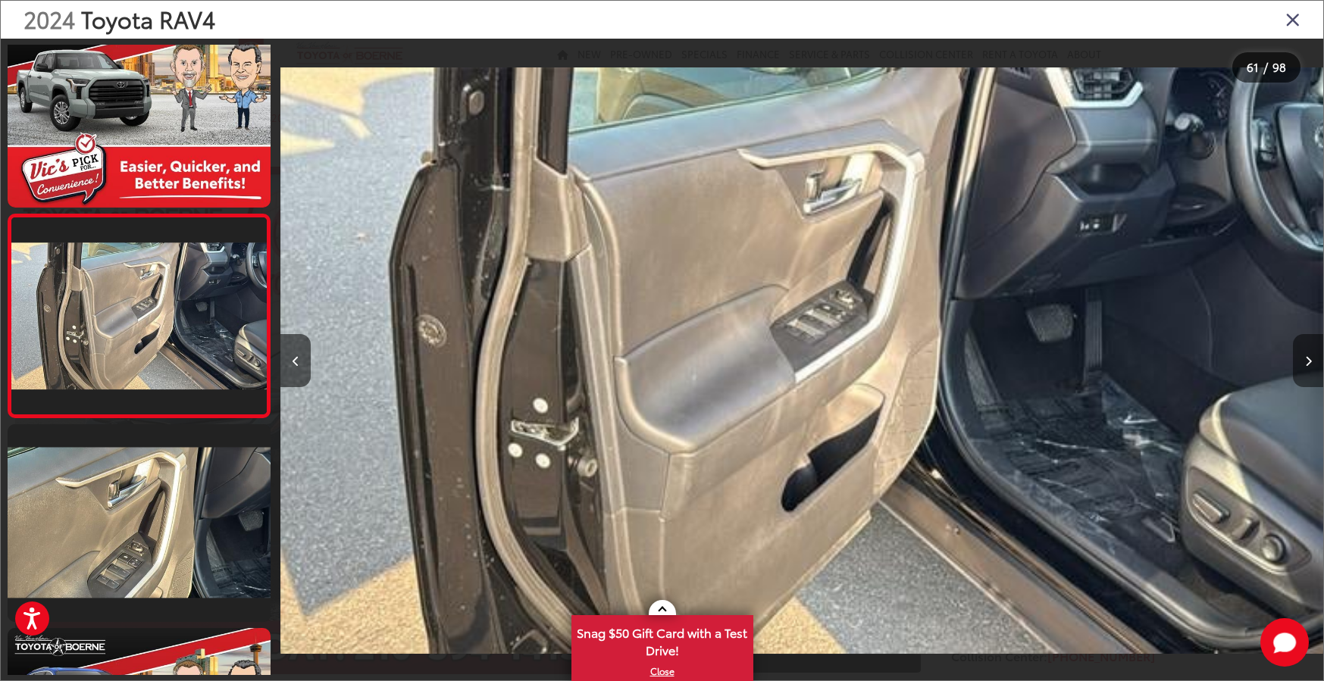
click at [1305, 364] on icon "Next image" at bounding box center [1308, 361] width 7 height 11
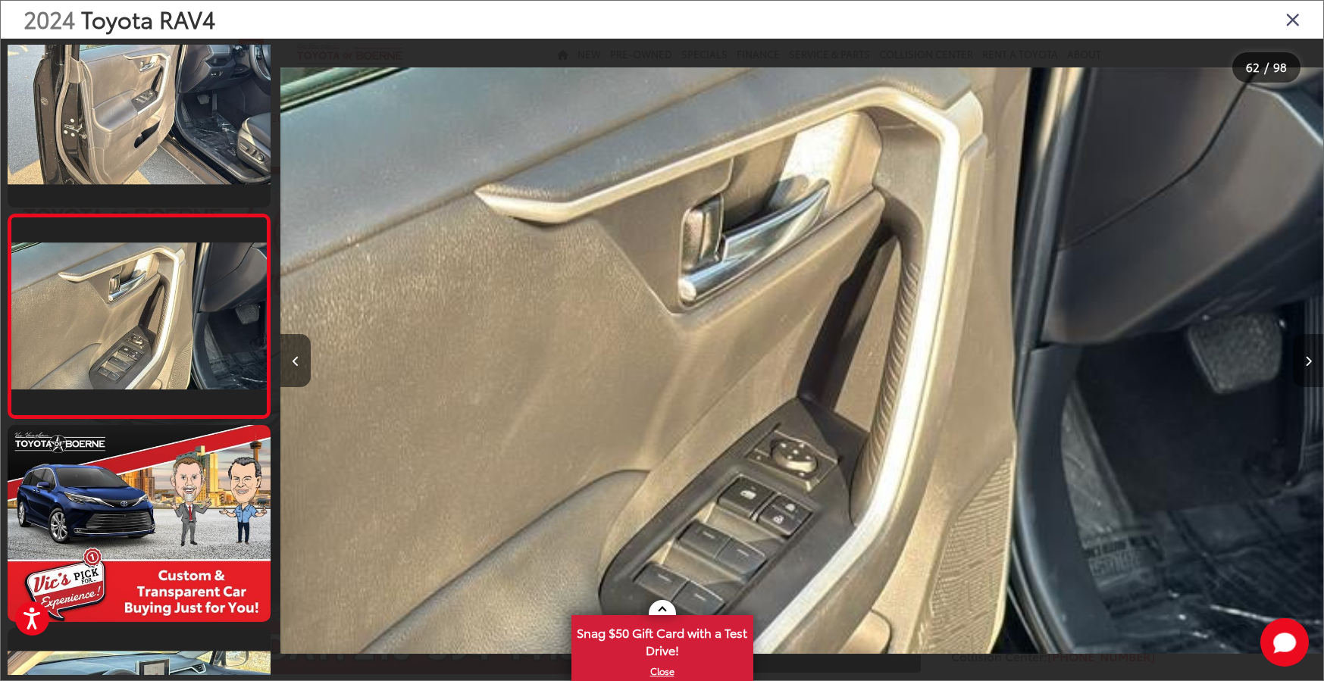
click at [1305, 364] on icon "Next image" at bounding box center [1308, 361] width 7 height 11
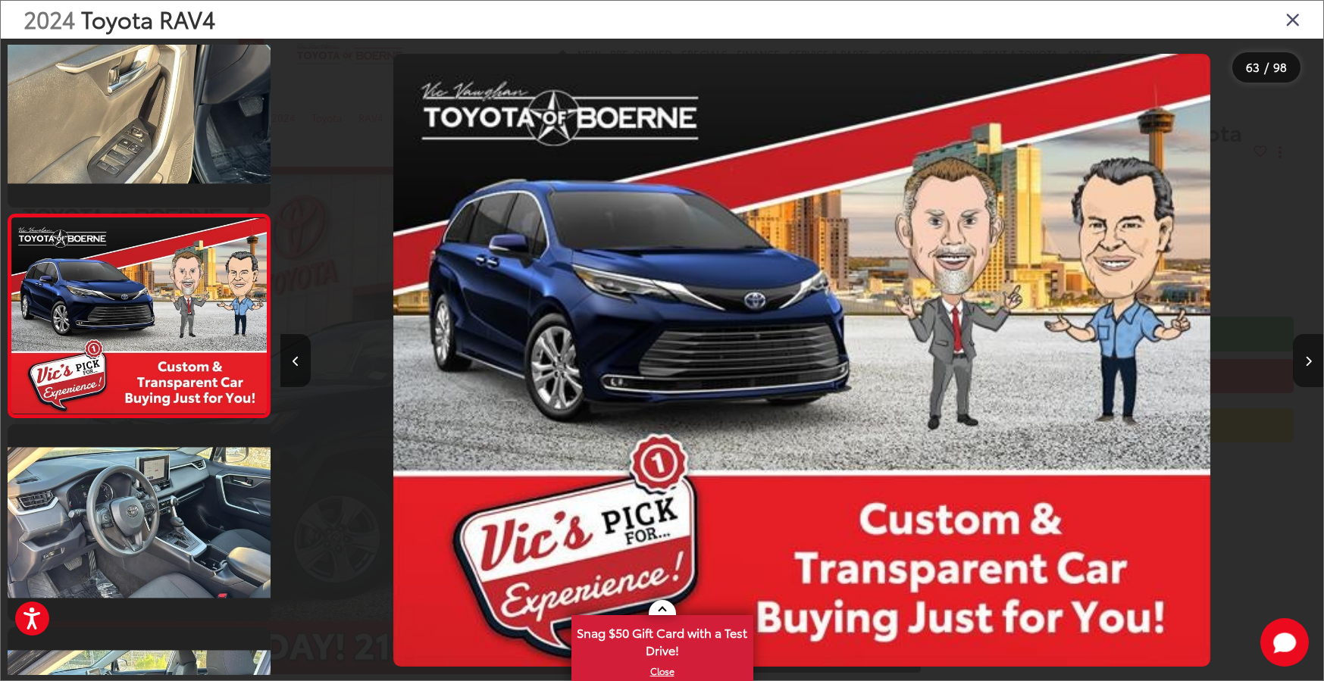
click at [1305, 364] on icon "Next image" at bounding box center [1308, 361] width 7 height 11
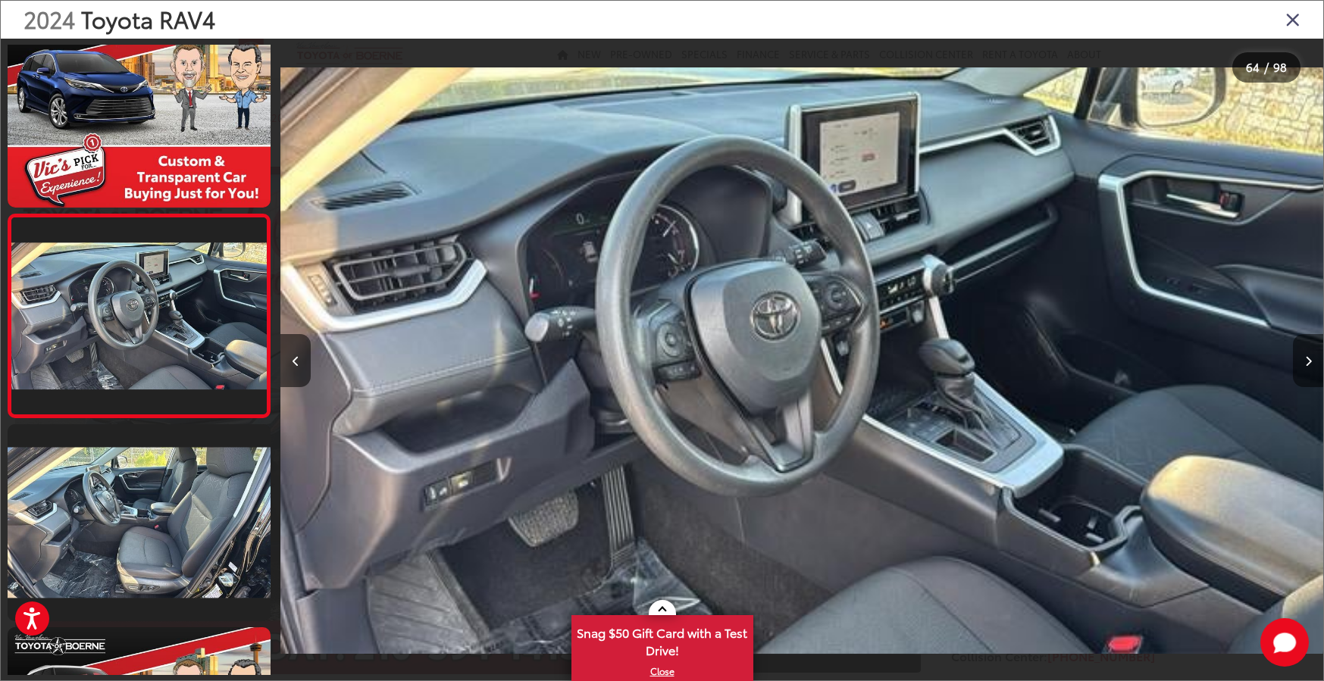
click at [1305, 364] on icon "Next image" at bounding box center [1308, 361] width 7 height 11
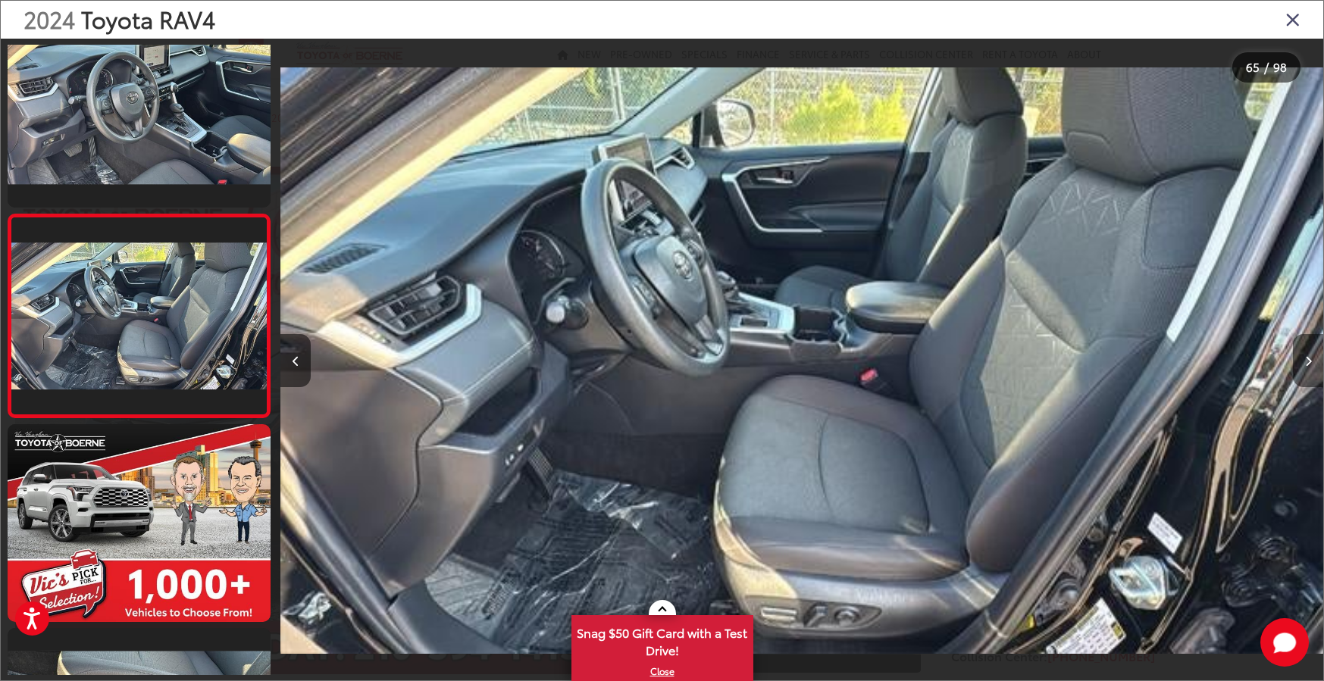
click at [1305, 364] on icon "Next image" at bounding box center [1308, 361] width 7 height 11
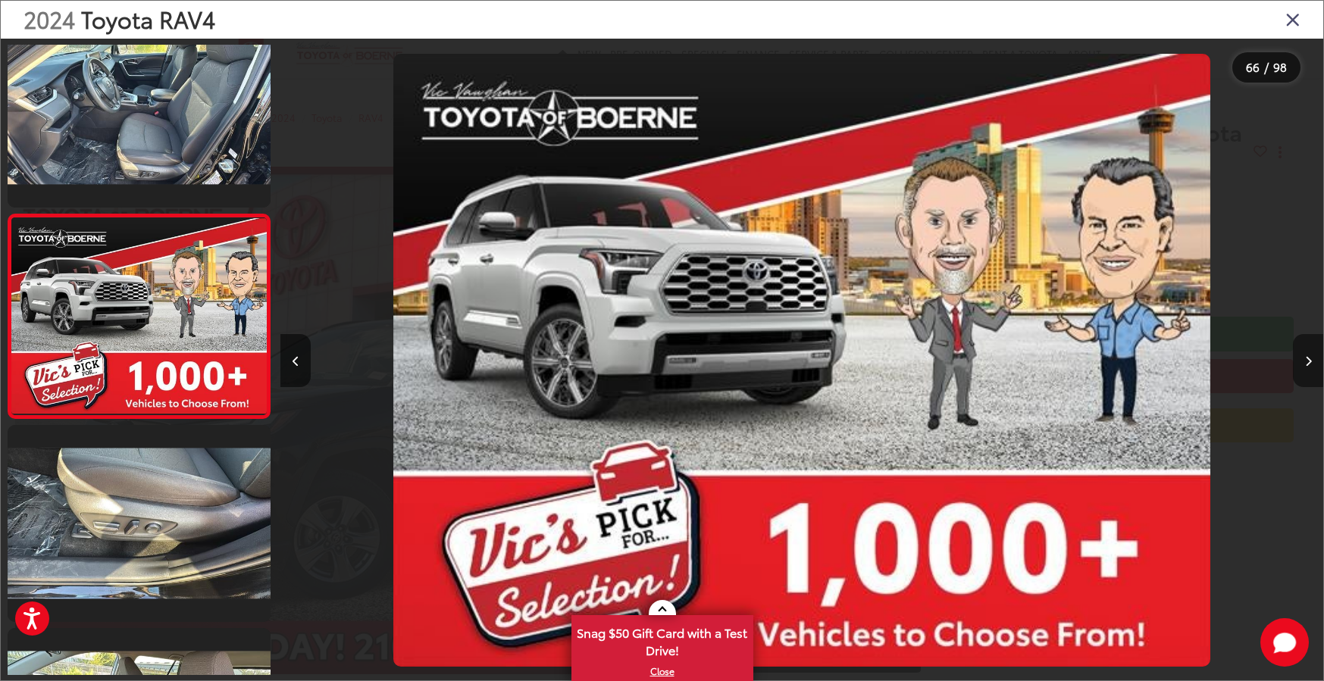
click at [1305, 364] on icon "Next image" at bounding box center [1308, 361] width 7 height 11
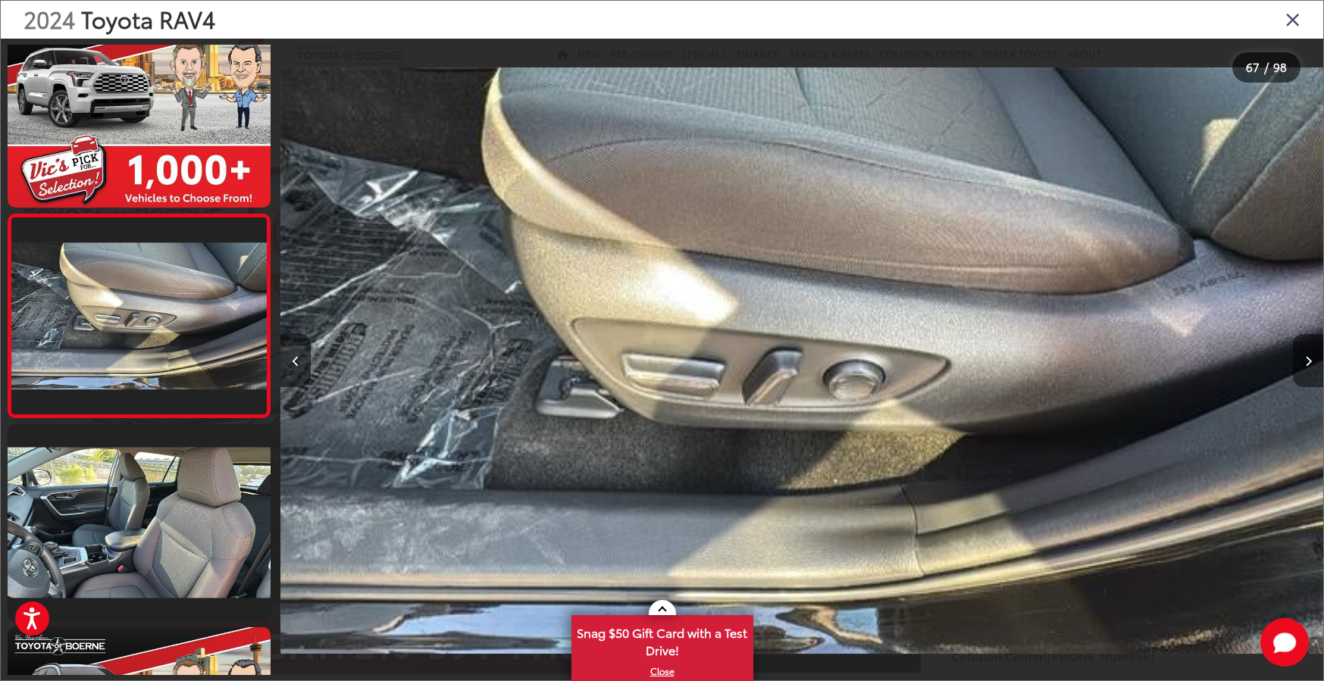
click at [1305, 364] on icon "Next image" at bounding box center [1308, 361] width 7 height 11
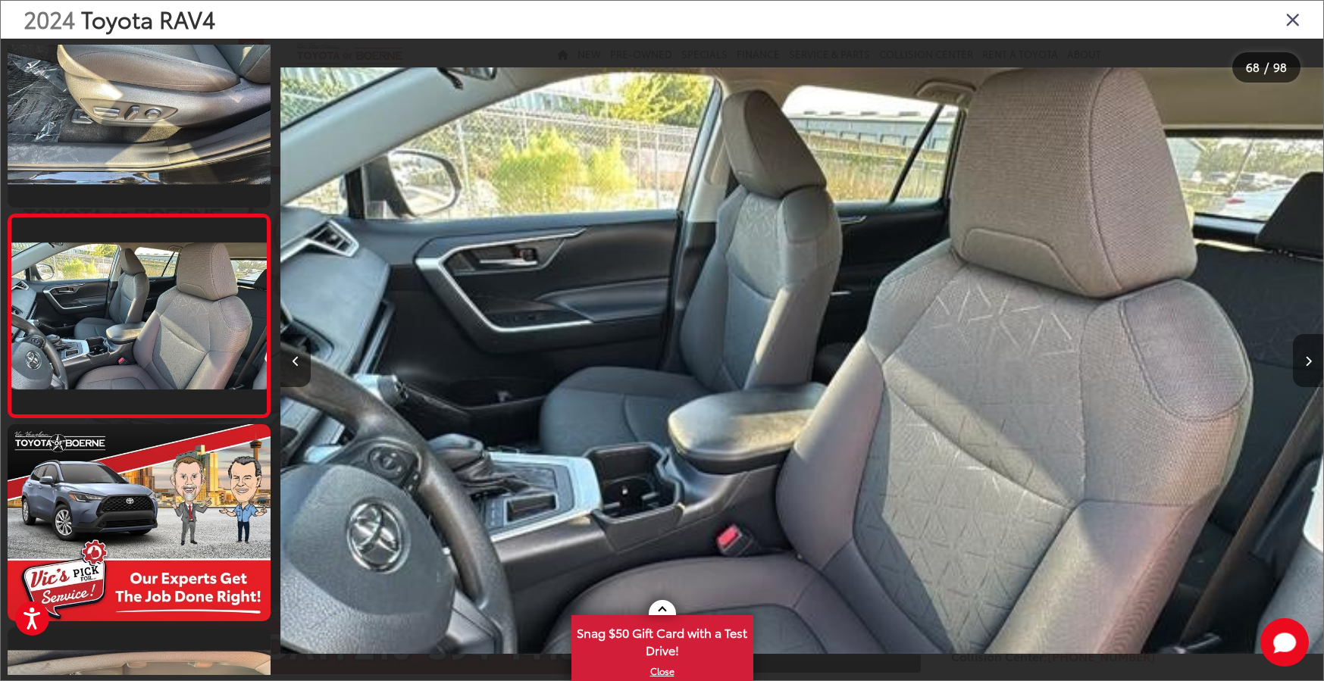
click at [1305, 364] on icon "Next image" at bounding box center [1308, 361] width 7 height 11
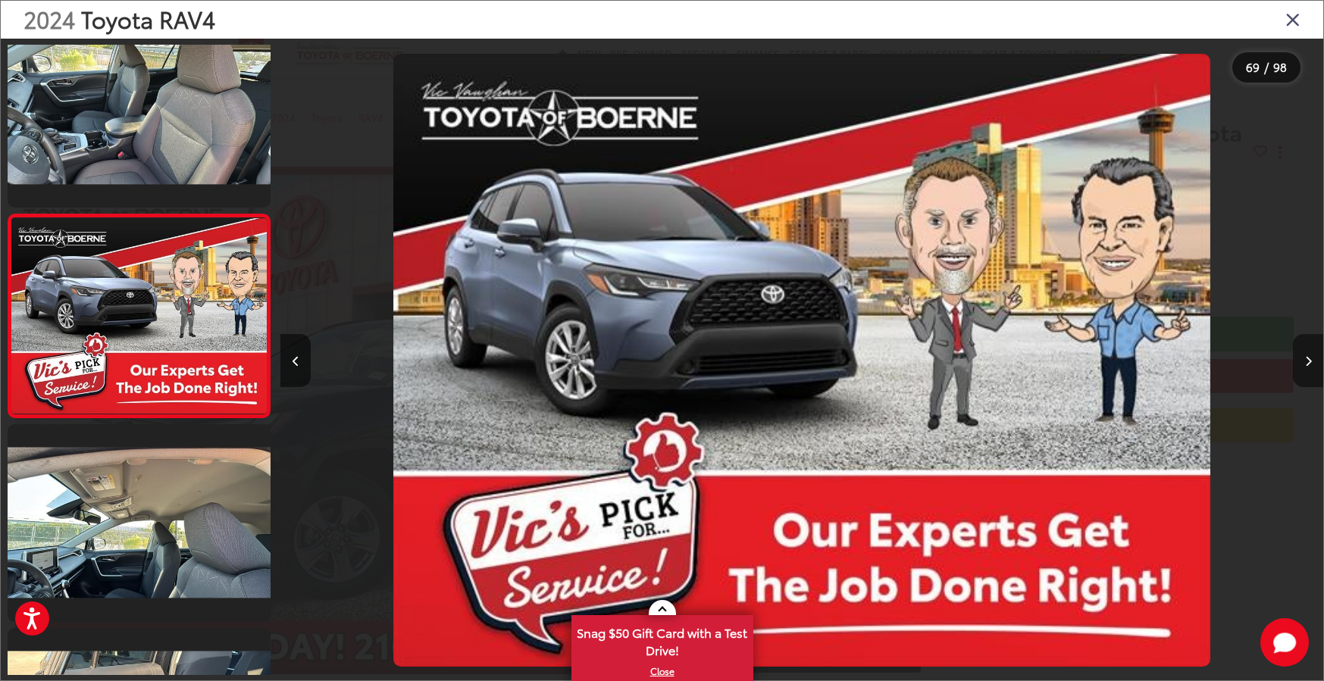
click at [1305, 364] on icon "Next image" at bounding box center [1308, 361] width 7 height 11
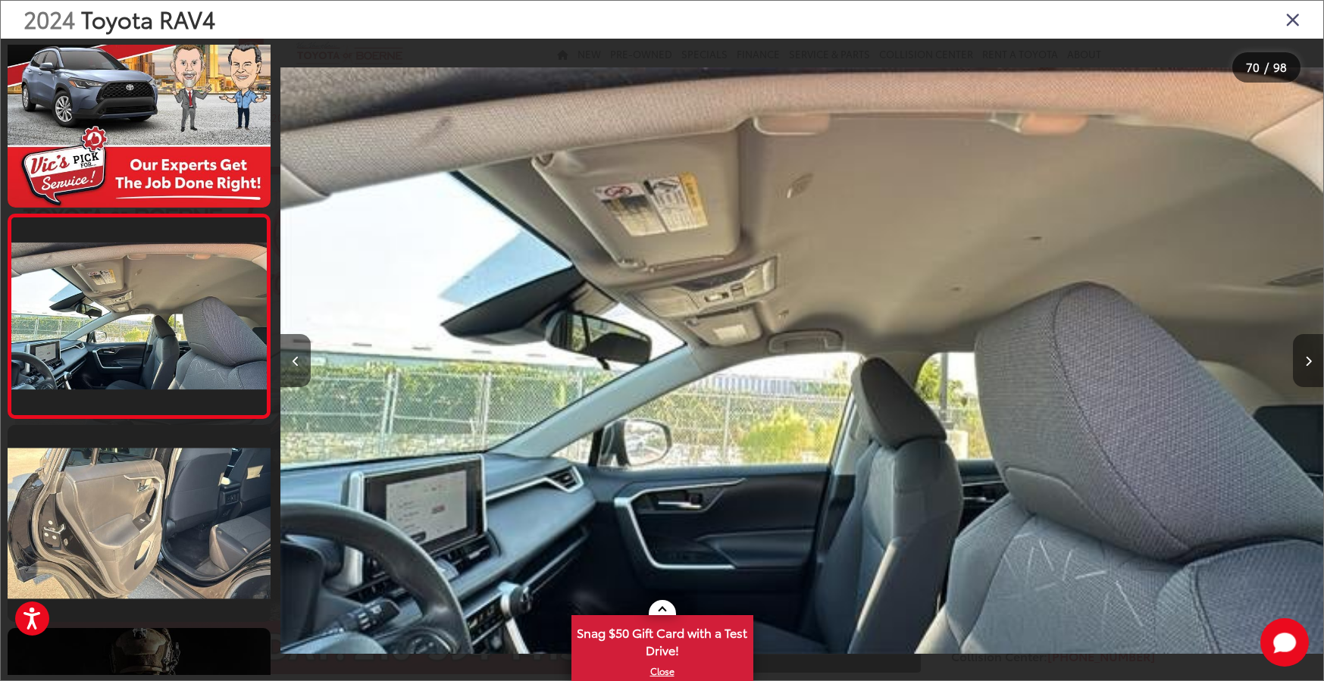
click at [1305, 364] on icon "Next image" at bounding box center [1308, 361] width 7 height 11
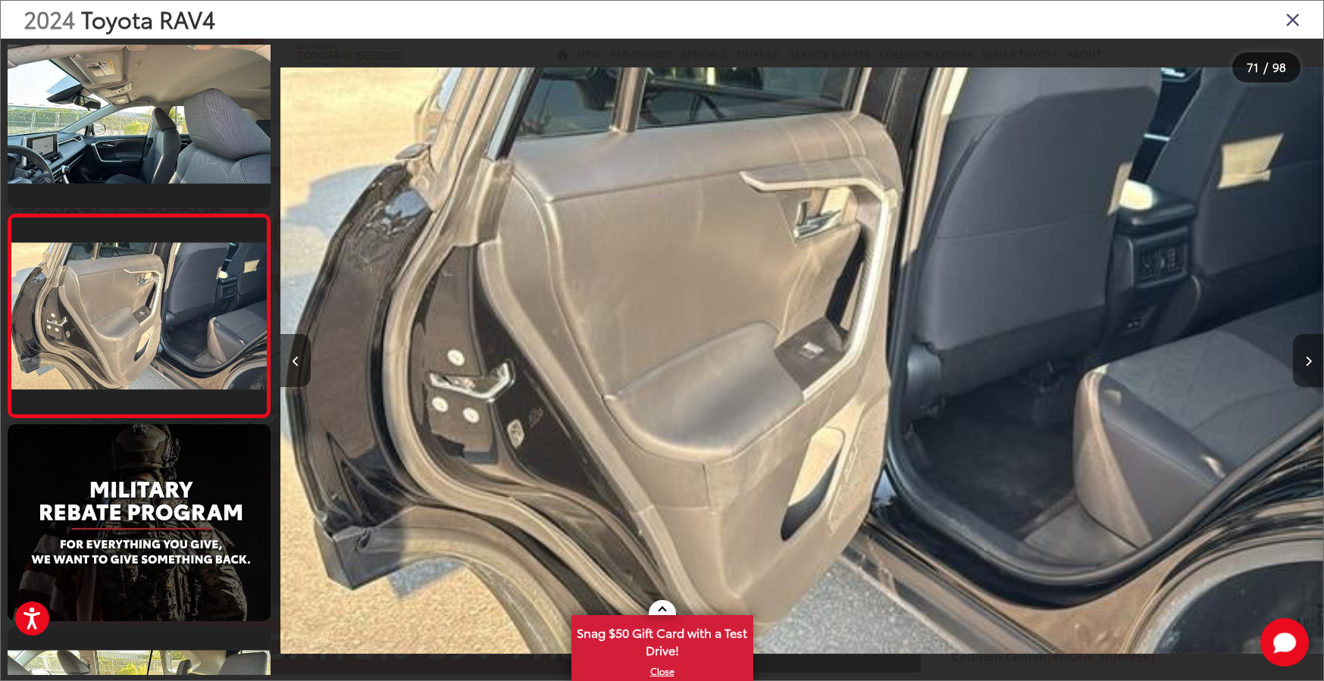
click at [1305, 364] on icon "Next image" at bounding box center [1308, 361] width 7 height 11
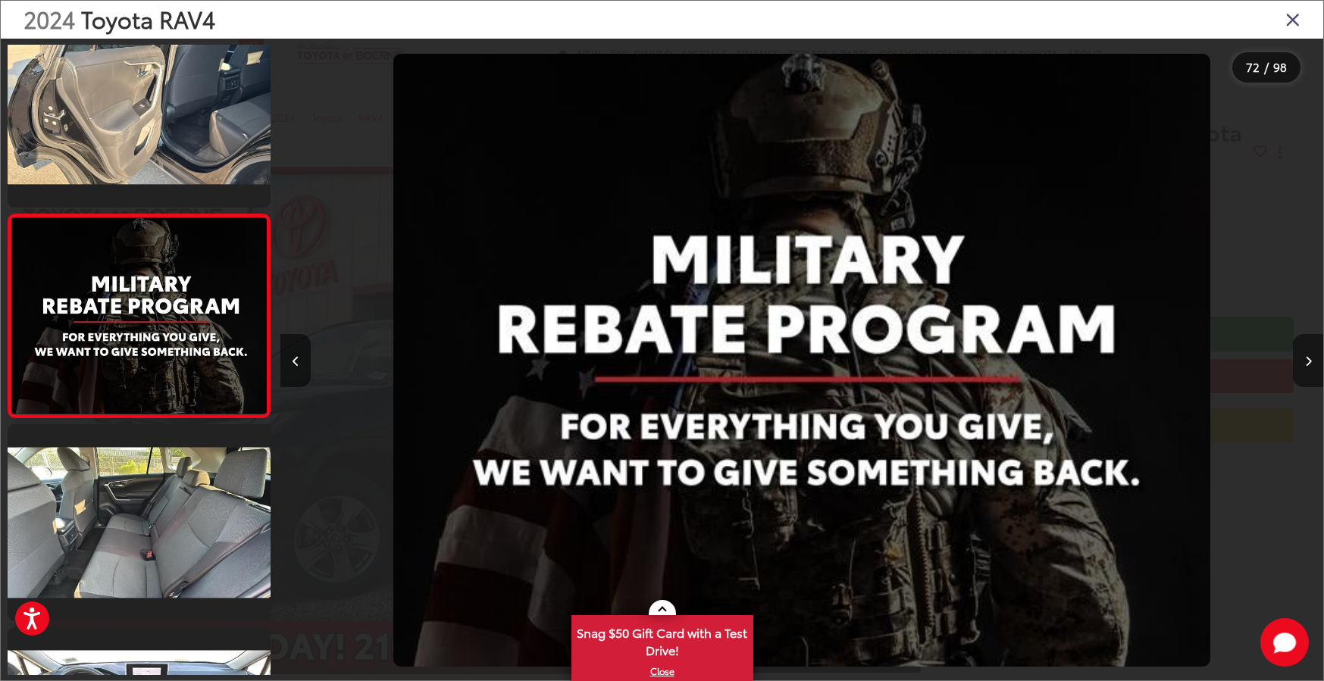
click at [1305, 364] on icon "Next image" at bounding box center [1308, 361] width 7 height 11
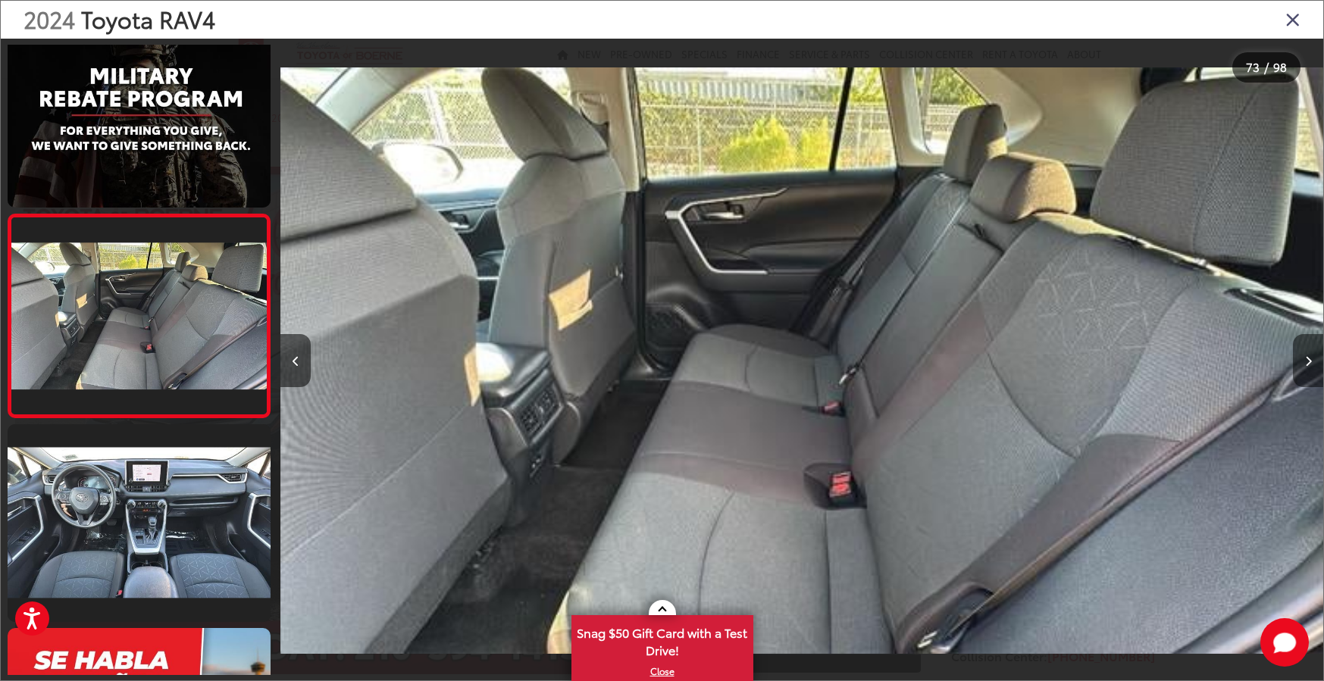
click at [1305, 364] on icon "Next image" at bounding box center [1308, 361] width 7 height 11
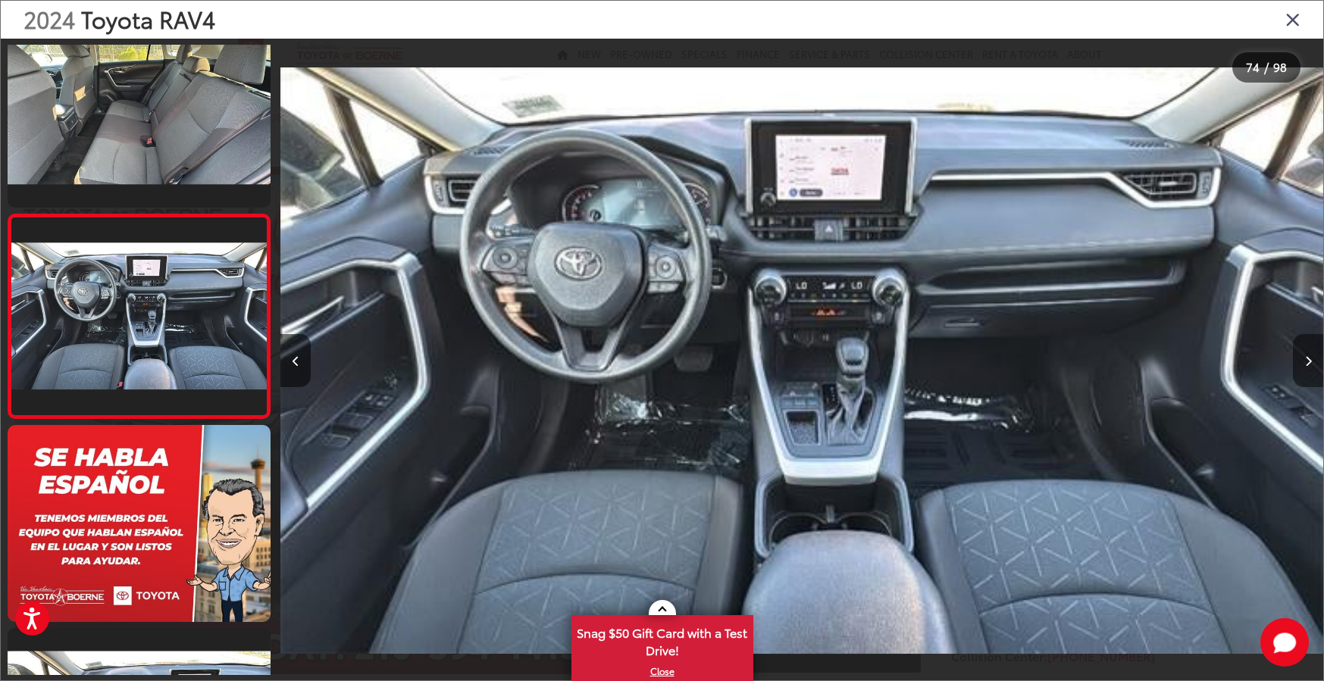
click at [1305, 364] on icon "Next image" at bounding box center [1308, 361] width 7 height 11
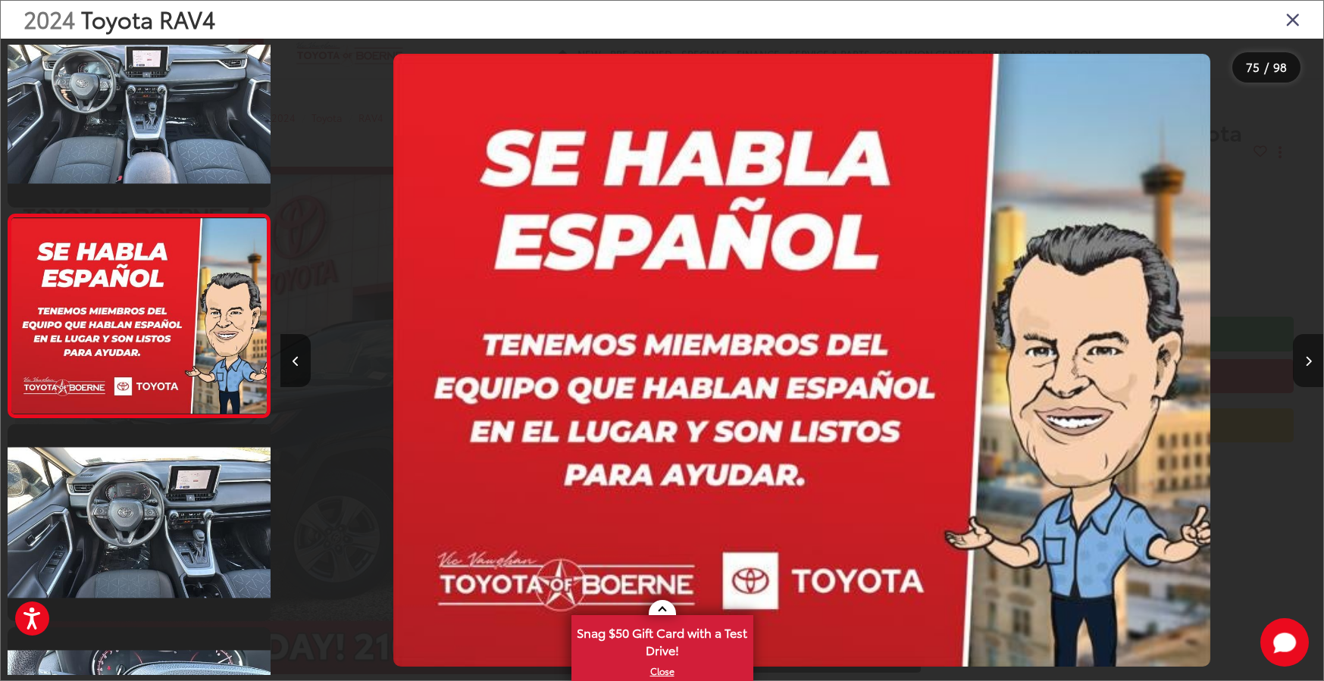
click at [1305, 364] on icon "Next image" at bounding box center [1308, 361] width 7 height 11
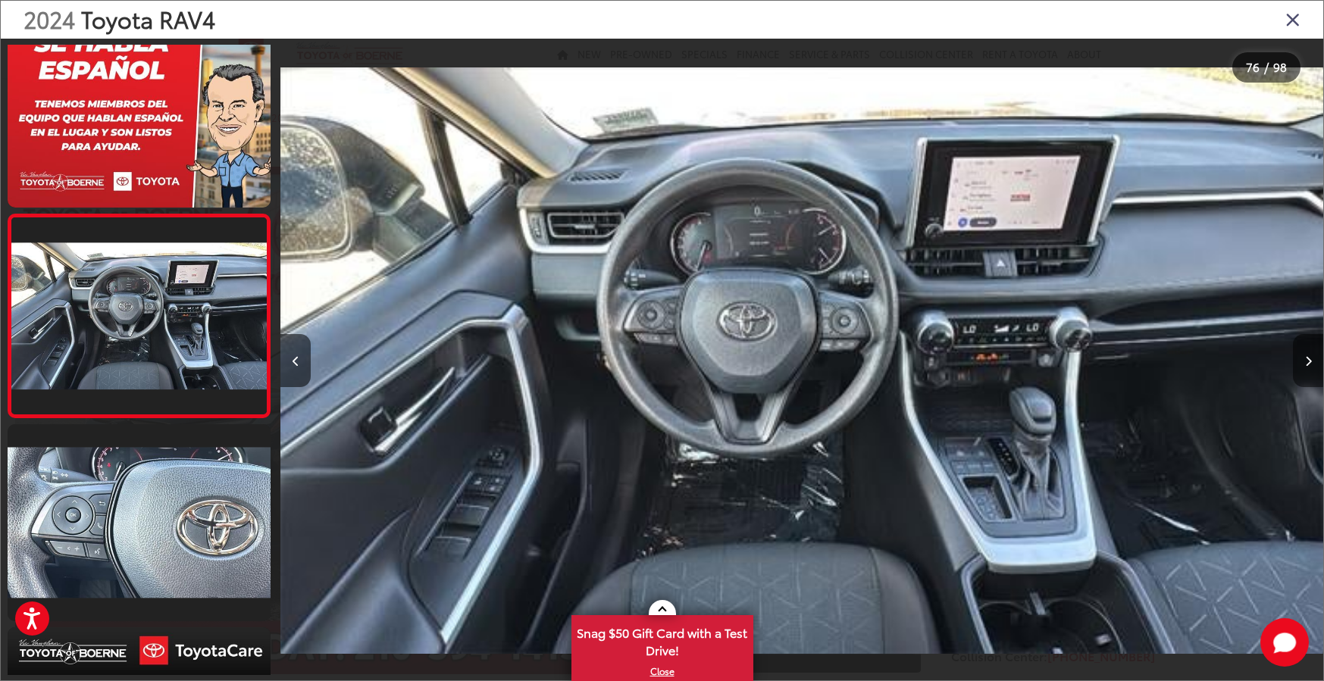
click at [1305, 364] on icon "Next image" at bounding box center [1308, 361] width 7 height 11
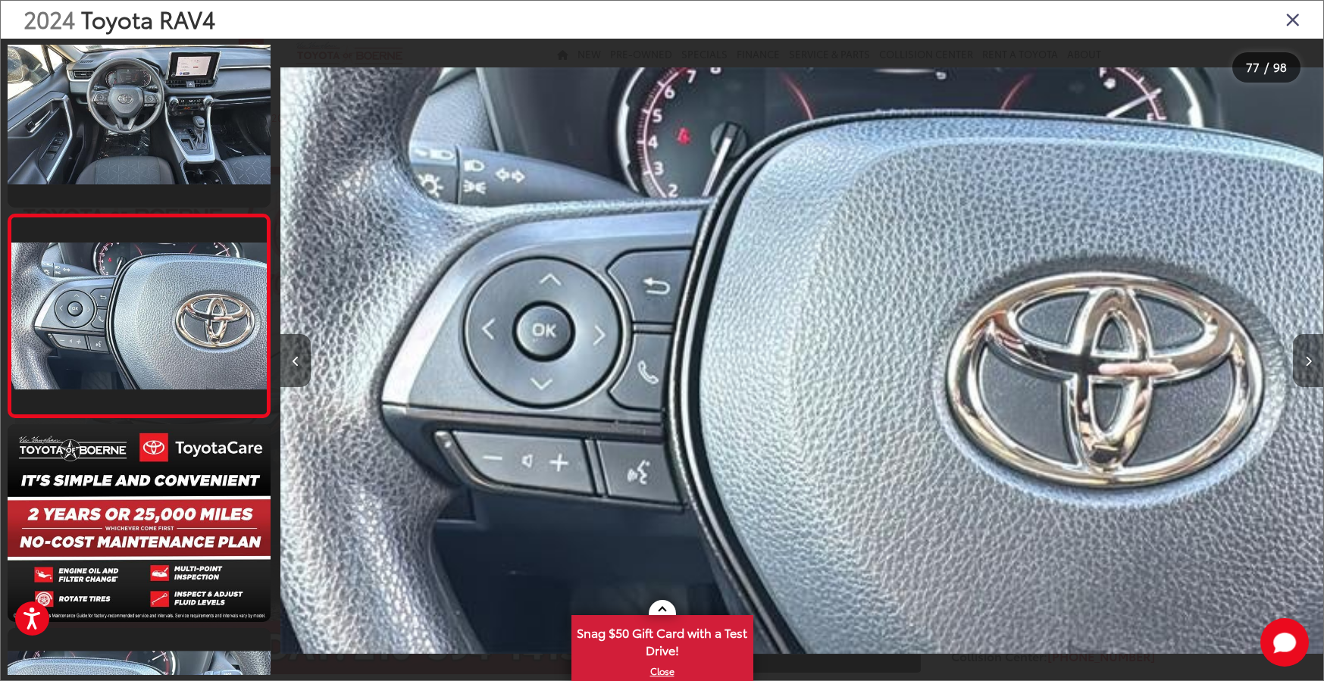
click at [1305, 364] on icon "Next image" at bounding box center [1308, 361] width 7 height 11
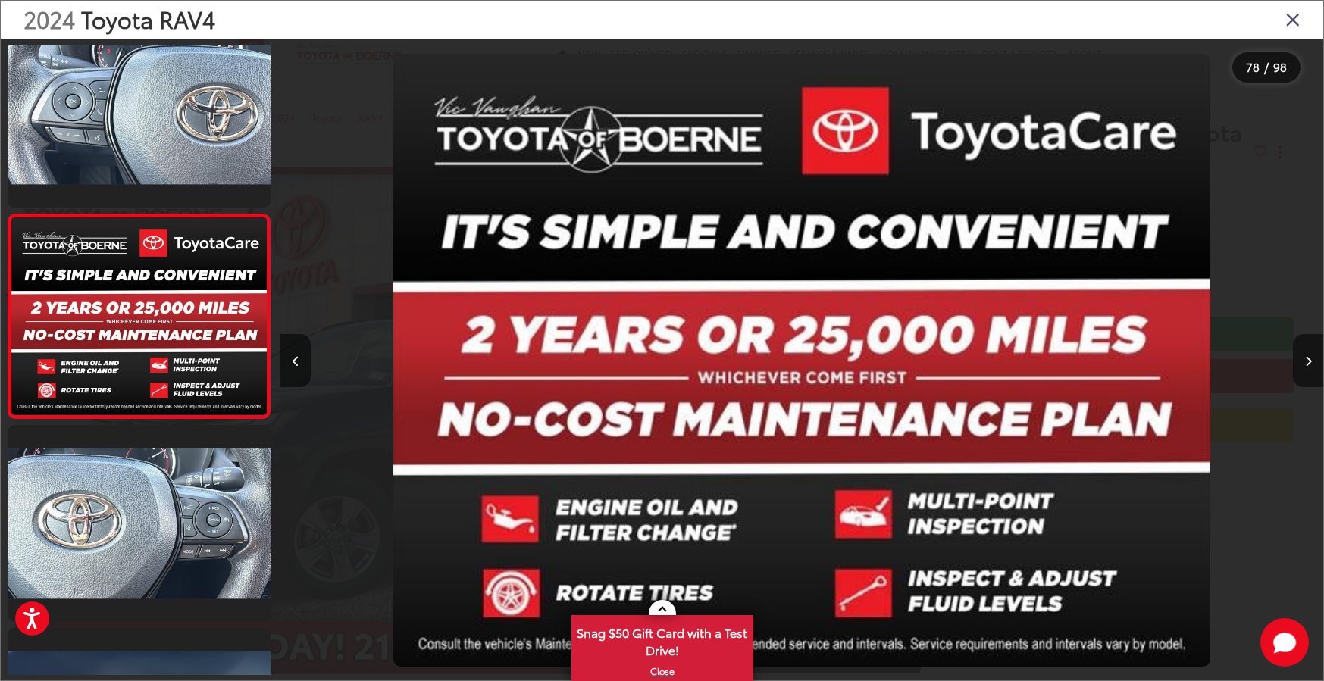
click at [1290, 23] on icon "Close gallery" at bounding box center [1292, 19] width 15 height 20
